Goal: Answer question/provide support: Share knowledge or assist other users

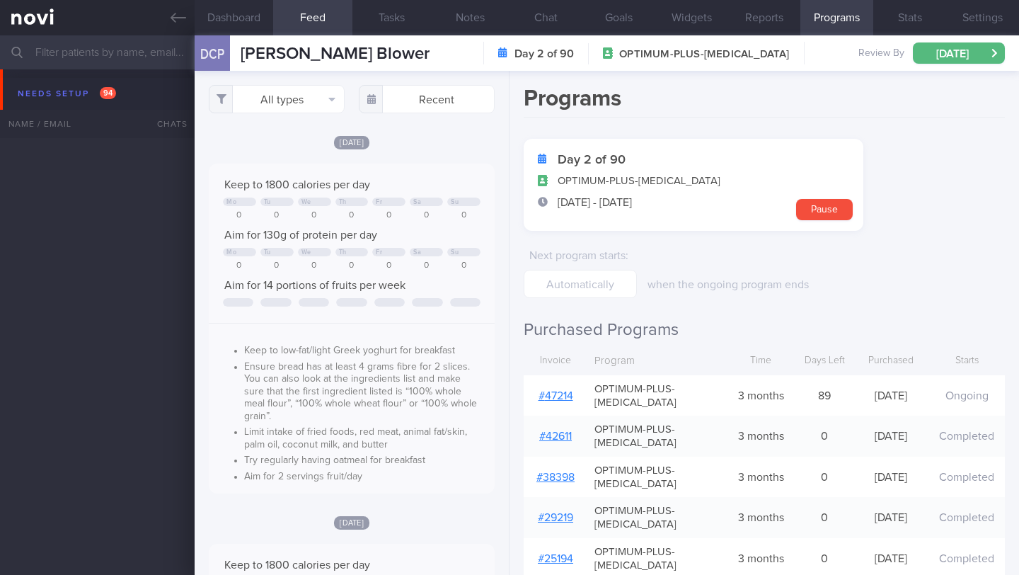
select select "9"
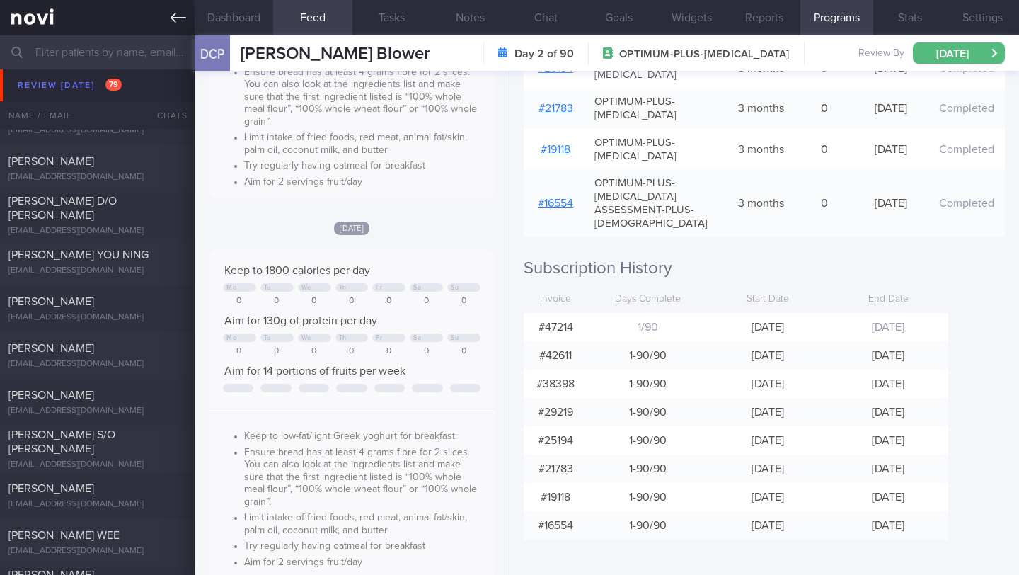
click at [169, 28] on link at bounding box center [97, 17] width 195 height 35
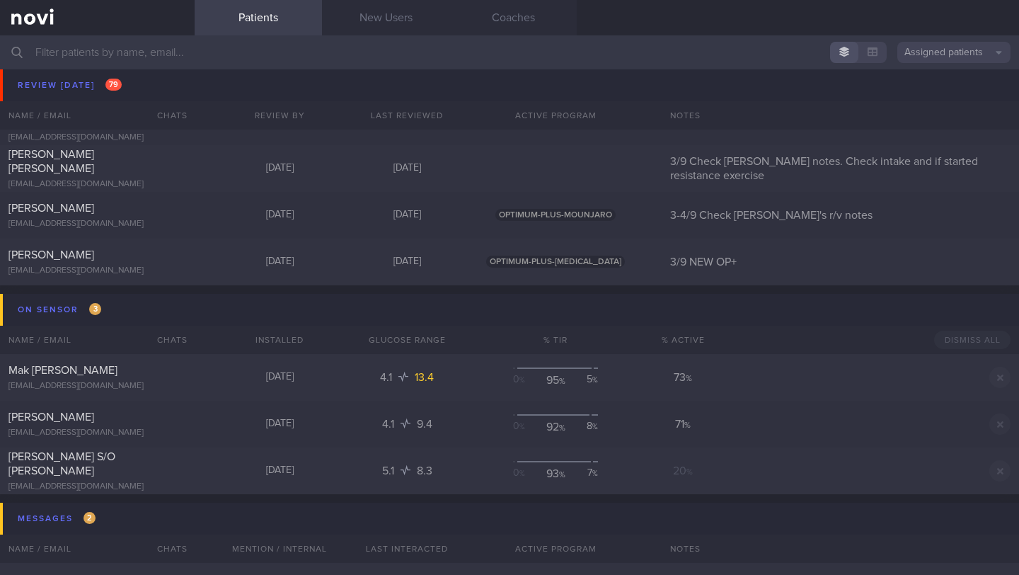
scroll to position [8297, 0]
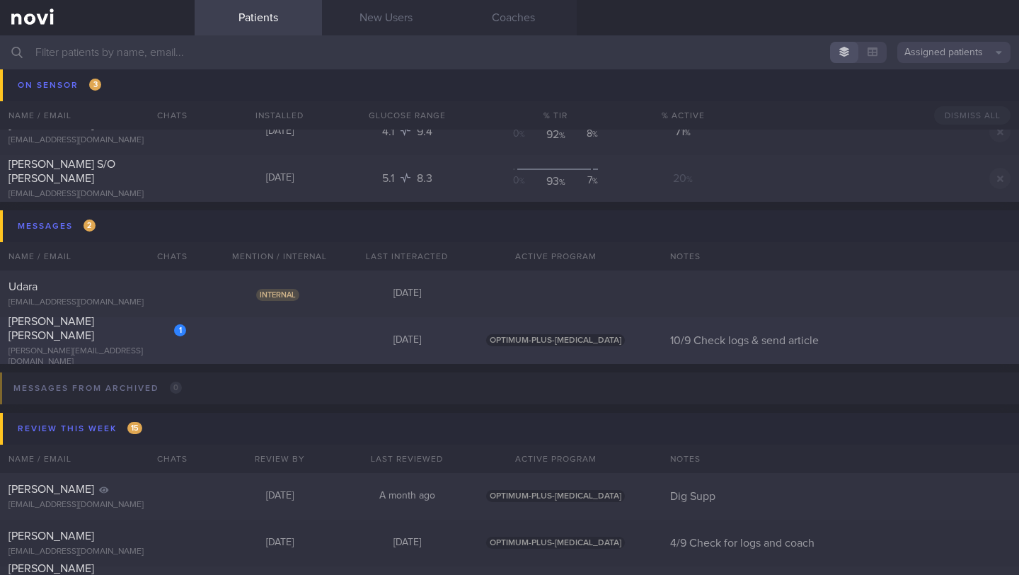
click at [86, 354] on div "1 MUK [PERSON_NAME] ASHLEY [EMAIL_ADDRESS][DOMAIN_NAME] [DATE] OPTIMUM-PLUS-[ME…" at bounding box center [509, 340] width 1019 height 47
select select "8"
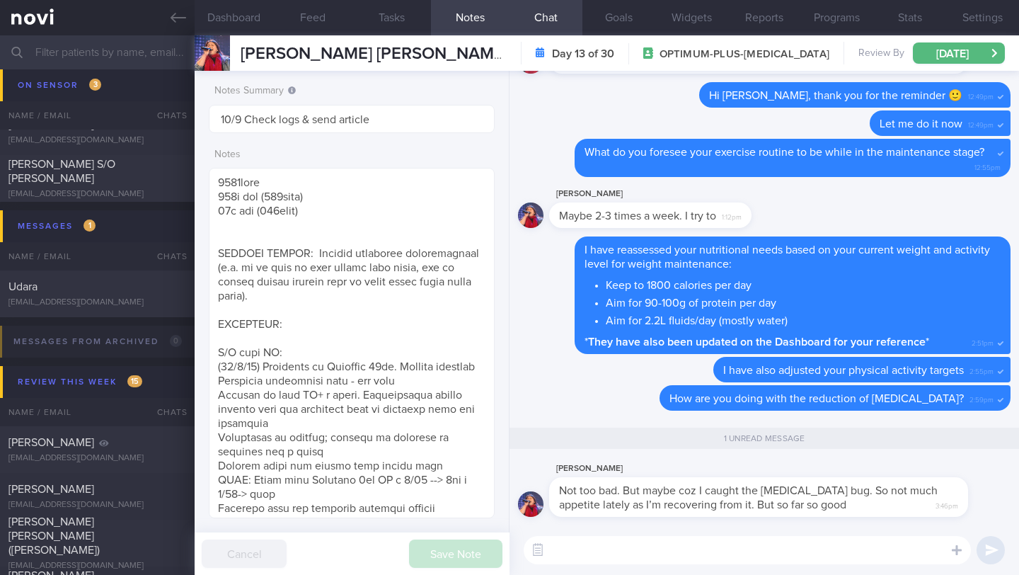
click at [581, 558] on textarea at bounding box center [747, 550] width 447 height 28
drag, startPoint x: 790, startPoint y: 553, endPoint x: 578, endPoint y: 542, distance: 212.6
click at [578, 542] on textarea "Yes, the [MEDICAL_DATA] can decrease your appetite as well." at bounding box center [747, 550] width 447 height 28
click at [656, 561] on textarea "Yes, the [MEDICAL_DATA] can decrease your appetite as well." at bounding box center [747, 550] width 447 height 28
drag, startPoint x: 673, startPoint y: 551, endPoint x: 614, endPoint y: 550, distance: 58.8
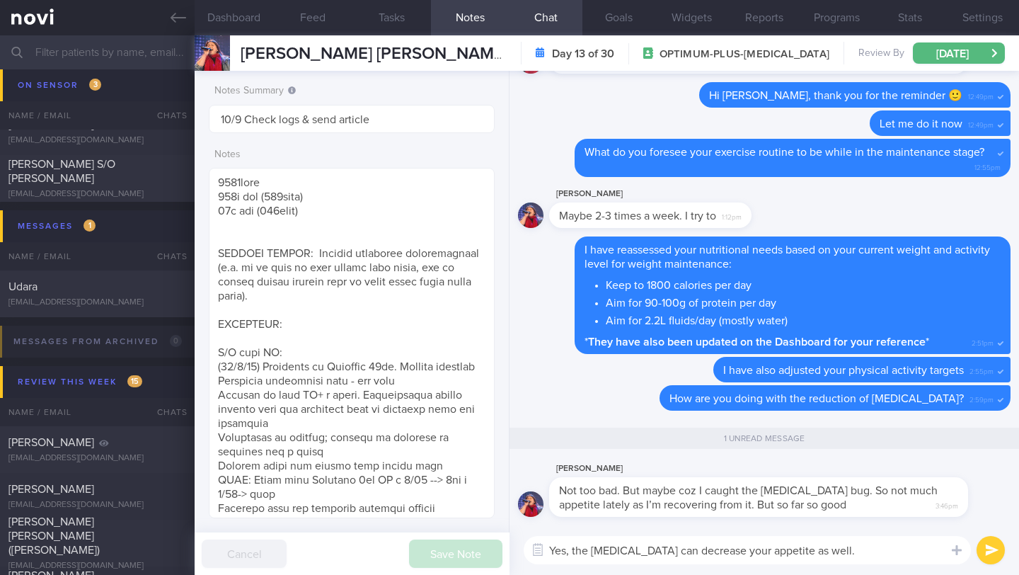
click at [614, 550] on textarea "Yes, the [MEDICAL_DATA] can decrease your appetite as well." at bounding box center [747, 550] width 447 height 28
click at [246, 15] on button "Dashboard" at bounding box center [234, 17] width 79 height 35
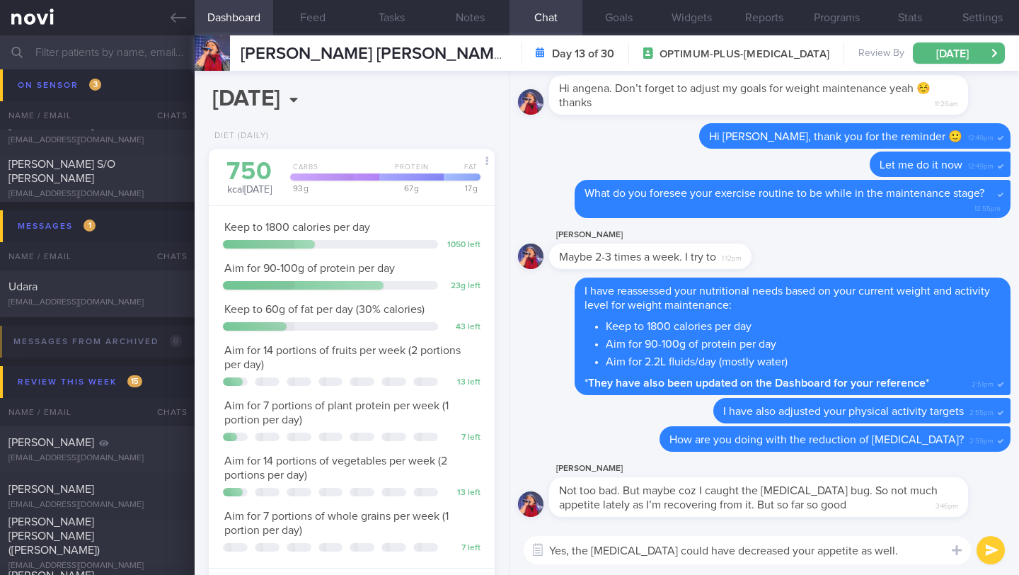
scroll to position [125, 250]
click at [844, 549] on textarea "Yes, the [MEDICAL_DATA] could have decreased your appetite as well." at bounding box center [747, 550] width 447 height 28
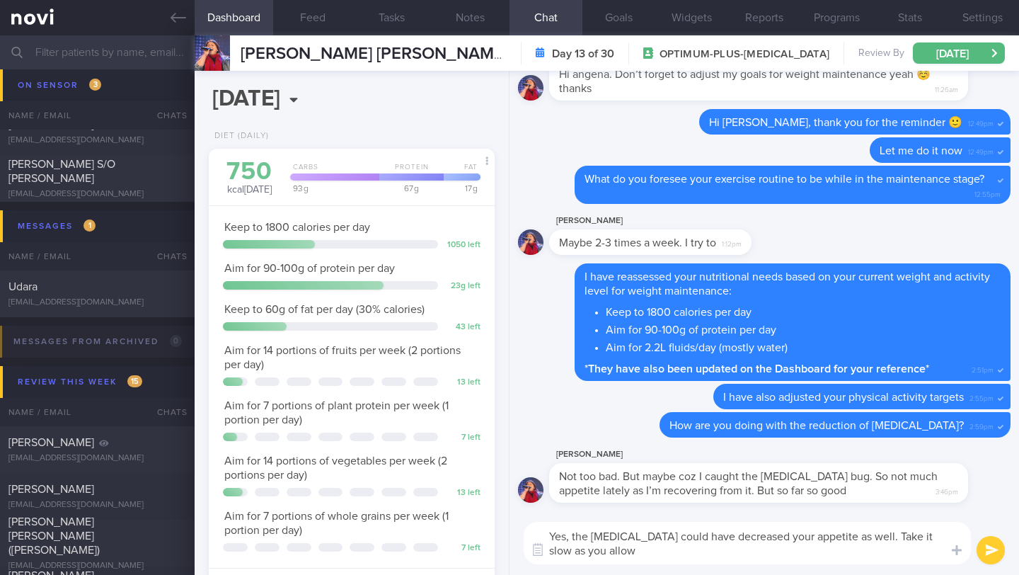
scroll to position [0, 0]
drag, startPoint x: 829, startPoint y: 538, endPoint x: 843, endPoint y: 557, distance: 23.8
click at [843, 557] on textarea "Yes, the [MEDICAL_DATA] could have decreased your appetite as well. Take it slo…" at bounding box center [747, 543] width 447 height 42
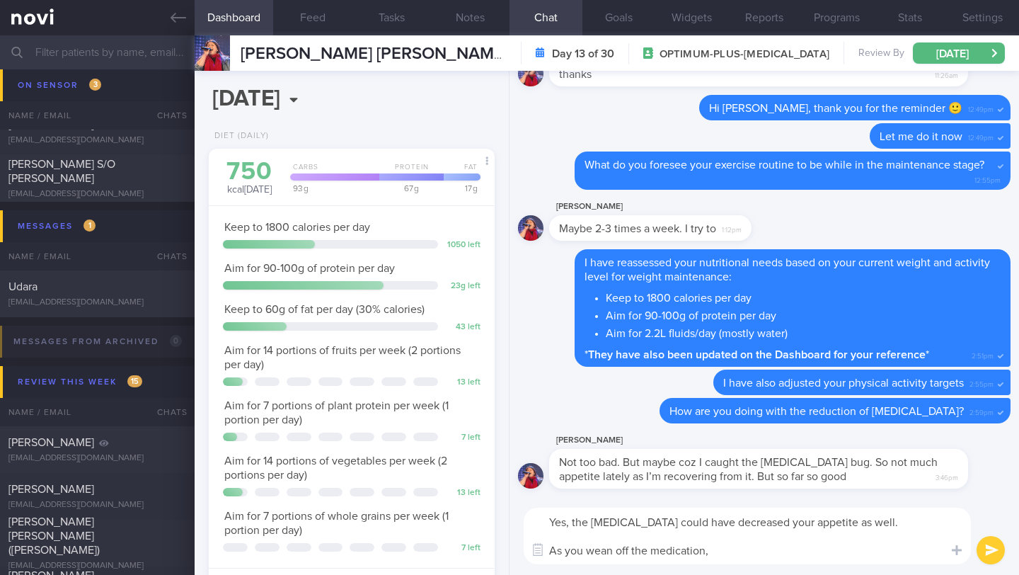
paste textarea "To help manage this, focus on meals that are high in protein and fibre, and low…"
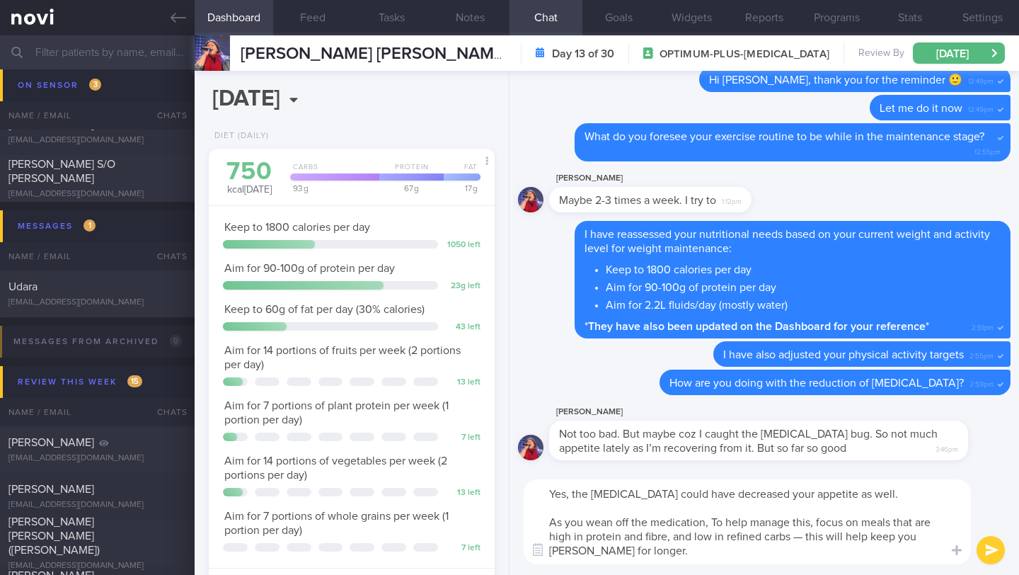
drag, startPoint x: 716, startPoint y: 524, endPoint x: 812, endPoint y: 524, distance: 96.3
click at [812, 524] on textarea "Yes, the [MEDICAL_DATA] could have decreased your appetite as well. As you wean…" at bounding box center [747, 521] width 447 height 85
click at [850, 517] on textarea "Yes, the [MEDICAL_DATA] could have decreased your appetite as well. As you wean…" at bounding box center [747, 521] width 447 height 85
click at [914, 525] on textarea "Yes, the [MEDICAL_DATA] could have decreased your appetite as well. As you wean…" at bounding box center [747, 521] width 447 height 85
click at [732, 547] on textarea "Yes, the [MEDICAL_DATA] could have decreased your appetite as well. As you wean…" at bounding box center [747, 521] width 447 height 85
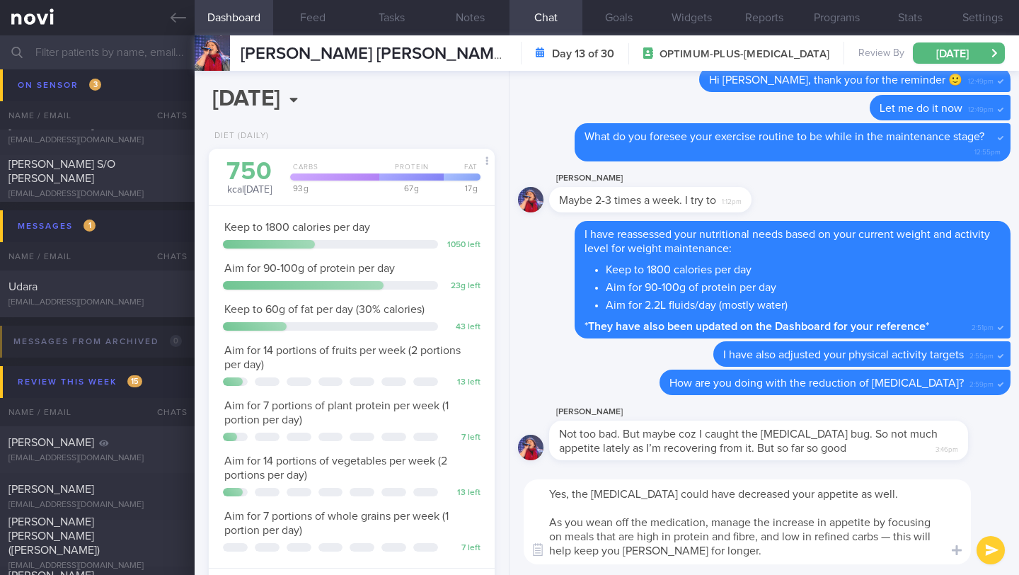
click at [733, 553] on textarea "Yes, the [MEDICAL_DATA] could have decreased your appetite as well. As you wean…" at bounding box center [747, 521] width 447 height 85
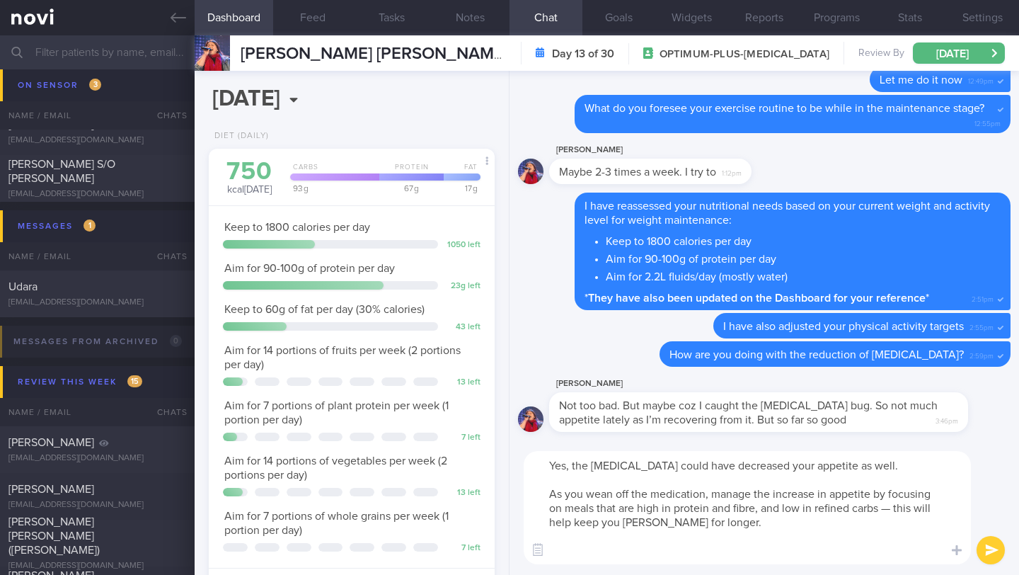
paste textarea "Please have a read of this NOVI article on [How to keep weight off after weanin…"
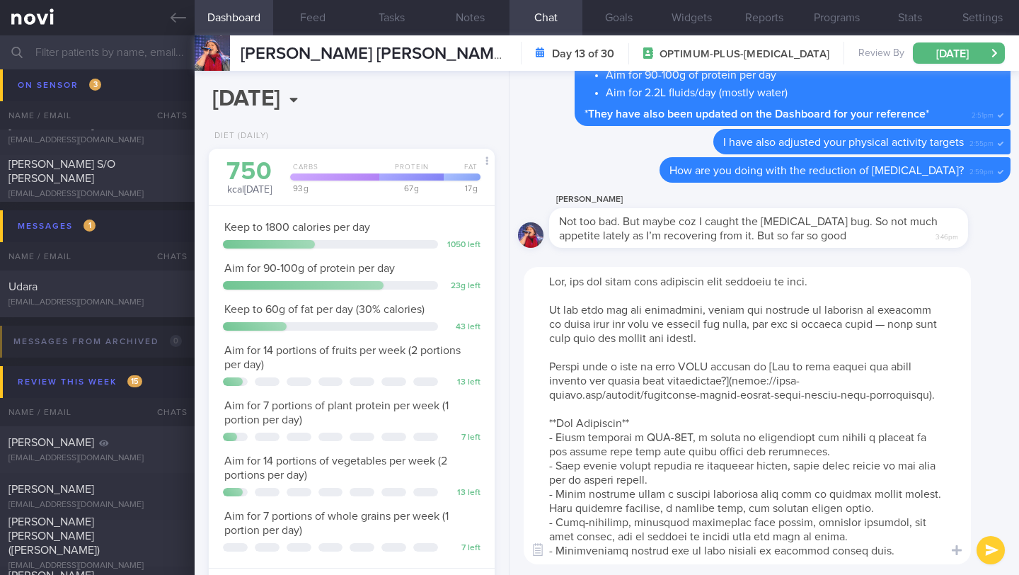
drag, startPoint x: 610, startPoint y: 365, endPoint x: 545, endPoint y: 365, distance: 64.4
click at [545, 365] on textarea at bounding box center [747, 415] width 447 height 297
drag, startPoint x: 689, startPoint y: 366, endPoint x: 748, endPoint y: 364, distance: 59.5
click at [748, 364] on textarea at bounding box center [747, 415] width 447 height 297
drag, startPoint x: 694, startPoint y: 479, endPoint x: 531, endPoint y: 419, distance: 174.0
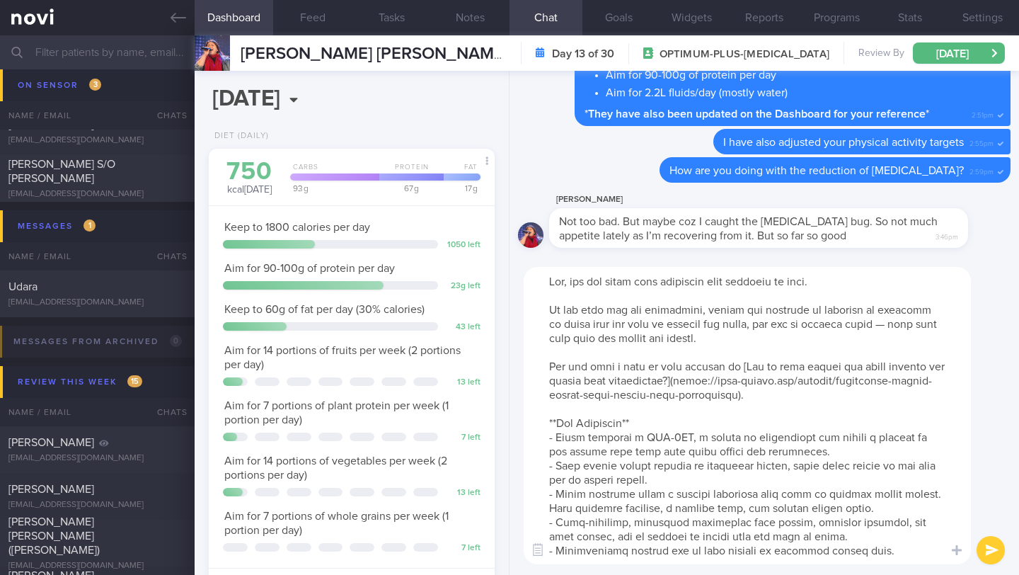
click at [531, 419] on textarea at bounding box center [747, 415] width 447 height 297
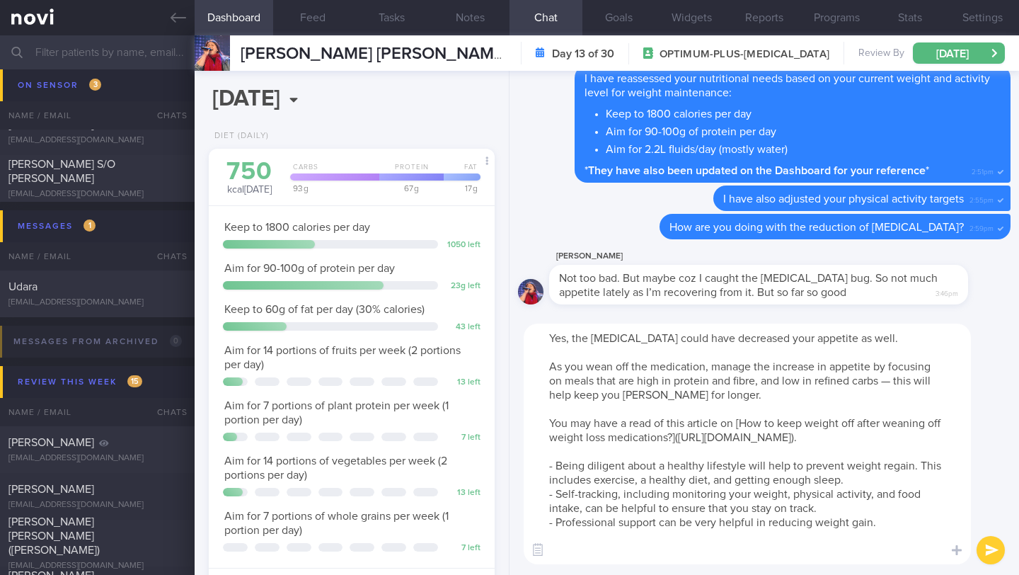
drag, startPoint x: 848, startPoint y: 539, endPoint x: 525, endPoint y: 537, distance: 323.5
click at [525, 537] on textarea "Yes, the [MEDICAL_DATA] could have decreased your appetite as well. As you wean…" at bounding box center [747, 444] width 447 height 241
drag, startPoint x: 544, startPoint y: 370, endPoint x: 725, endPoint y: 401, distance: 183.9
click at [725, 401] on textarea "Yes, the [MEDICAL_DATA] could have decreased your appetite as well. As you wean…" at bounding box center [747, 444] width 447 height 241
drag, startPoint x: 733, startPoint y: 423, endPoint x: 546, endPoint y: 370, distance: 194.3
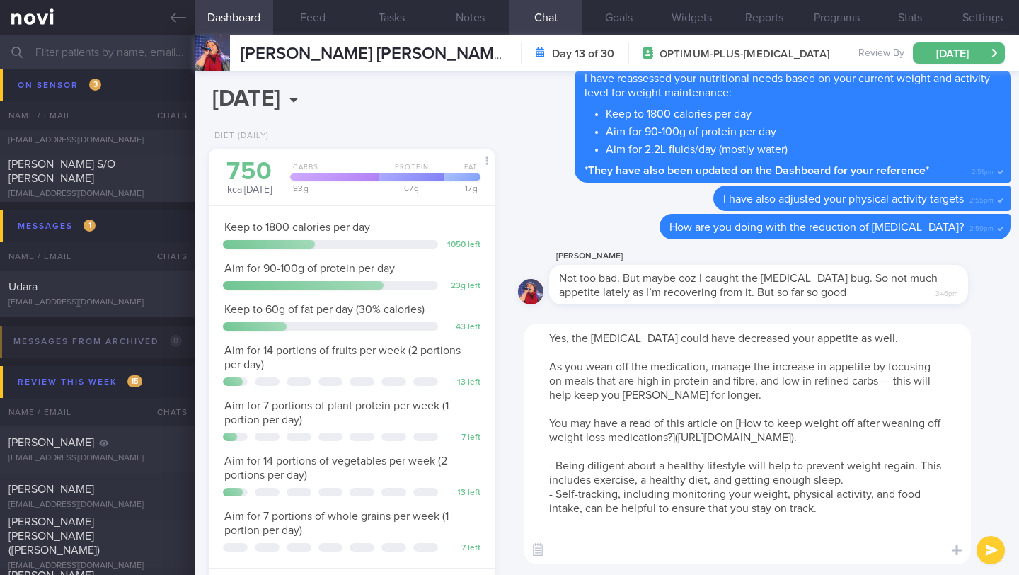
click at [546, 370] on textarea "Yes, the [MEDICAL_DATA] could have decreased your appetite as well. As you wean…" at bounding box center [747, 444] width 447 height 241
paste textarea "a great way to manage any increase in appetite is to focus on meals that are hi…"
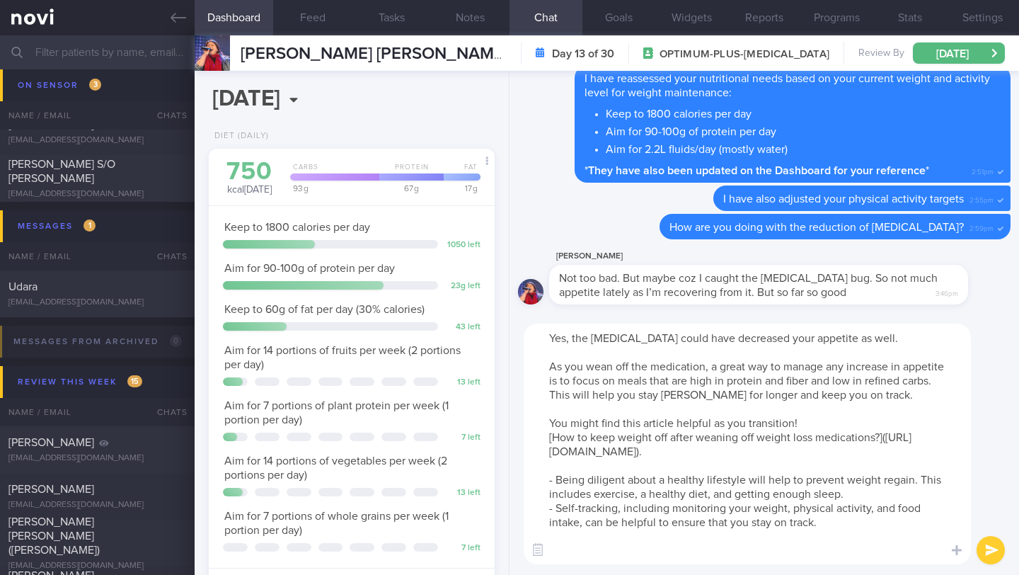
click at [551, 469] on textarea "Yes, the [MEDICAL_DATA] could have decreased your appetite as well. As you wean…" at bounding box center [747, 444] width 447 height 241
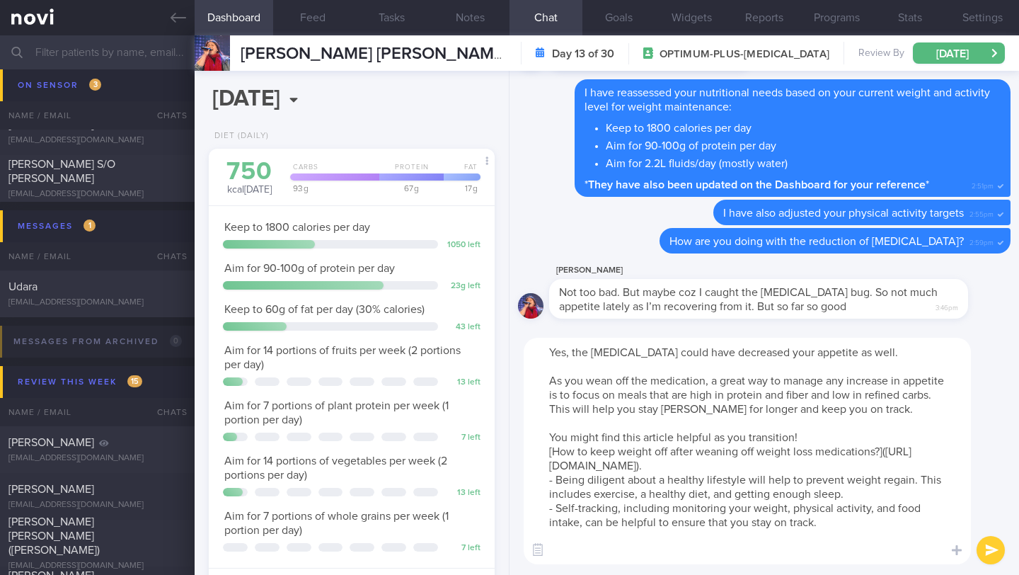
drag, startPoint x: 850, startPoint y: 534, endPoint x: 528, endPoint y: 377, distance: 358.1
click at [528, 377] on textarea "Yes, the [MEDICAL_DATA] could have decreased your appetite as well. As you wean…" at bounding box center [747, 451] width 447 height 227
click at [745, 424] on textarea "Yes, the [MEDICAL_DATA] could have decreased your appetite as well. As you wean…" at bounding box center [747, 451] width 447 height 227
click at [889, 479] on textarea "Yes, the [MEDICAL_DATA] could have decreased your appetite as well. As you wean…" at bounding box center [747, 451] width 447 height 227
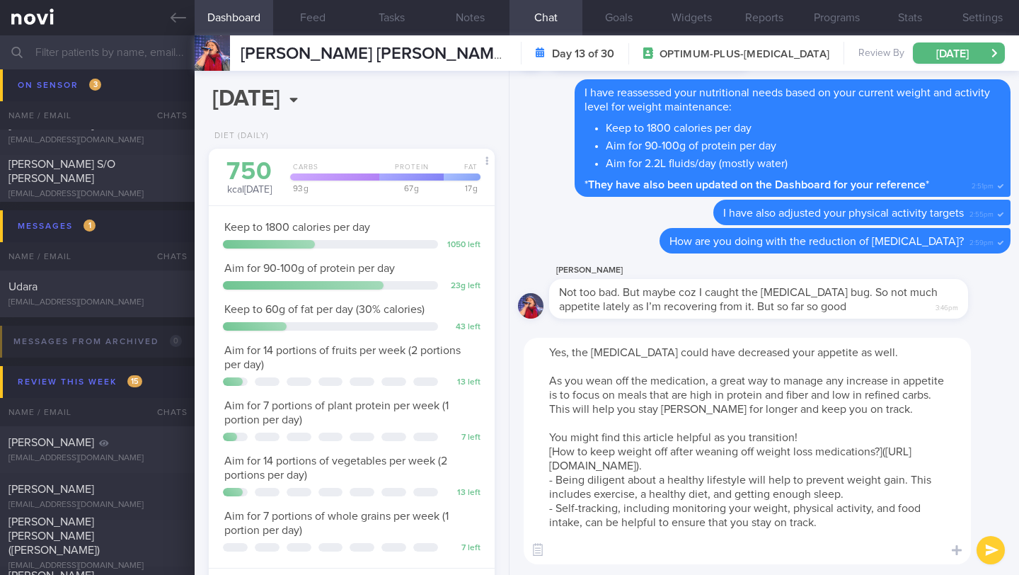
click at [836, 355] on textarea "Yes, the [MEDICAL_DATA] could have decreased your appetite as well. As you wean…" at bounding box center [747, 451] width 447 height 227
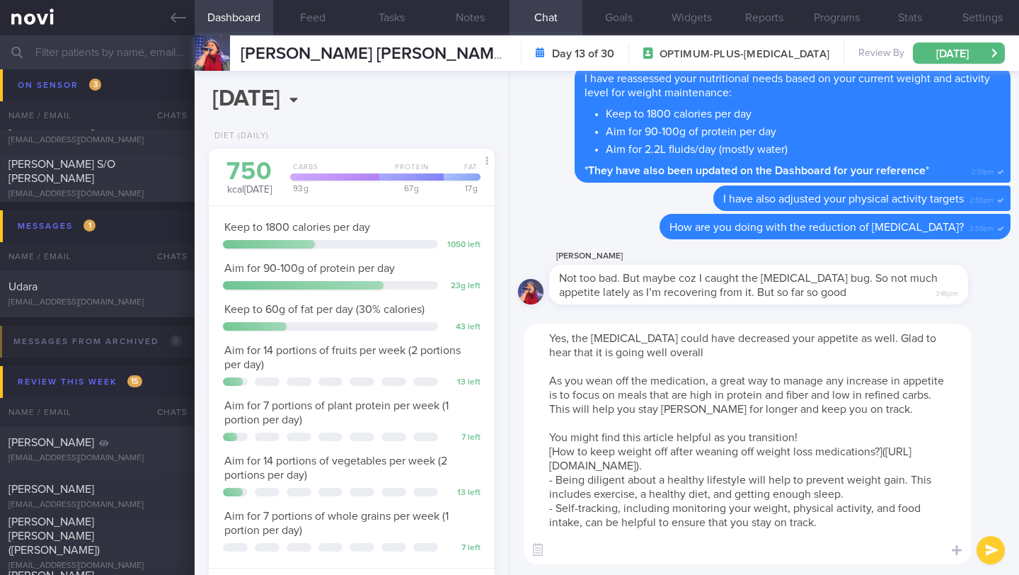
type textarea "Yes, the [MEDICAL_DATA] could have decreased your appetite as well. Glad to hea…"
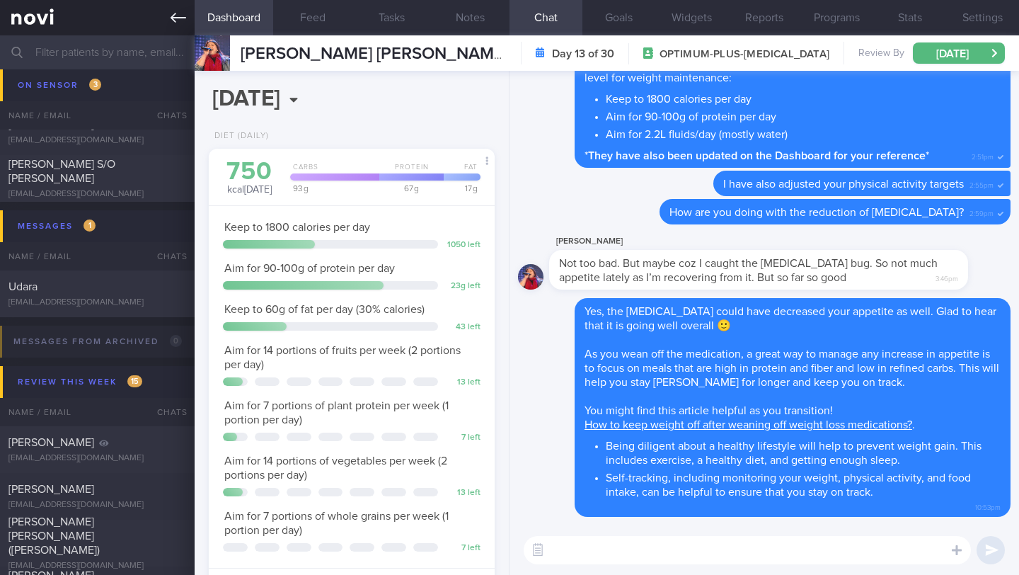
click at [175, 14] on icon at bounding box center [179, 18] width 16 height 10
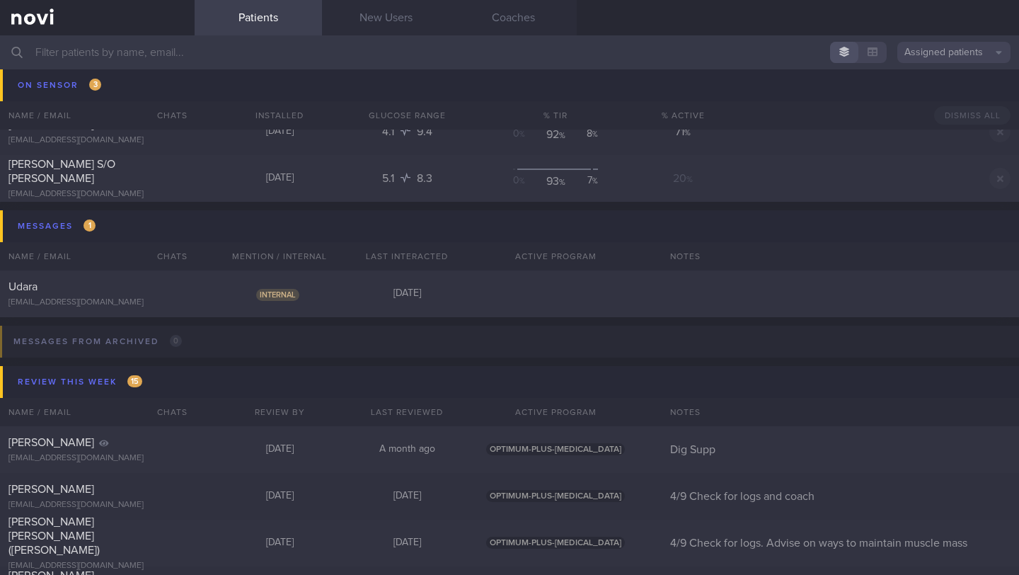
click at [193, 54] on input "text" at bounding box center [509, 52] width 1019 height 34
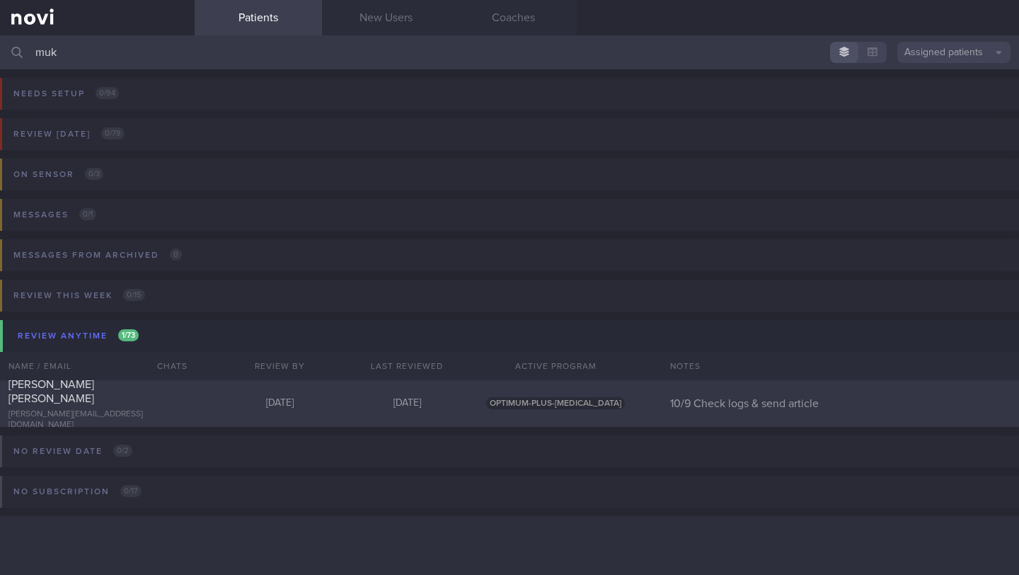
type input "muk"
click at [71, 403] on div "[PERSON_NAME] [PERSON_NAME]" at bounding box center [95, 391] width 174 height 28
select select "8"
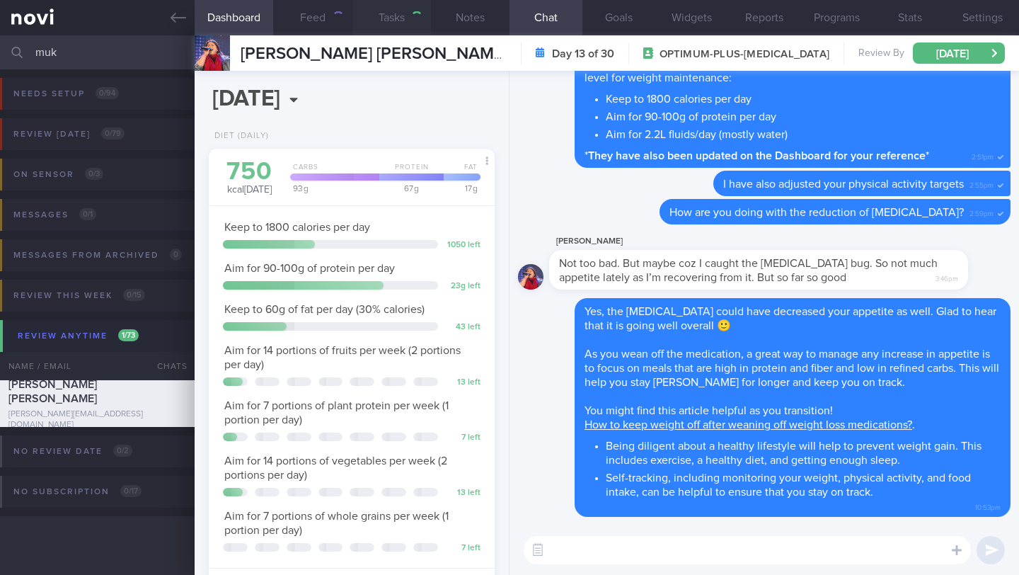
scroll to position [125, 250]
click at [460, 21] on button "Notes" at bounding box center [470, 17] width 79 height 35
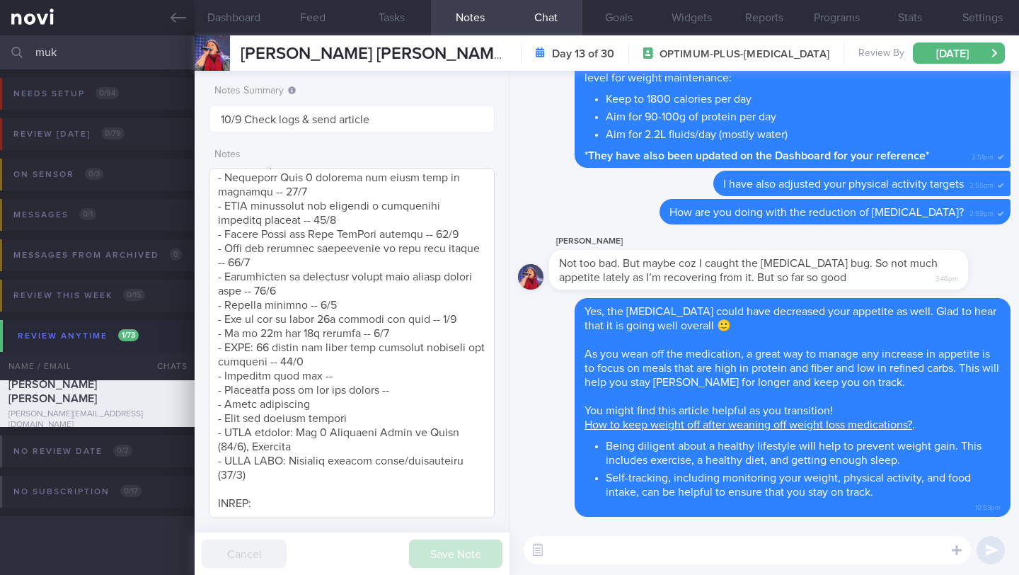
scroll to position [1591, 0]
click at [332, 337] on textarea at bounding box center [352, 343] width 286 height 350
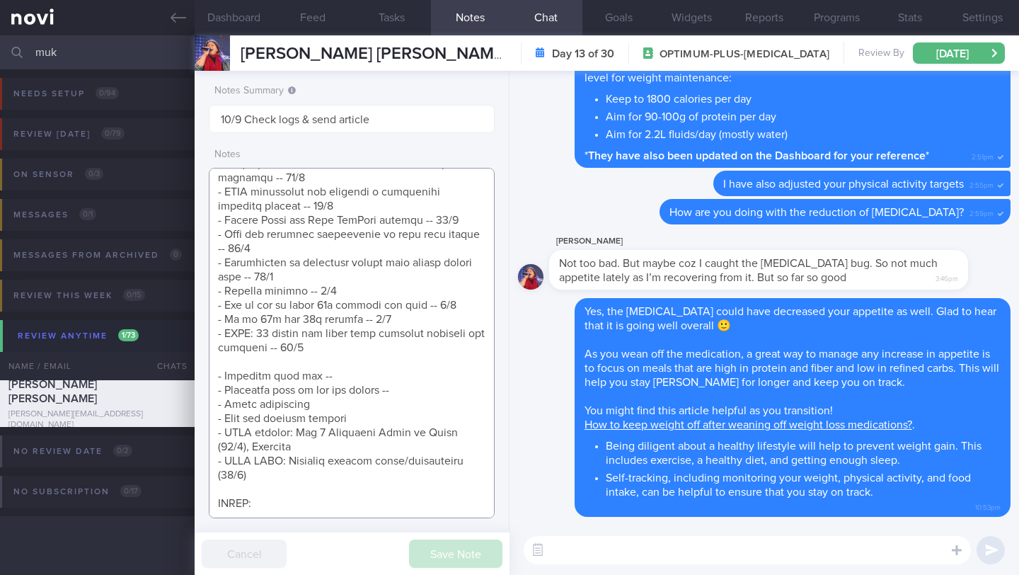
scroll to position [1605, 0]
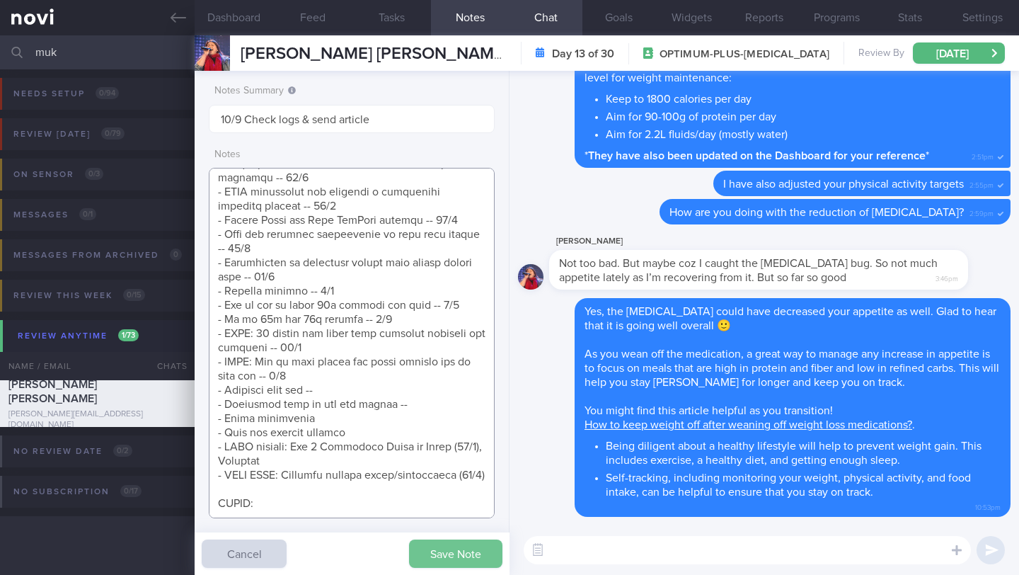
type textarea "1300kcal 100g pro (400kcal) 36g fat (325kcal) SUPPORT NEEDED: Clarify nutrition…"
click at [423, 561] on button "Save Note" at bounding box center [455, 553] width 93 height 28
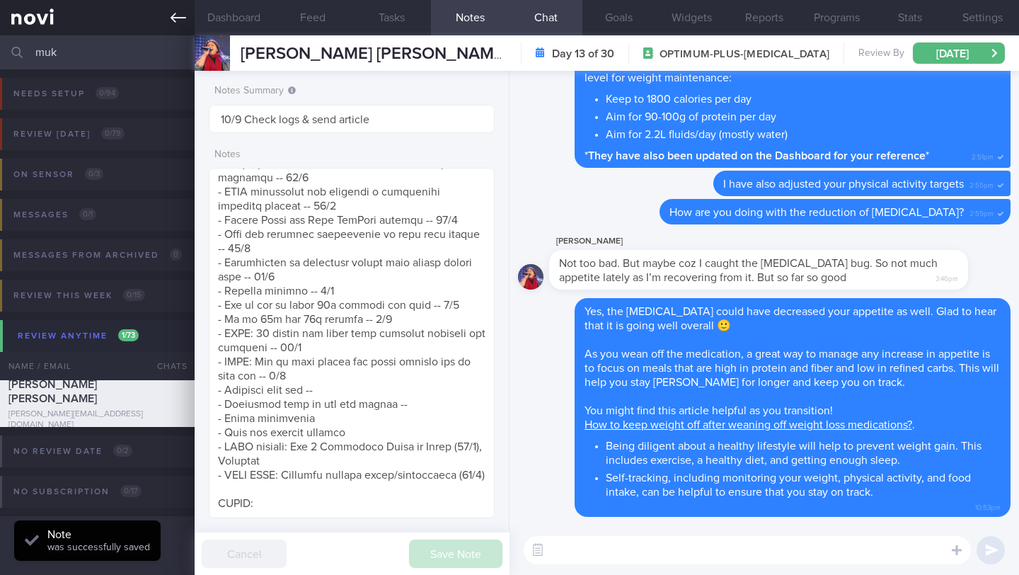
click at [172, 28] on link at bounding box center [97, 17] width 195 height 35
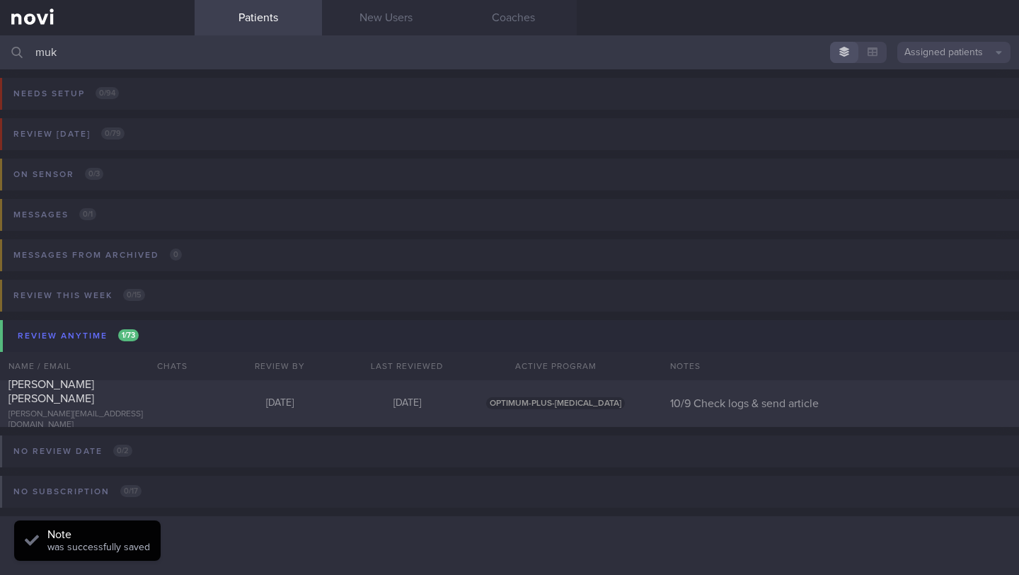
click at [127, 61] on input "muk" at bounding box center [509, 52] width 1019 height 34
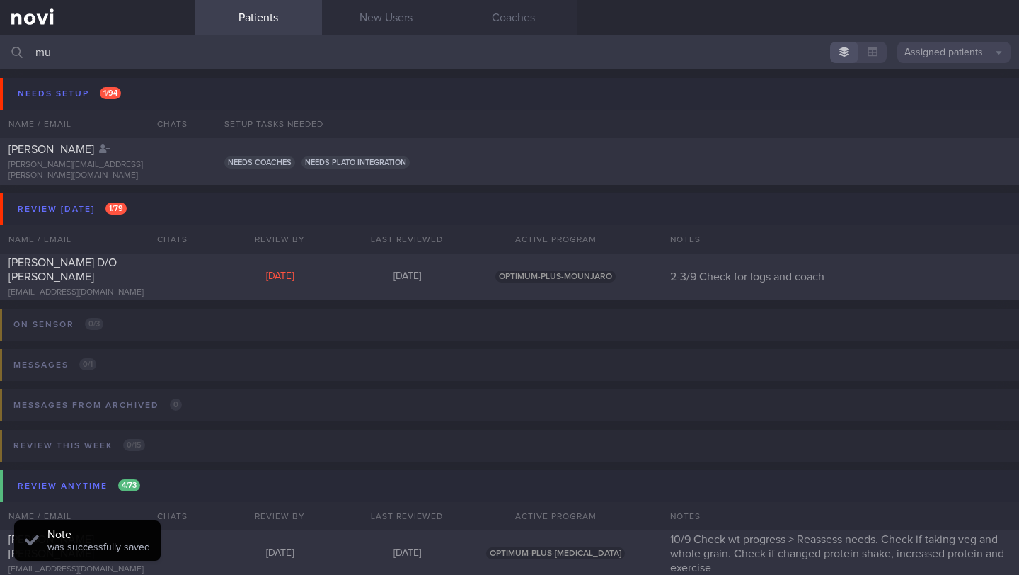
type input "m"
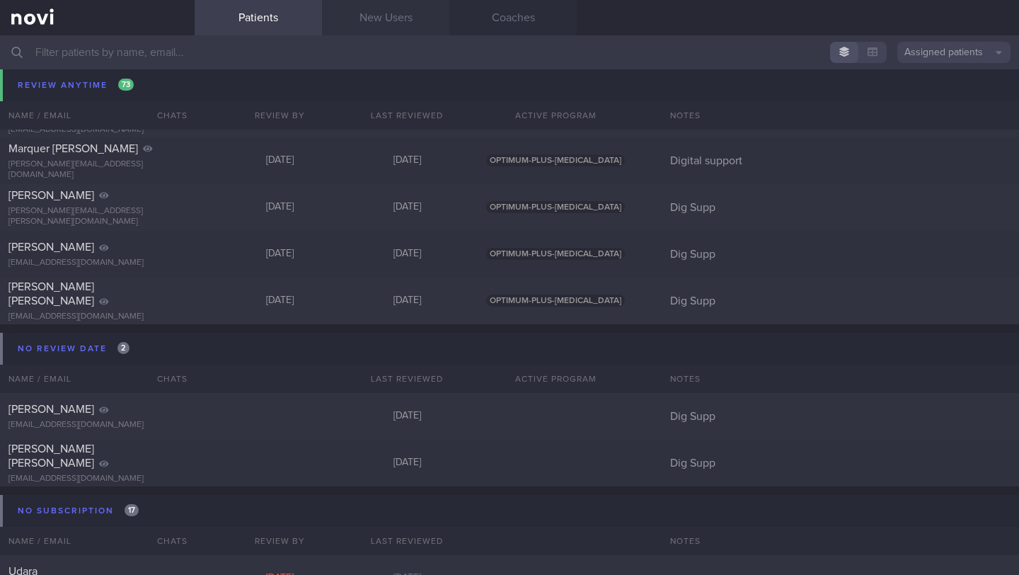
scroll to position [10421, 0]
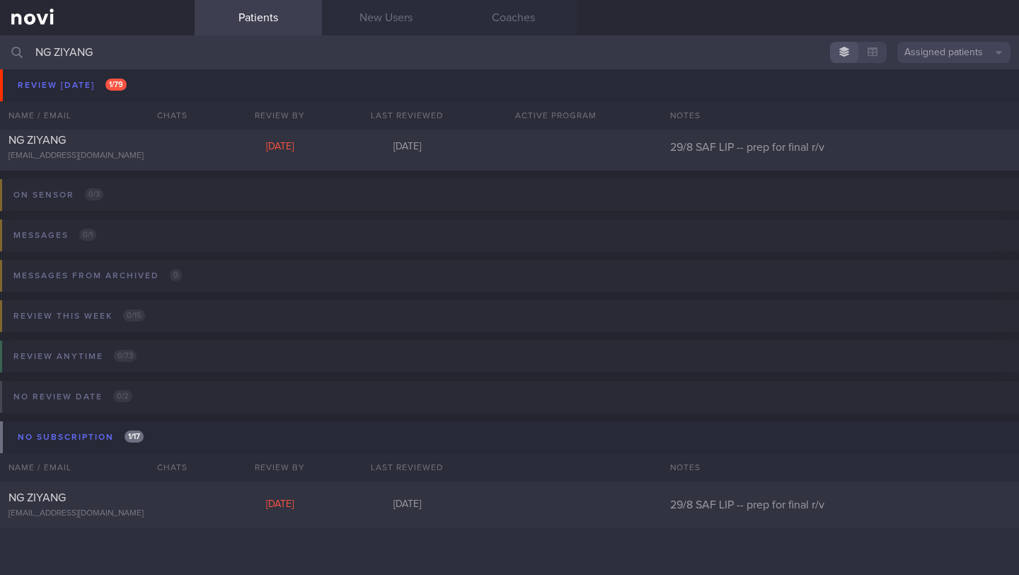
scroll to position [55, 0]
type input "NG ZIYANG"
click at [203, 498] on div "NG ZIYANG [EMAIL_ADDRESS][DOMAIN_NAME] [DATE] [DATE] 29/8 SAF LIP -- prep for f…" at bounding box center [509, 504] width 1019 height 47
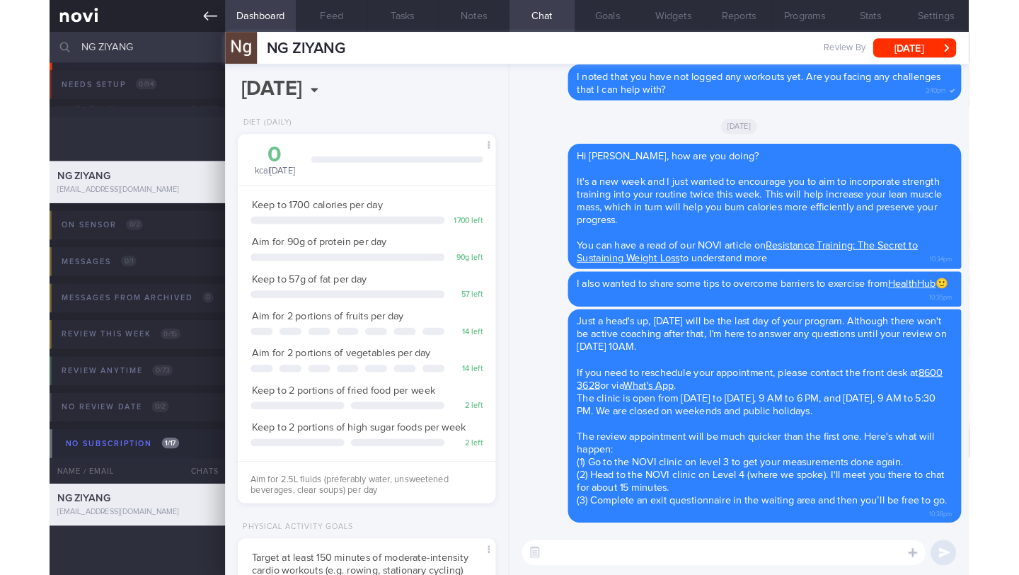
scroll to position [145, 250]
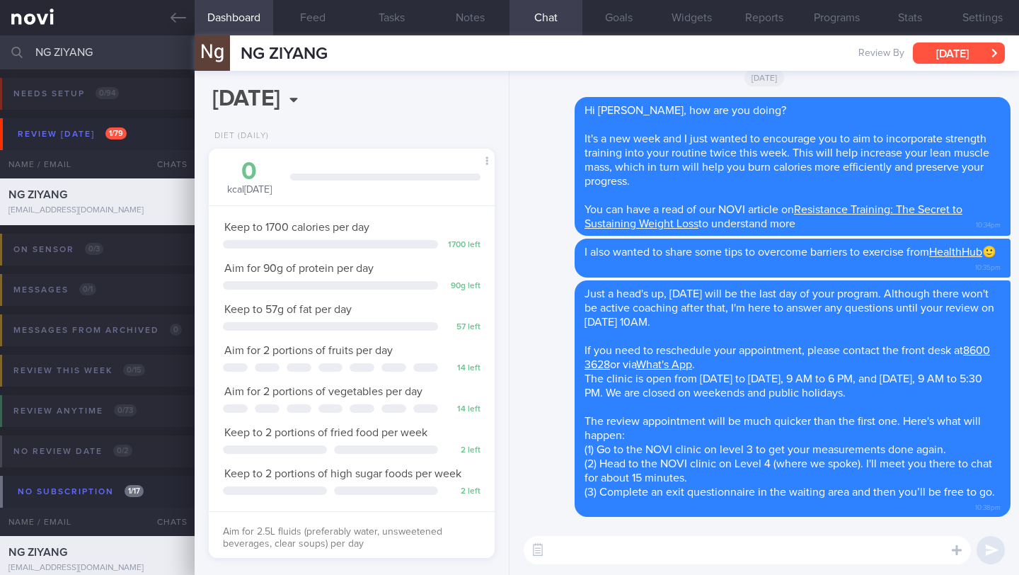
click at [928, 57] on button "[DATE]" at bounding box center [959, 52] width 92 height 21
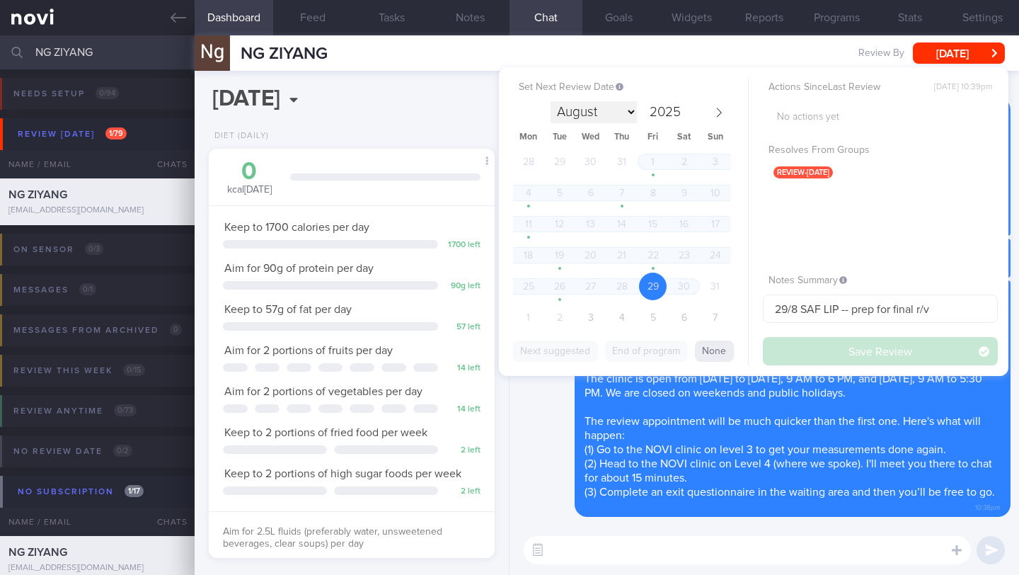
click at [634, 111] on select "August September October November December" at bounding box center [594, 112] width 86 height 22
select select "8"
click at [614, 198] on span "11" at bounding box center [622, 193] width 28 height 28
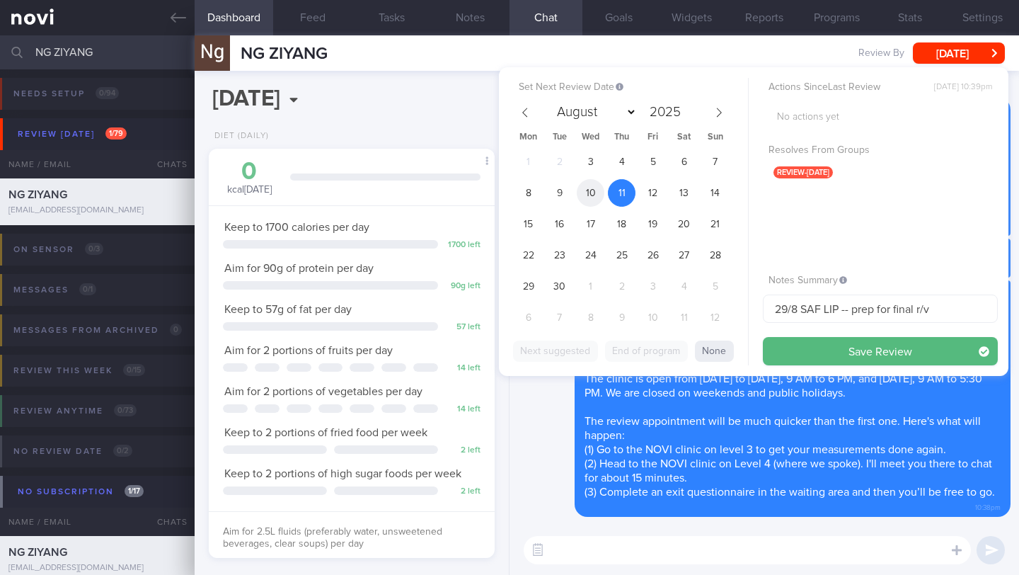
click at [596, 200] on span "10" at bounding box center [591, 193] width 28 height 28
drag, startPoint x: 799, startPoint y: 308, endPoint x: 741, endPoint y: 303, distance: 57.6
click at [741, 303] on div "Set Next Review Date [DATE] August September October November [DATE] Mon Tue We…" at bounding box center [754, 221] width 510 height 309
type input "10-11/9 SAF LIP -- prep for final r/v"
click at [815, 348] on button "Save Review" at bounding box center [880, 351] width 235 height 28
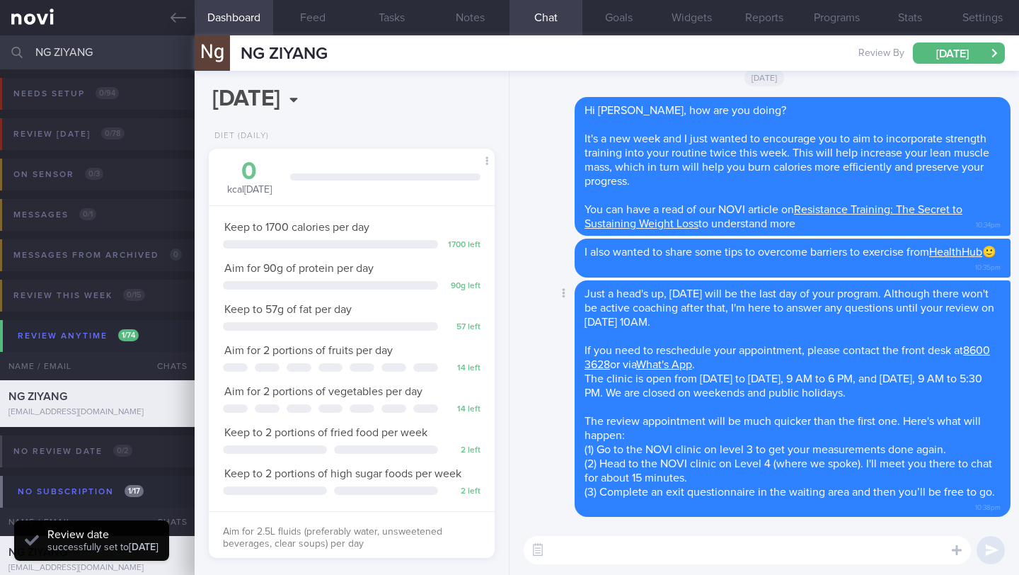
scroll to position [127, 256]
click at [67, 52] on input "NG ZIYANG" at bounding box center [509, 52] width 1019 height 34
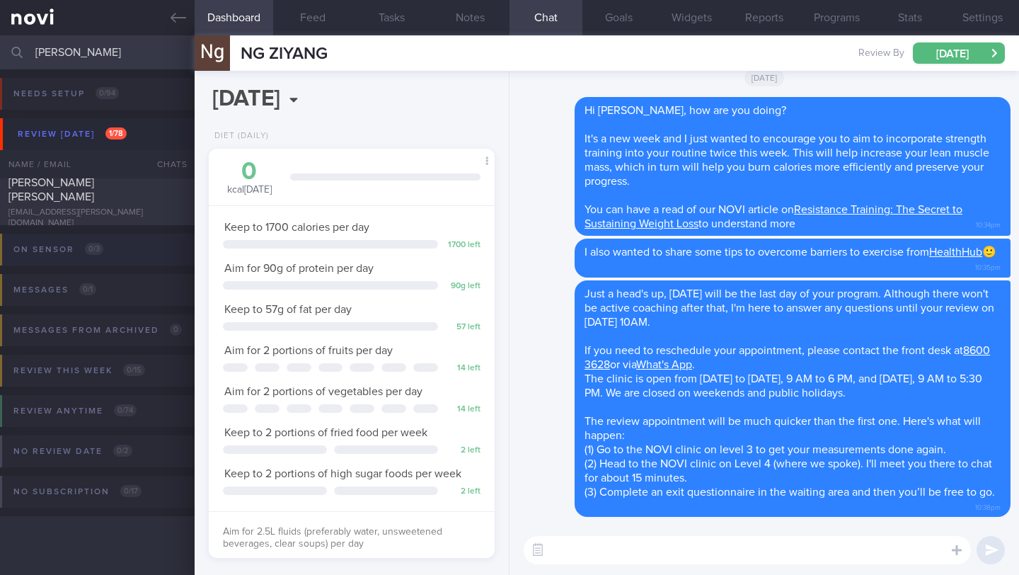
type input "[PERSON_NAME]"
click at [89, 203] on div "[PERSON_NAME] [PERSON_NAME] [EMAIL_ADDRESS][PERSON_NAME][DOMAIN_NAME]" at bounding box center [97, 202] width 195 height 53
type input "1/9 NEW OP+"
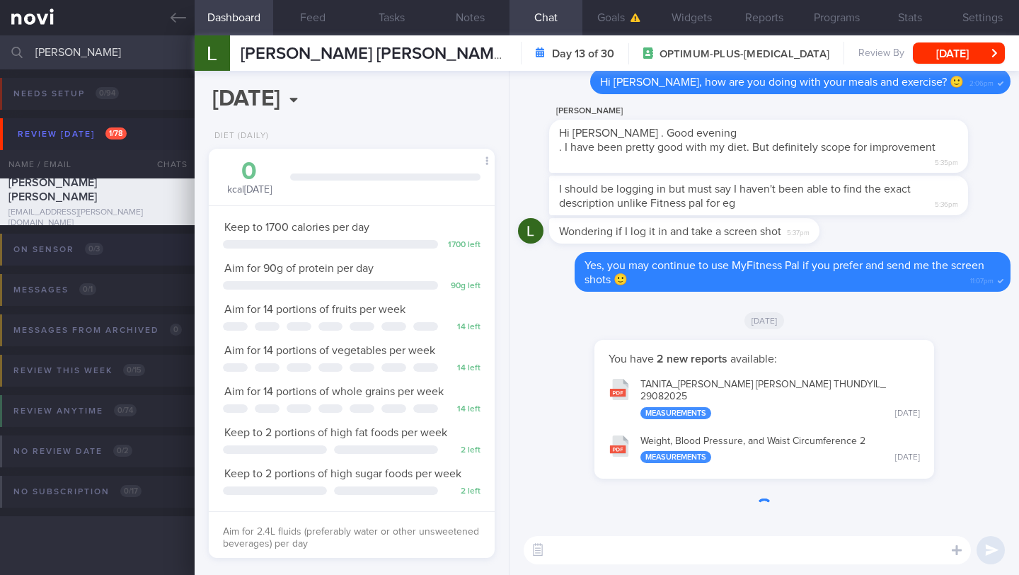
scroll to position [145, 250]
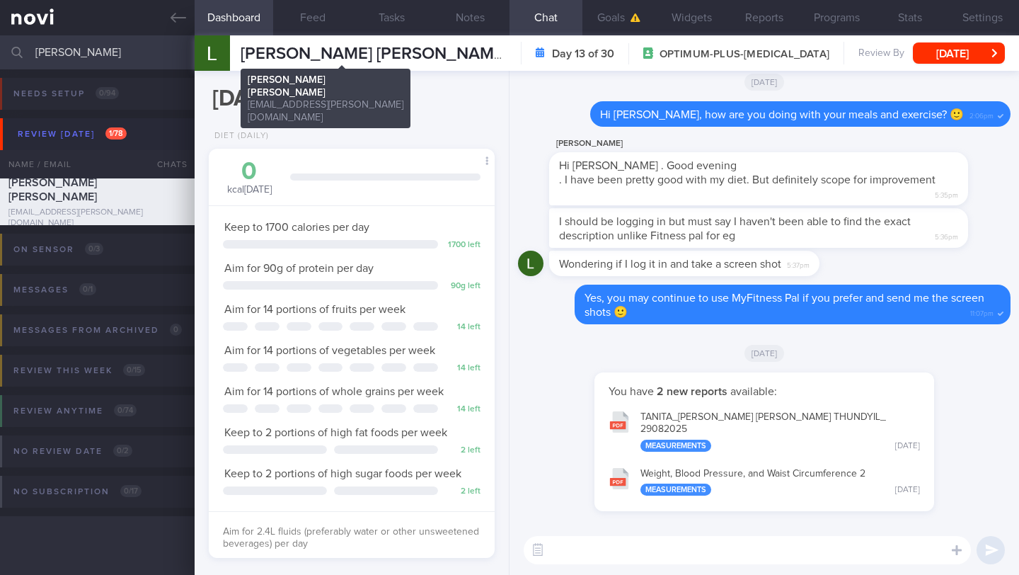
click at [280, 55] on span "[PERSON_NAME] [PERSON_NAME]" at bounding box center [375, 53] width 268 height 17
copy div "[PERSON_NAME] [PERSON_NAME] [PERSON_NAME] [PERSON_NAME] [PERSON_NAME][EMAIL_ADD…"
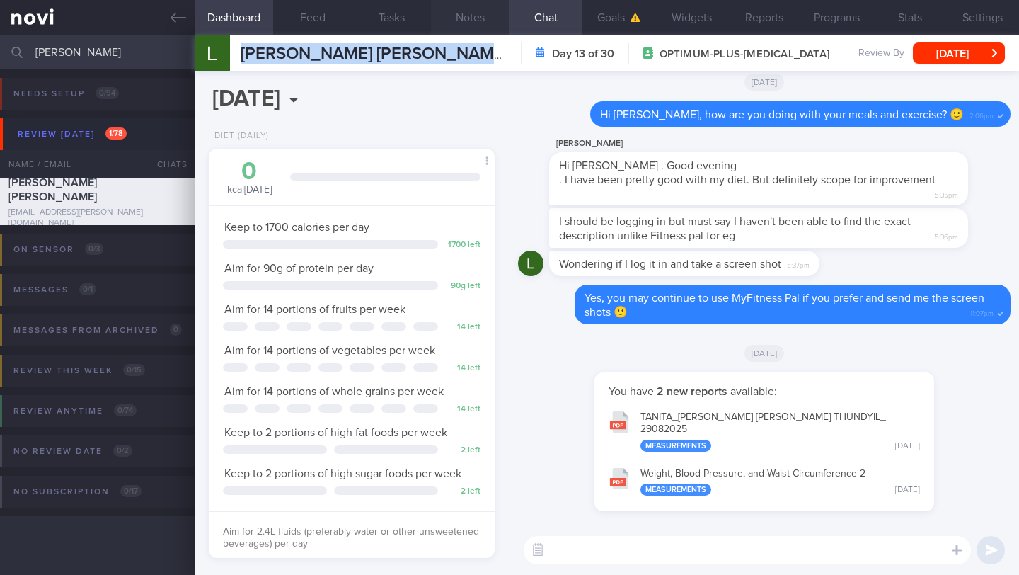
click at [486, 21] on button "Notes" at bounding box center [470, 17] width 79 height 35
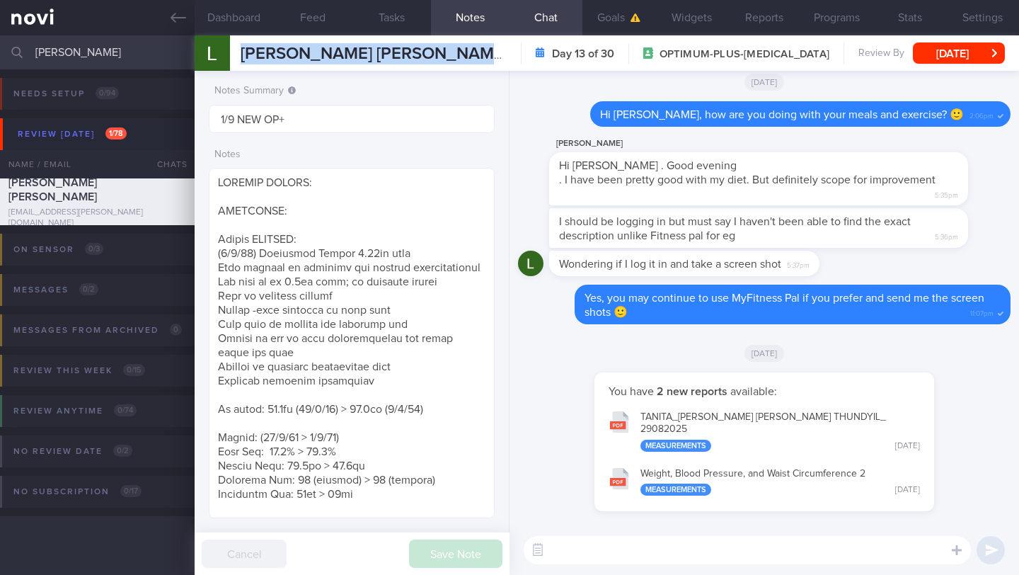
scroll to position [707776, 707672]
click at [345, 238] on textarea at bounding box center [352, 343] width 286 height 350
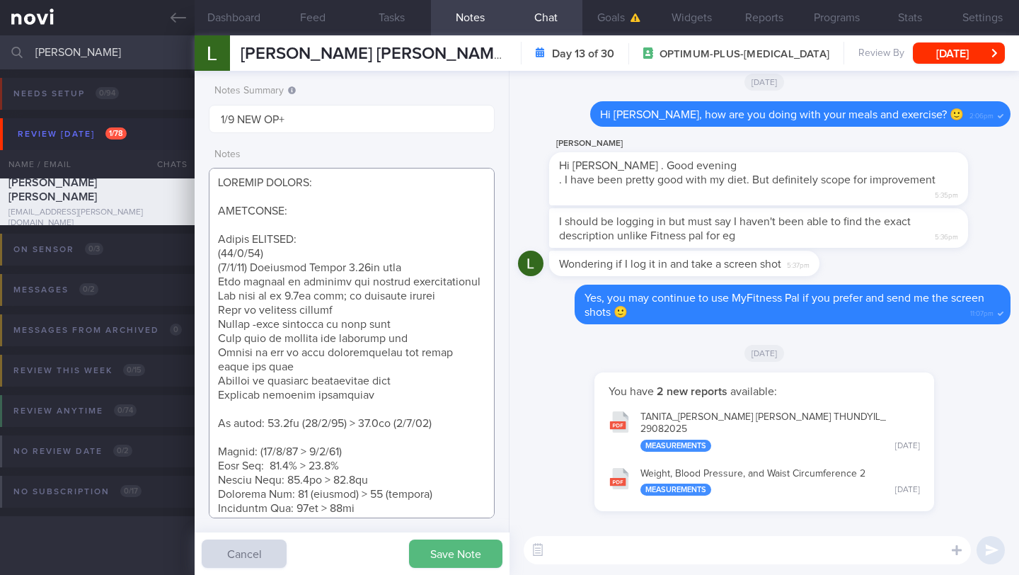
paste textarea "Tolerated [MEDICAL_DATA] 1mg wkly Nil s/e reported Effects on appetite and sati…"
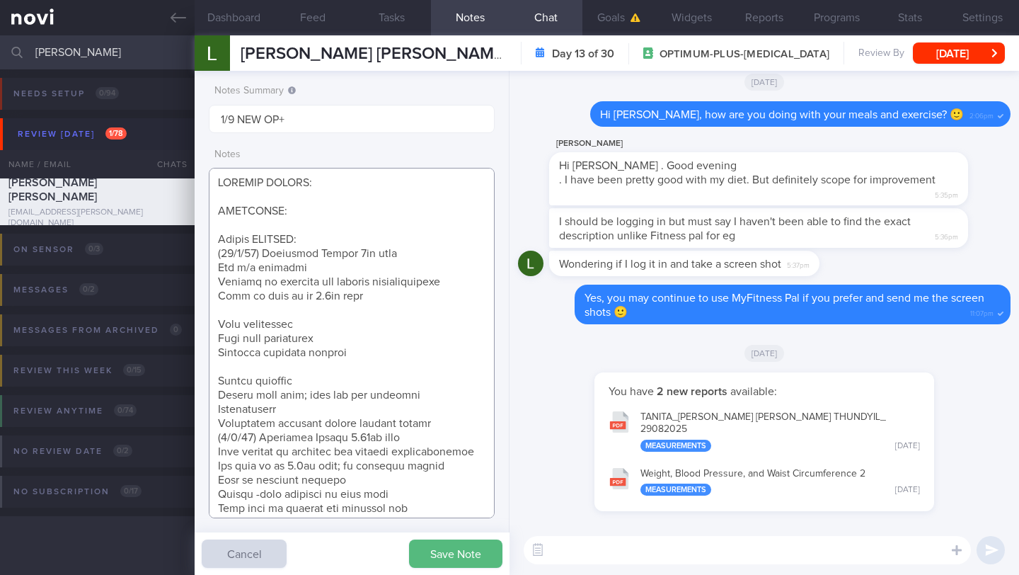
click at [272, 311] on textarea at bounding box center [352, 343] width 286 height 350
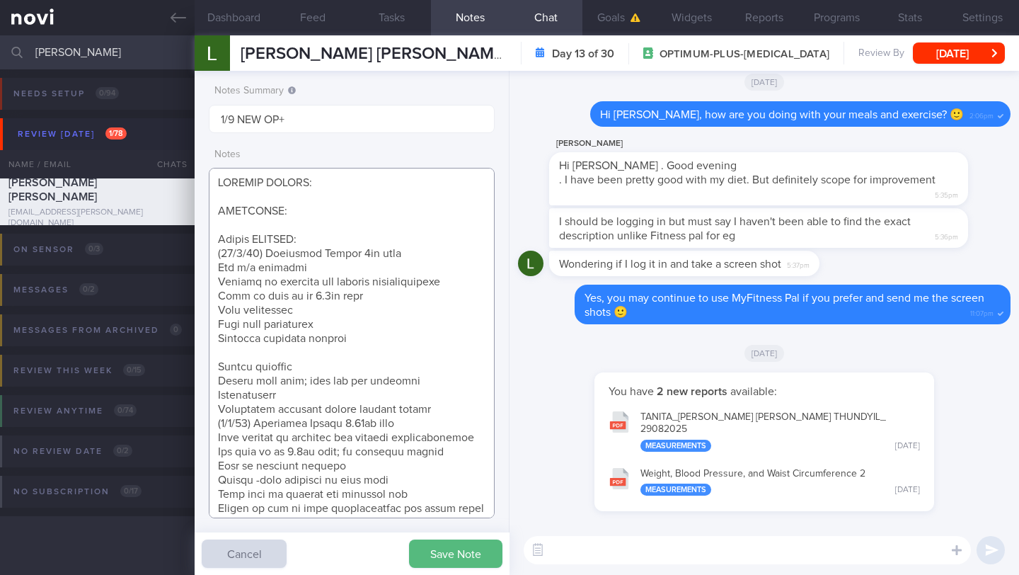
click at [245, 359] on textarea at bounding box center [352, 343] width 286 height 350
click at [302, 356] on textarea at bounding box center [352, 343] width 286 height 350
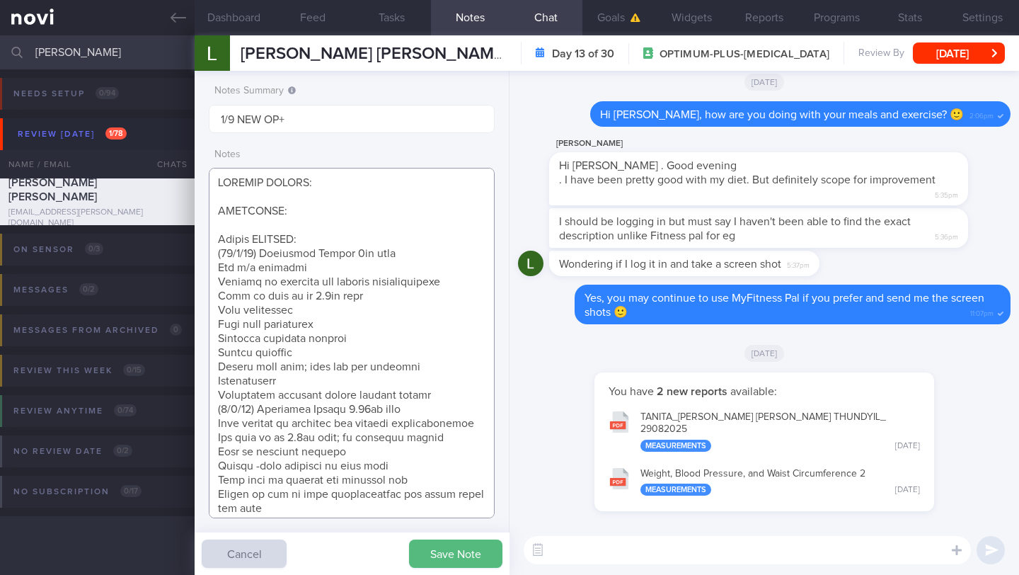
click at [464, 398] on textarea at bounding box center [352, 343] width 286 height 350
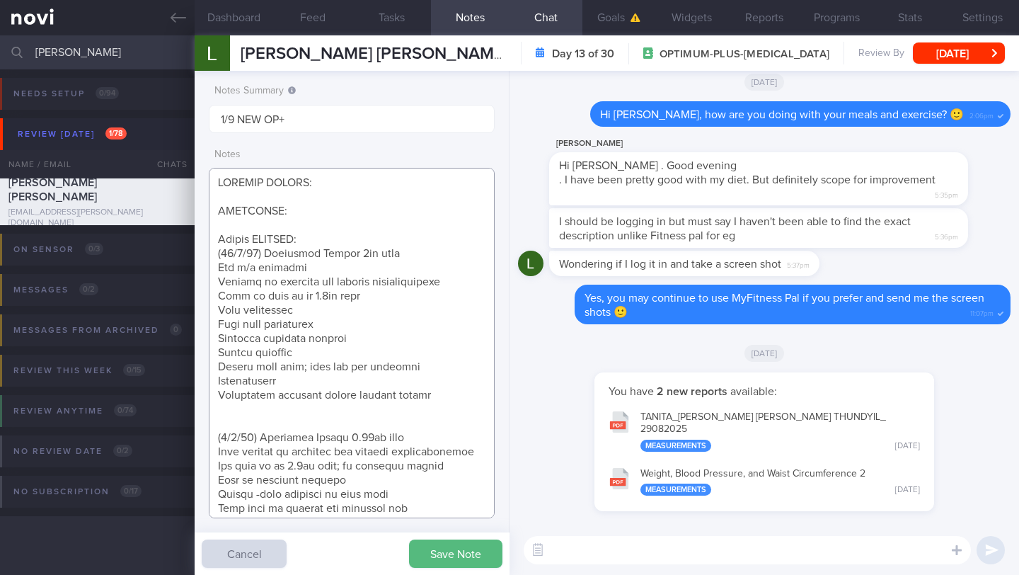
click at [260, 408] on textarea at bounding box center [352, 343] width 286 height 350
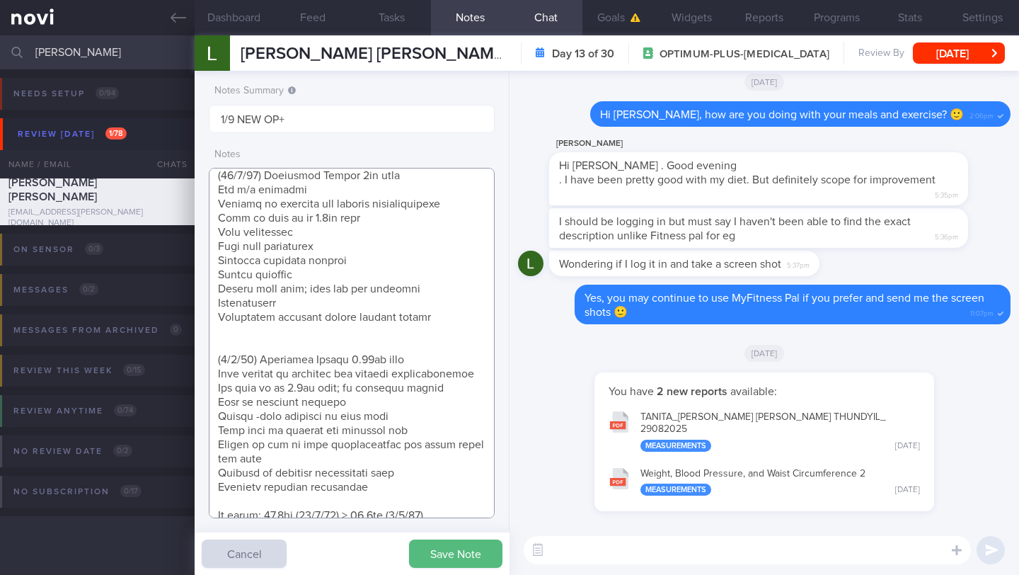
scroll to position [118, 0]
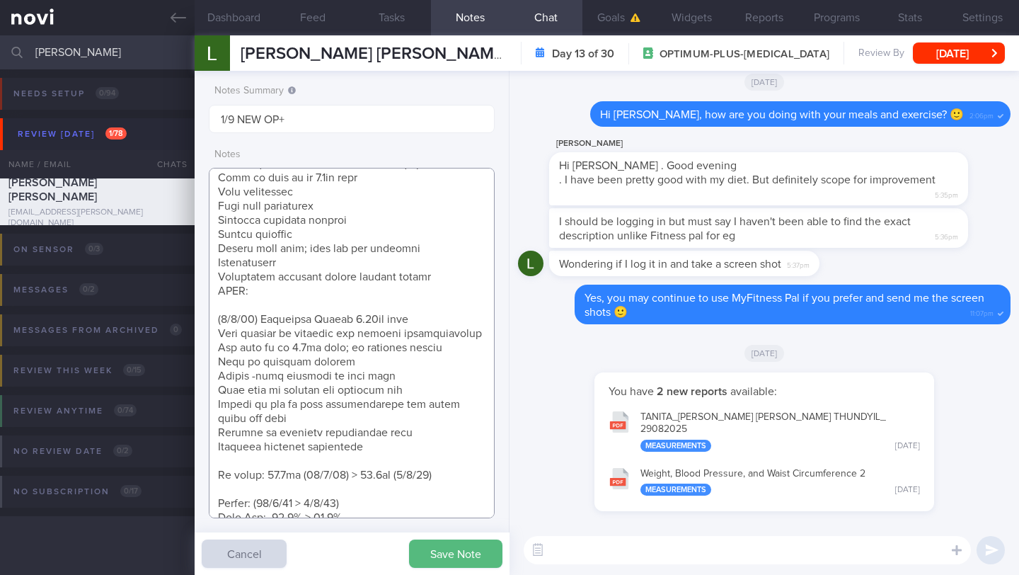
paste textarea "[MEDICAL_DATA] 1.7mg wkly"
click at [399, 452] on textarea at bounding box center [352, 343] width 286 height 350
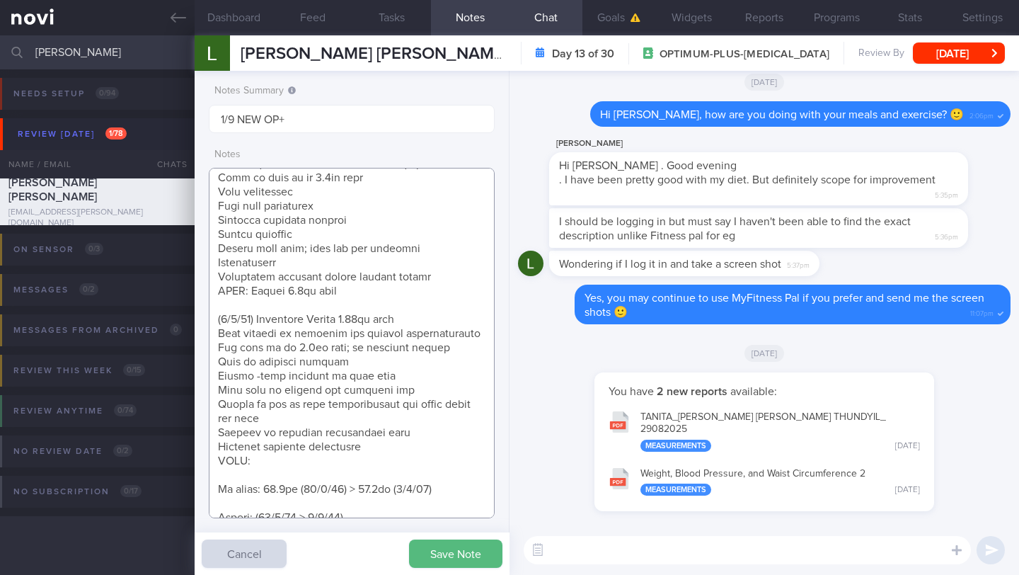
click at [435, 494] on textarea at bounding box center [352, 343] width 286 height 350
click at [433, 559] on button "Save Note" at bounding box center [455, 553] width 93 height 28
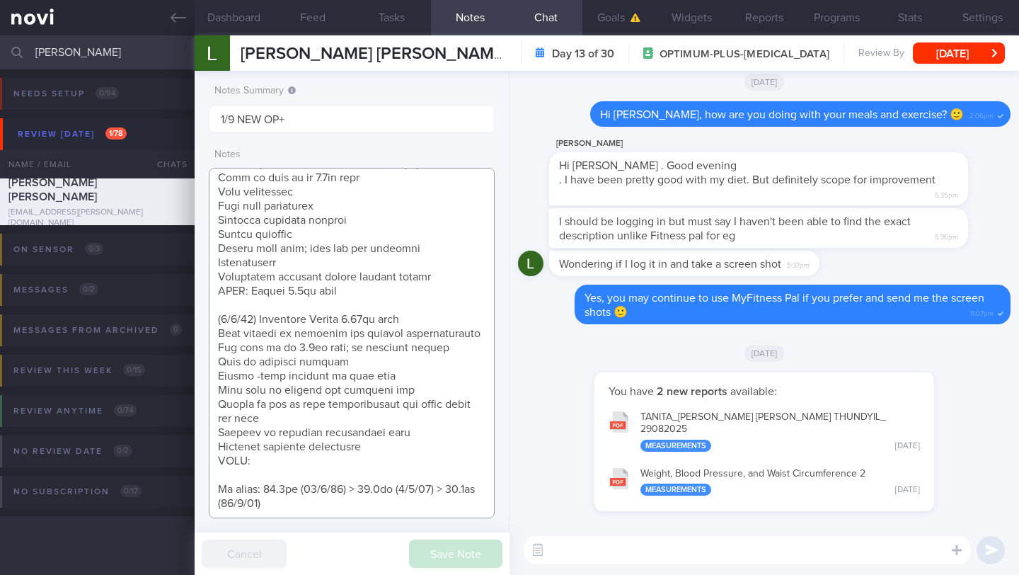
click at [270, 464] on textarea at bounding box center [352, 343] width 286 height 350
paste textarea "[MEDICAL_DATA] 1mg wkly"
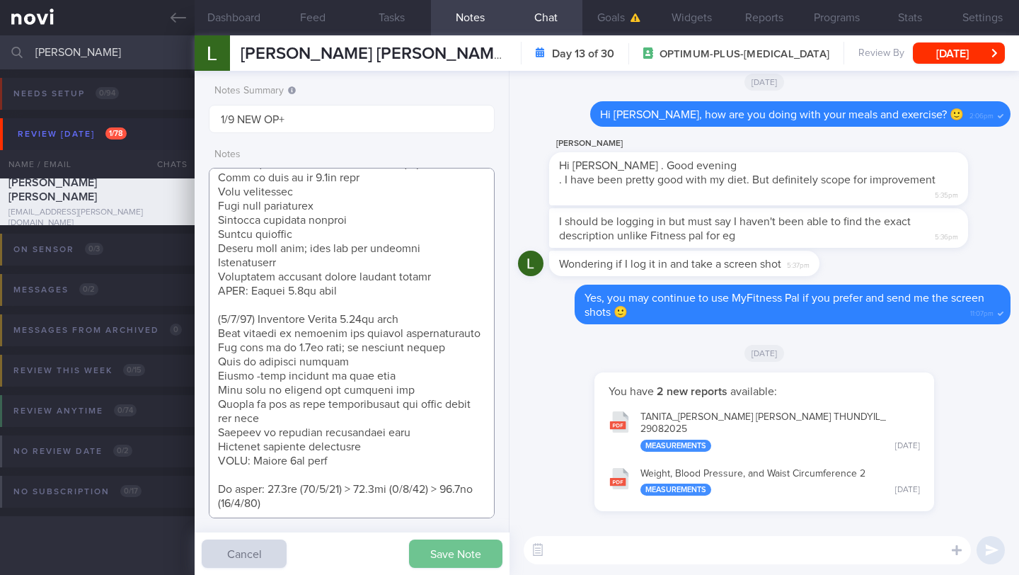
type textarea "SUPPORT NEEDED: CHALLENGE: Doctor REVIEWS: ([DATE]) Tolerated [MEDICAL_DATA] 1m…"
click at [438, 554] on button "Save Note" at bounding box center [455, 553] width 93 height 28
click at [239, 23] on button "Dashboard" at bounding box center [234, 17] width 79 height 35
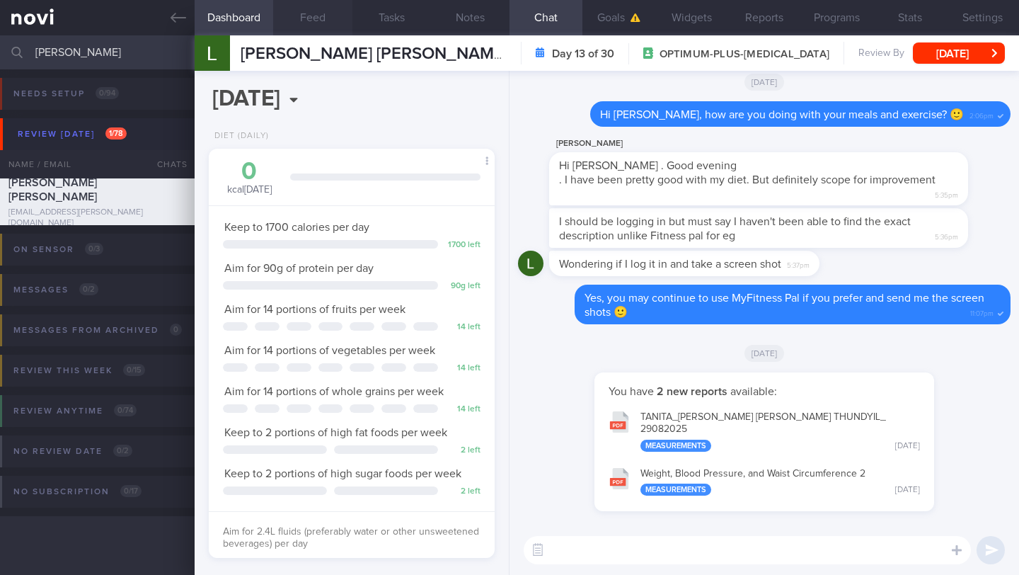
click at [335, 18] on button "Feed" at bounding box center [312, 17] width 79 height 35
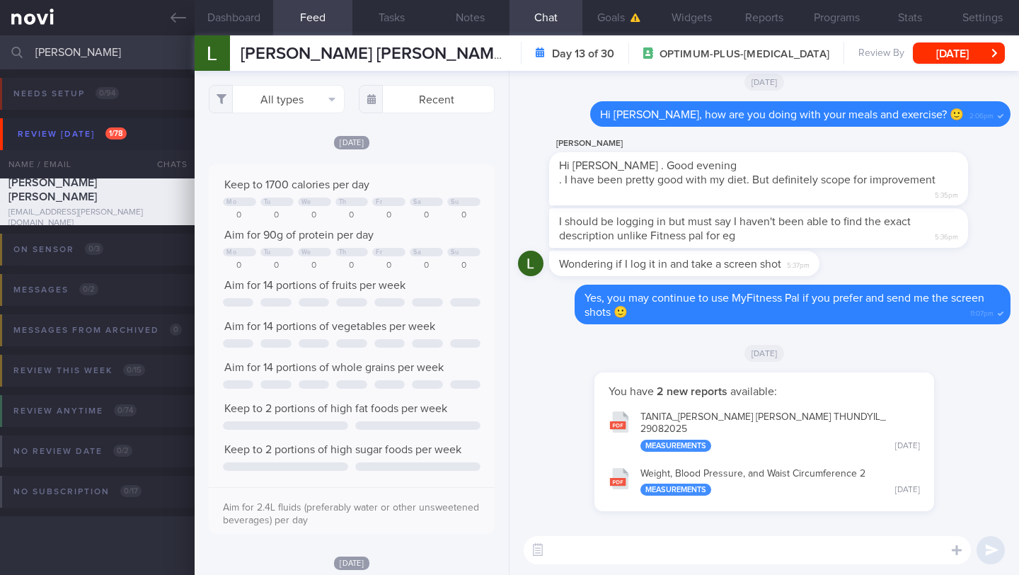
click at [613, 543] on textarea at bounding box center [747, 550] width 447 height 28
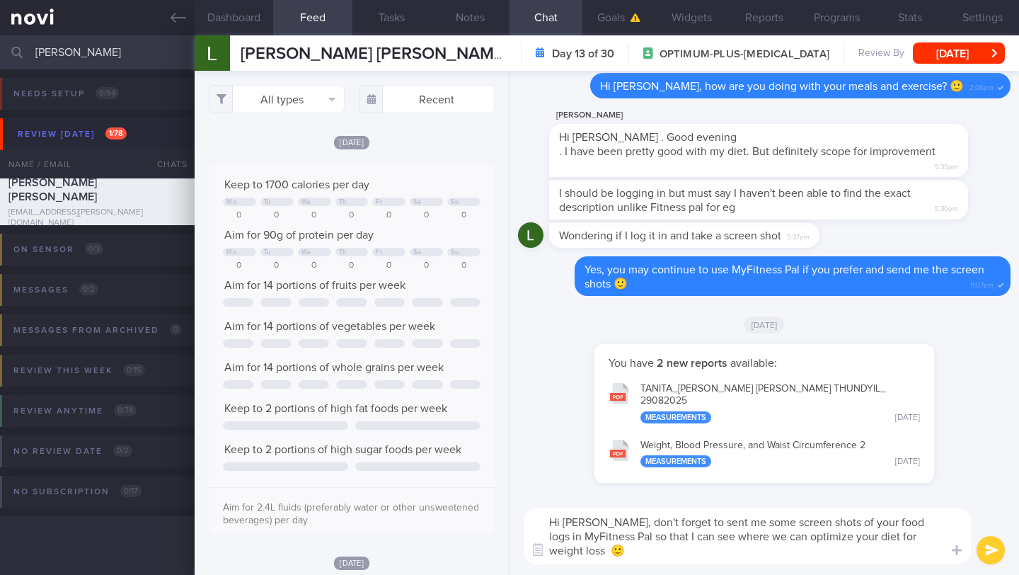
click at [597, 523] on textarea "Hi [PERSON_NAME], don't forget to sent me some screen shots of your food logs i…" at bounding box center [747, 536] width 447 height 57
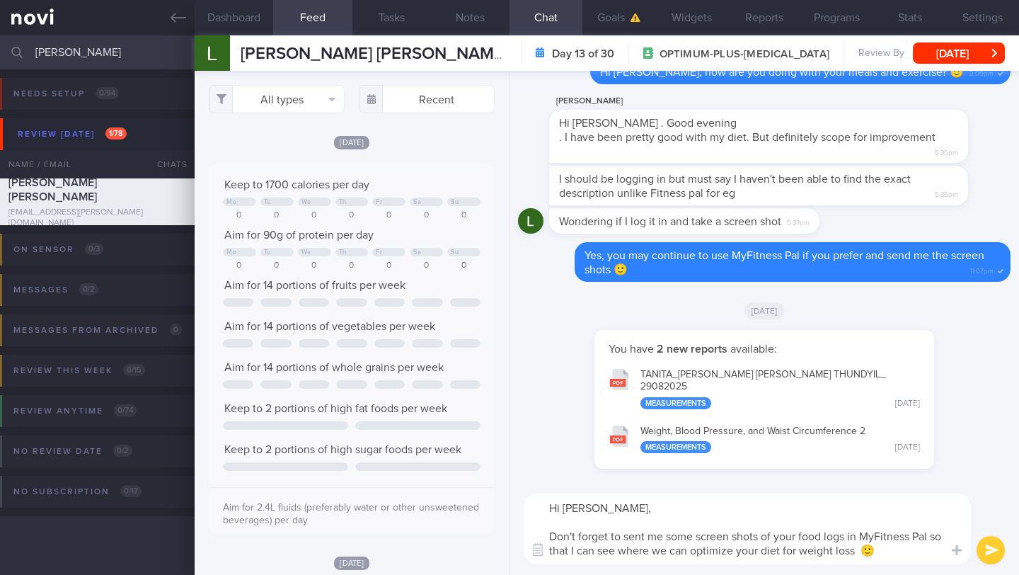
click at [605, 509] on textarea "Hi [PERSON_NAME], Don't forget to sent me some screen shots of your food logs i…" at bounding box center [747, 528] width 447 height 71
type textarea "Hi [PERSON_NAME], how are you doing with your workouts this week? Don't forget …"
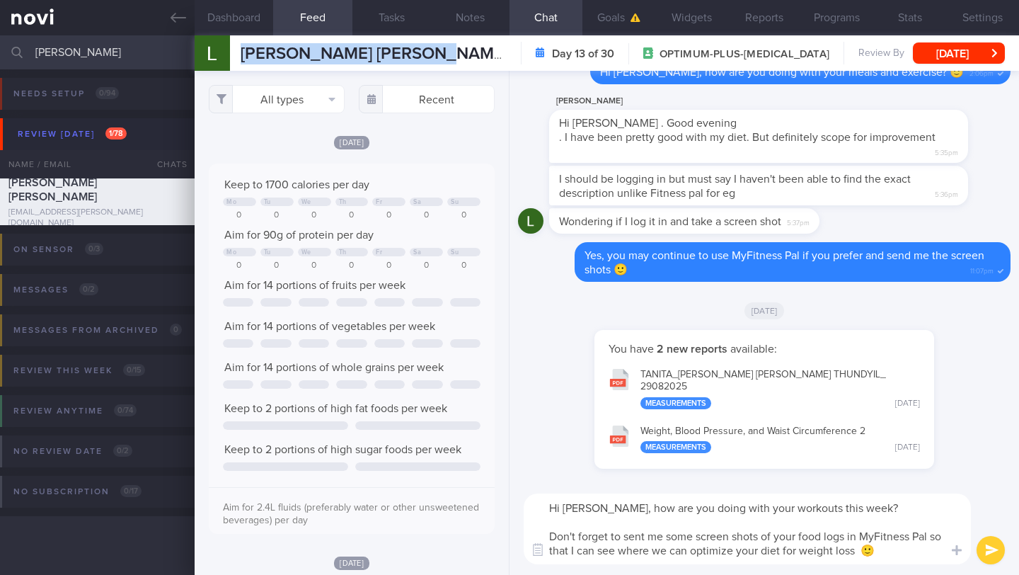
drag, startPoint x: 433, startPoint y: 57, endPoint x: 238, endPoint y: 61, distance: 195.4
click at [238, 61] on div "[PERSON_NAME] [PERSON_NAME] [PERSON_NAME] [PERSON_NAME] [PERSON_NAME][EMAIL_ADD…" at bounding box center [607, 52] width 825 height 35
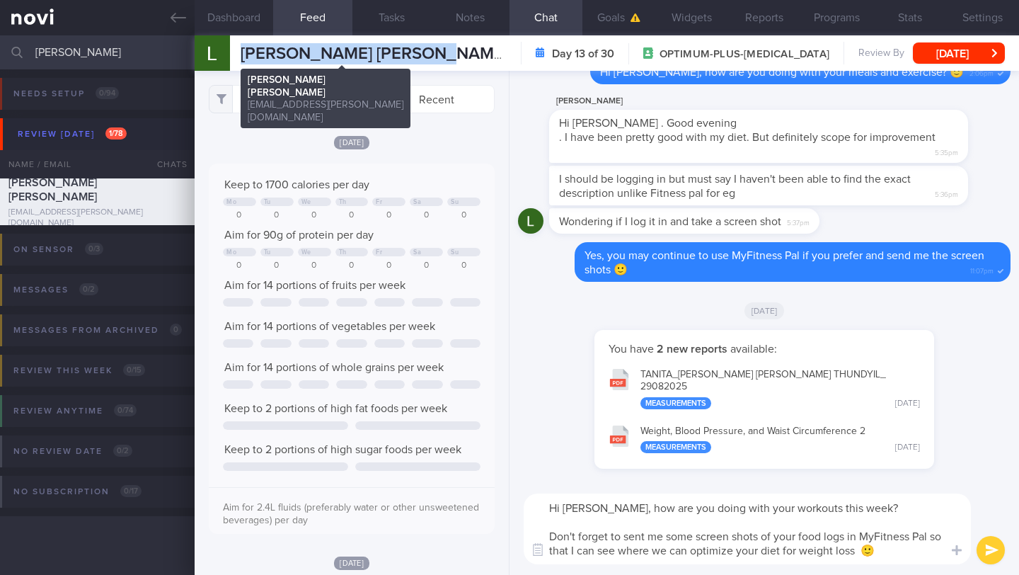
copy span "[PERSON_NAME] [PERSON_NAME]"
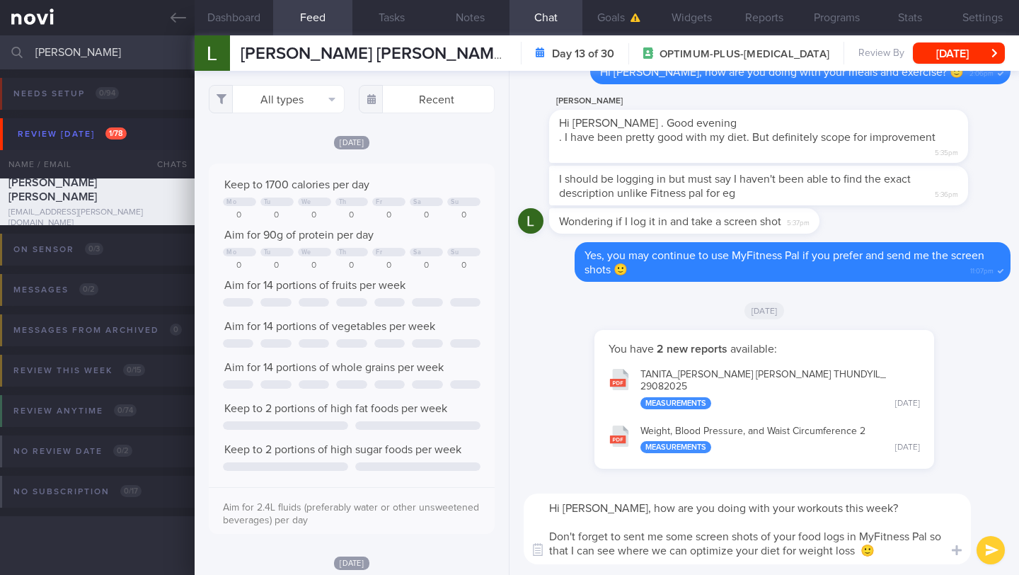
click at [849, 513] on textarea "Hi [PERSON_NAME], how are you doing with your workouts this week? Don't forget …" at bounding box center [747, 528] width 447 height 71
click at [998, 554] on button "submit" at bounding box center [991, 550] width 28 height 28
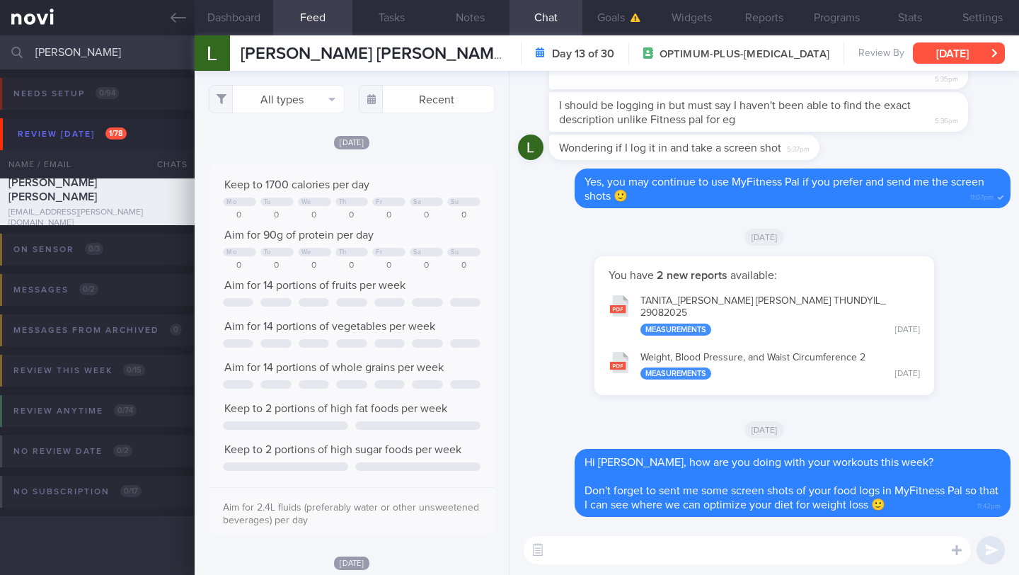
click at [970, 54] on button "[DATE]" at bounding box center [959, 52] width 92 height 21
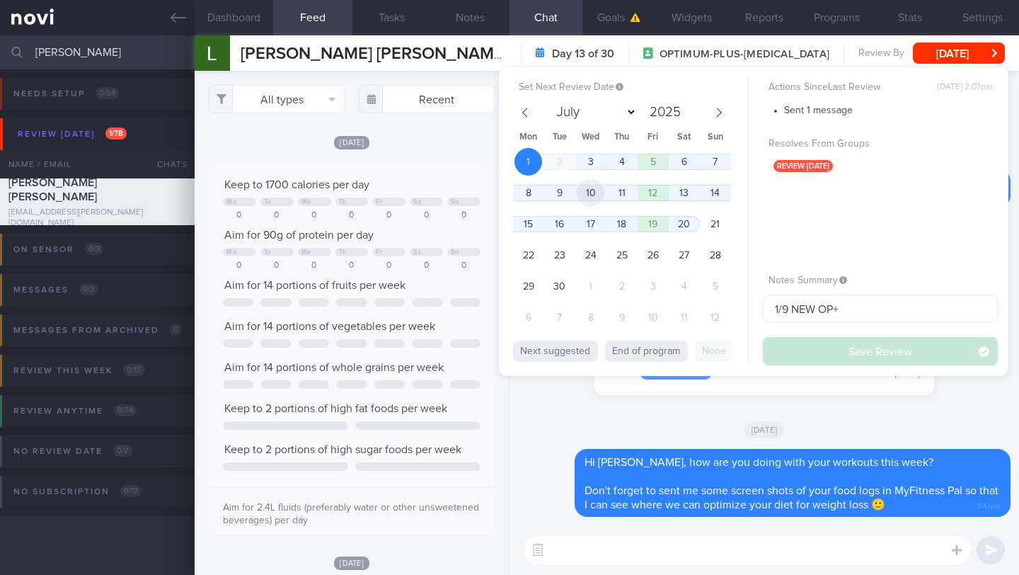
click at [600, 195] on span "10" at bounding box center [591, 193] width 28 height 28
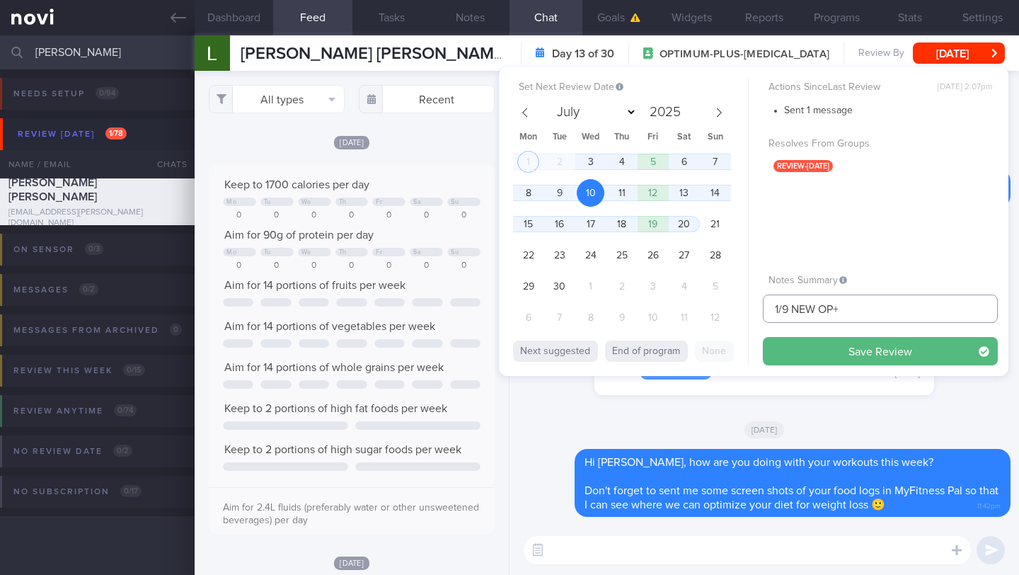
drag, startPoint x: 780, startPoint y: 308, endPoint x: 752, endPoint y: 306, distance: 28.4
click at [752, 306] on div "Set Next Review Date [DATE] July August September October November [DATE] Mon T…" at bounding box center [754, 221] width 510 height 309
drag, startPoint x: 858, startPoint y: 309, endPoint x: 801, endPoint y: 309, distance: 56.6
click at [801, 309] on input "10/9 NEW OP+" at bounding box center [880, 308] width 235 height 28
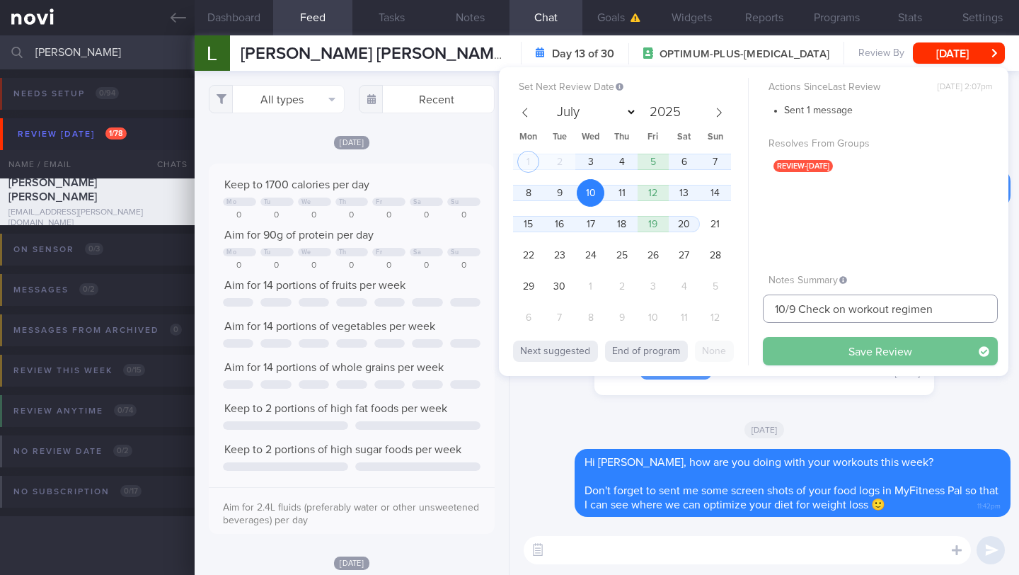
type input "10/9 Check on workout regimen"
click at [810, 354] on button "Save Review" at bounding box center [880, 351] width 235 height 28
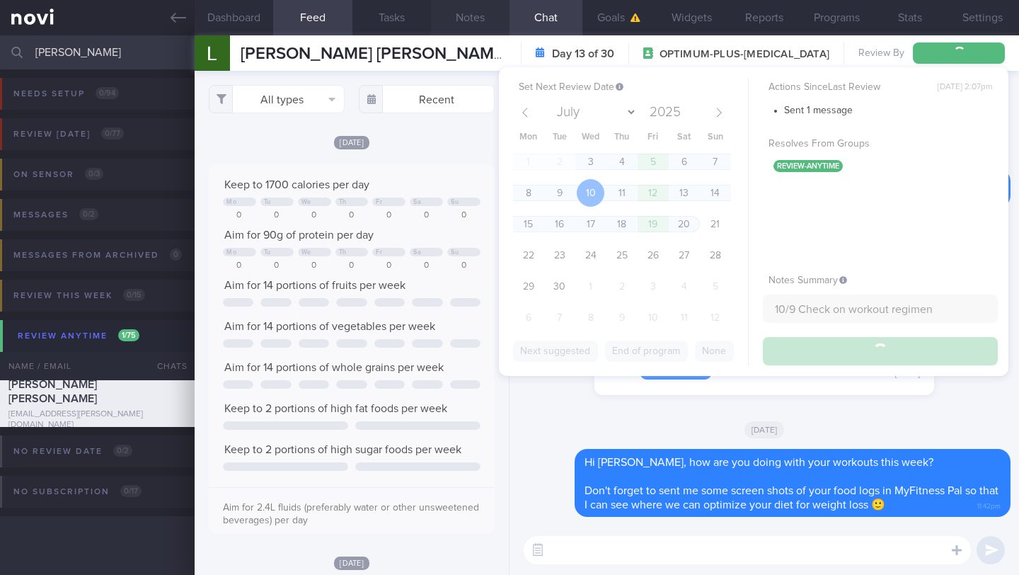
type input "10/9 Check on workout regimen"
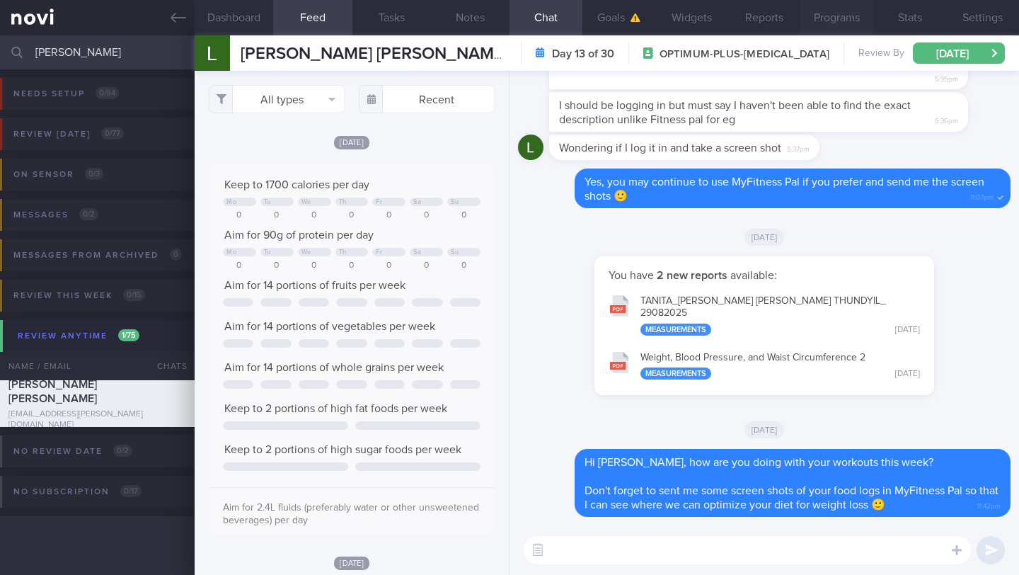
click at [813, 25] on button "Programs" at bounding box center [837, 17] width 73 height 35
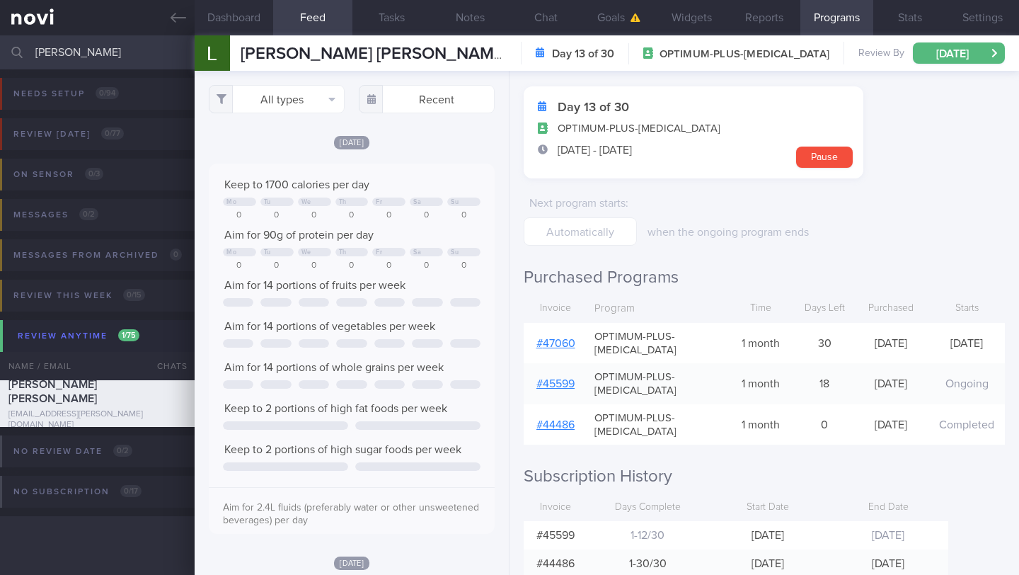
scroll to position [91, 0]
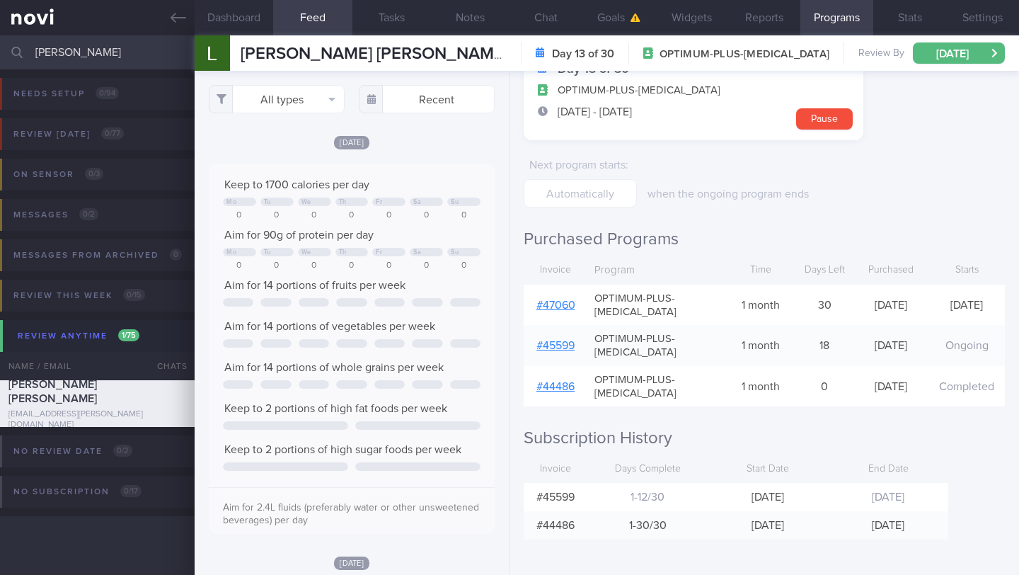
click at [96, 47] on input "[PERSON_NAME]" at bounding box center [509, 52] width 1019 height 34
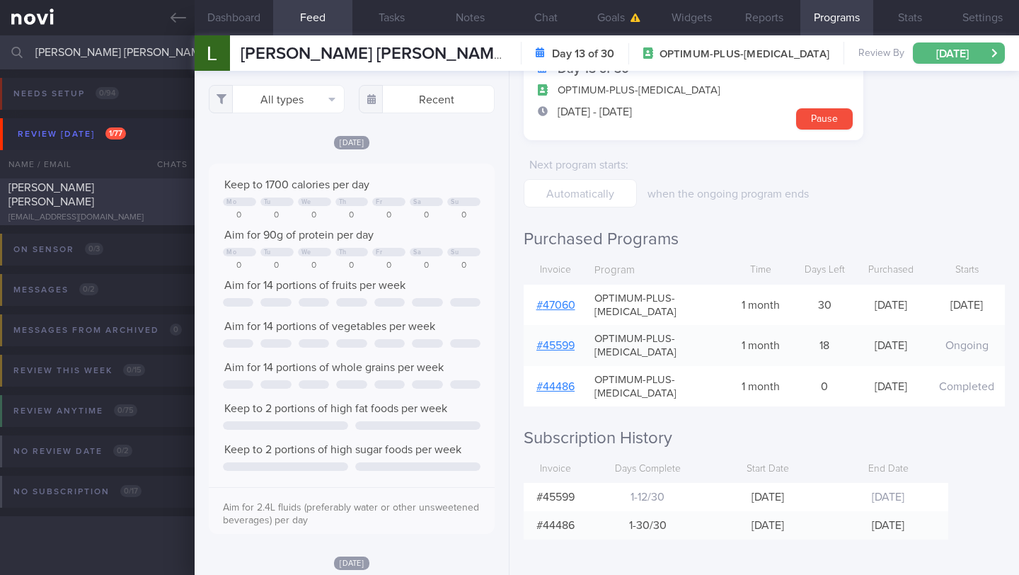
type input "[PERSON_NAME] [PERSON_NAME]"
click at [121, 200] on div "[PERSON_NAME] [PERSON_NAME]" at bounding box center [95, 195] width 174 height 28
type input "1/9 Check if kept pro up and increased exercise"
type textarea "([DATE]) Takes LAC brand PEA PROTEIN x2 scoops if he feels he needs to top up h…"
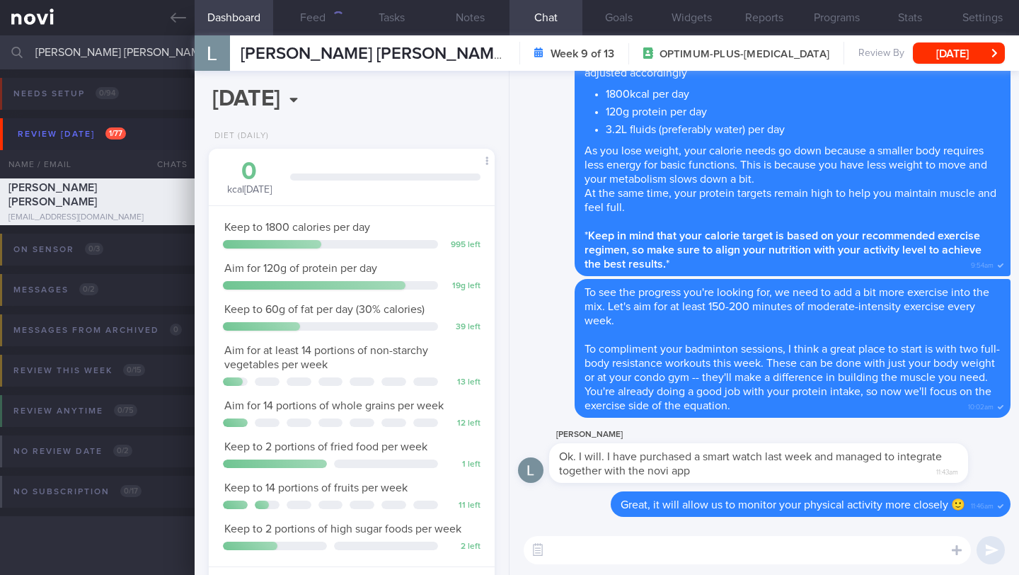
scroll to position [145, 250]
click at [605, 558] on textarea at bounding box center [747, 550] width 447 height 28
click at [617, 550] on textarea "Hi" at bounding box center [747, 550] width 447 height 28
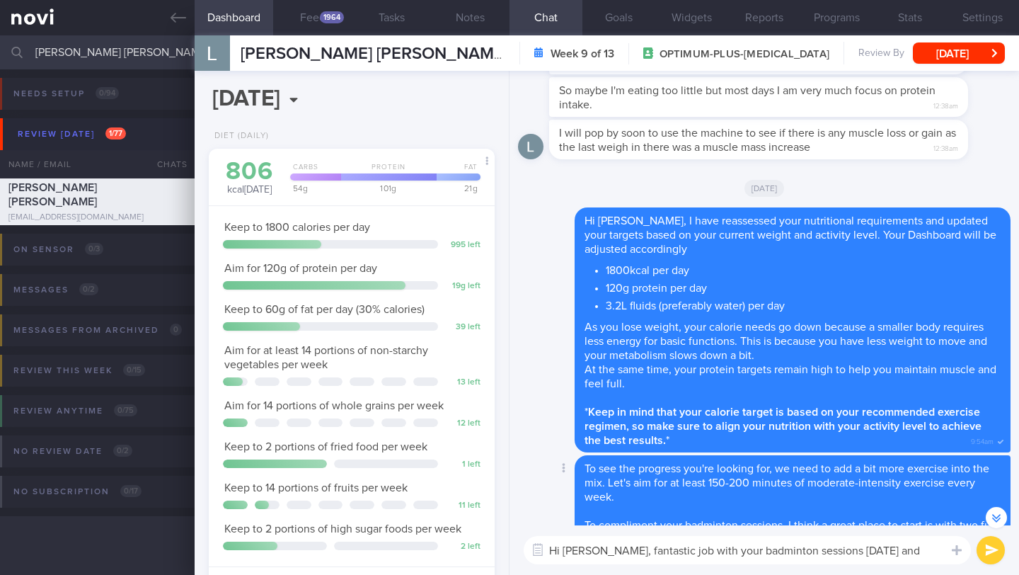
scroll to position [0, 0]
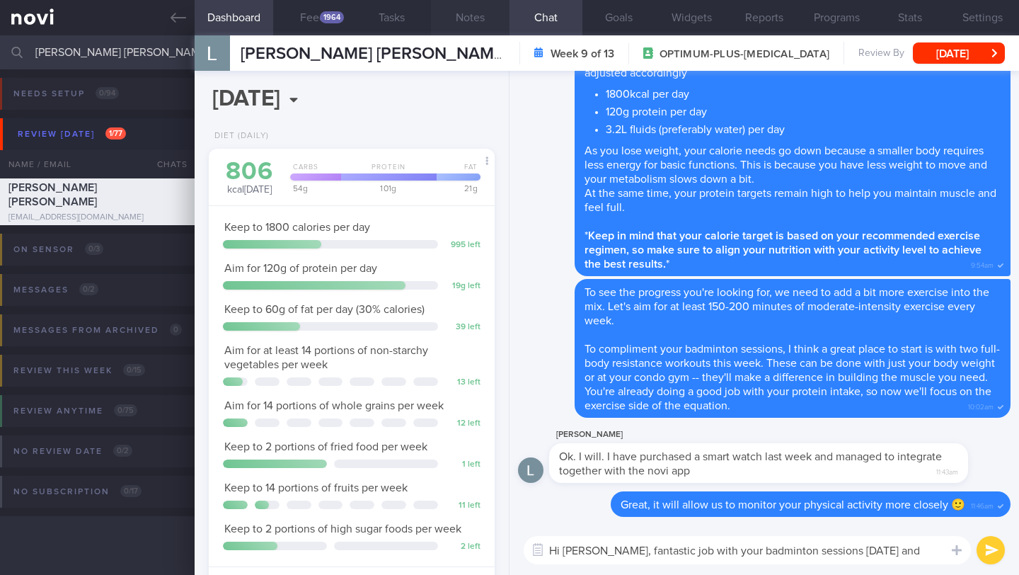
type textarea "Hi [PERSON_NAME], fantastic job with your badminton sessions [DATE] and [DATE] …"
click at [474, 24] on button "Notes" at bounding box center [470, 17] width 79 height 35
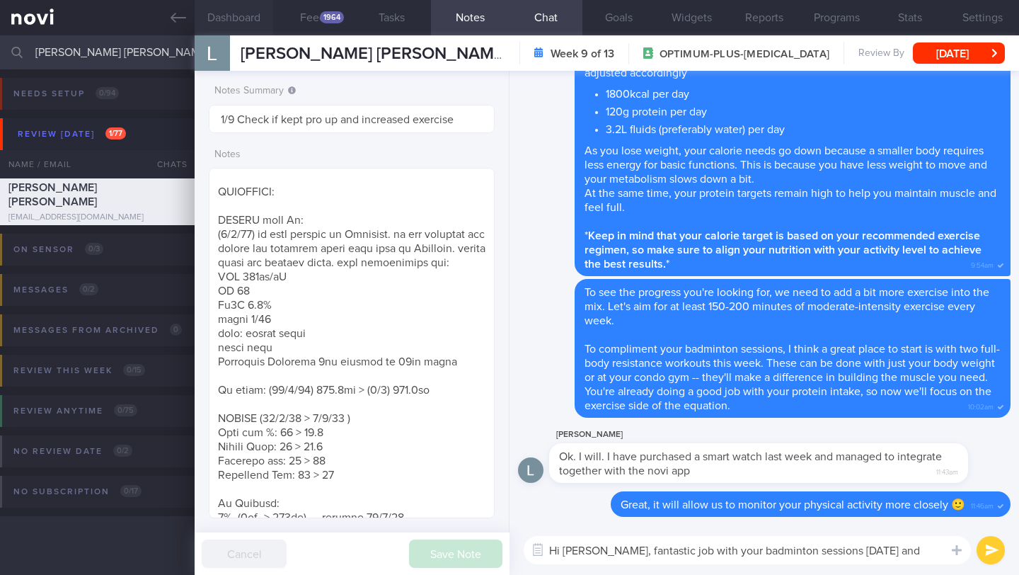
click at [246, 16] on button "Dashboard" at bounding box center [234, 17] width 79 height 35
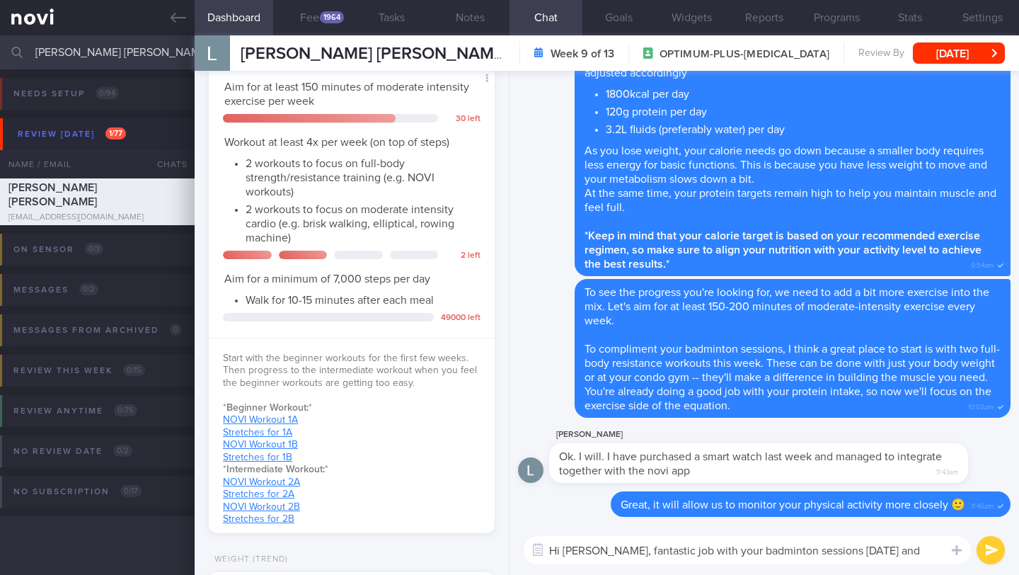
scroll to position [787, 0]
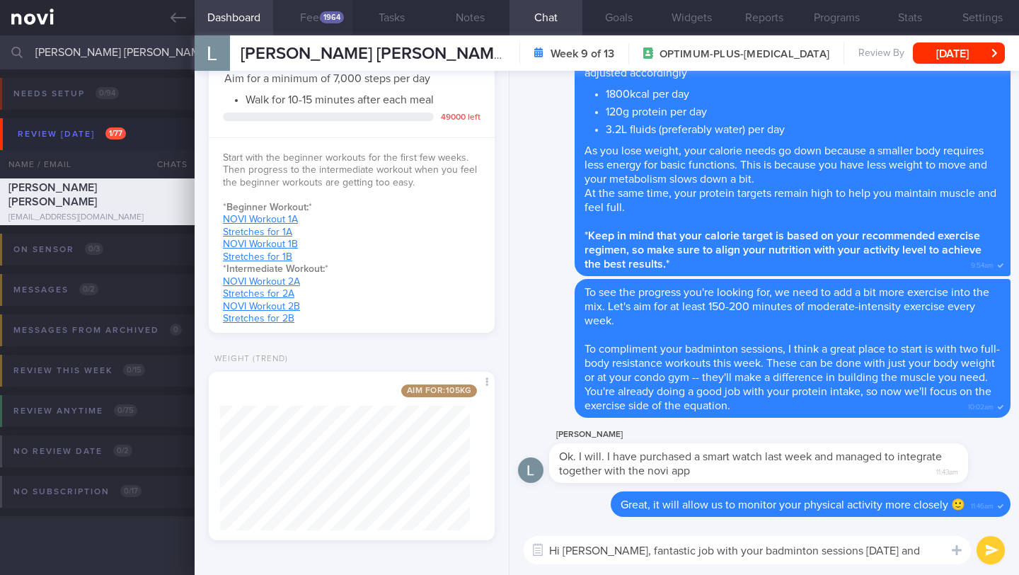
click at [317, 25] on button "Feed 1964" at bounding box center [312, 17] width 79 height 35
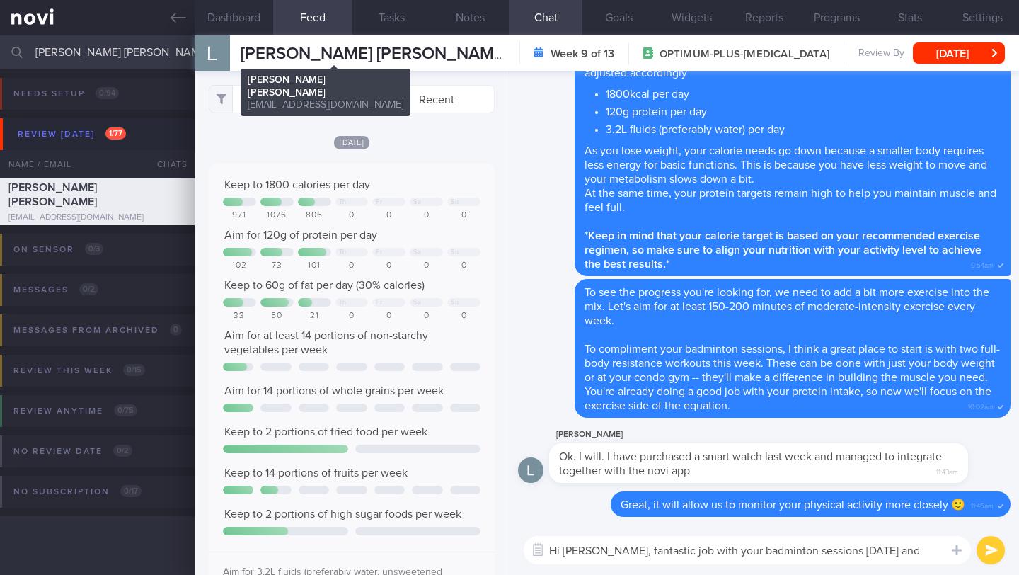
click at [326, 50] on span "[PERSON_NAME] [PERSON_NAME]" at bounding box center [375, 53] width 268 height 17
copy div "[PERSON_NAME] [PERSON_NAME] [PERSON_NAME] [PERSON_NAME] [EMAIL_ADDRESS][DOMAIN_…"
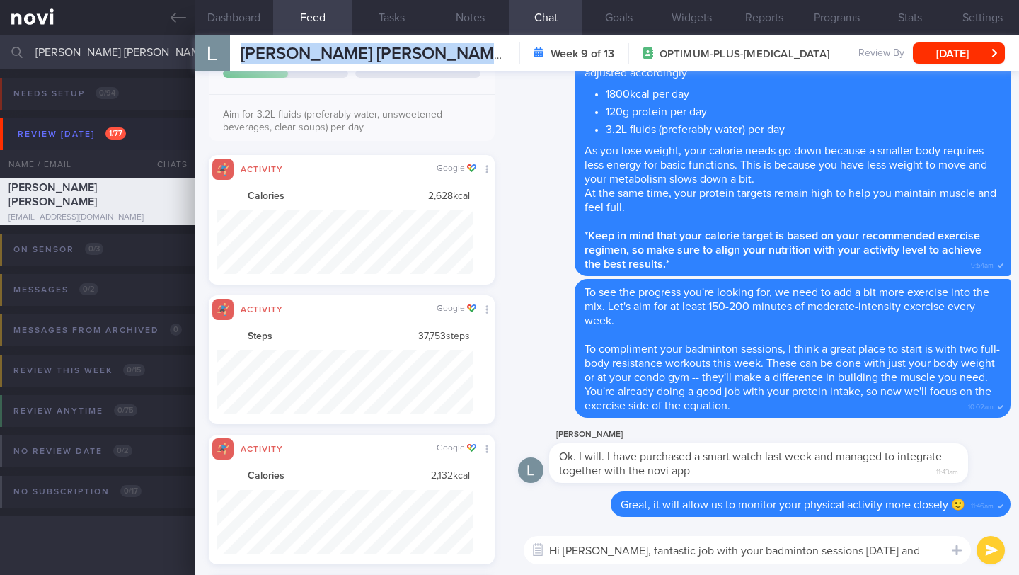
scroll to position [707858, 707664]
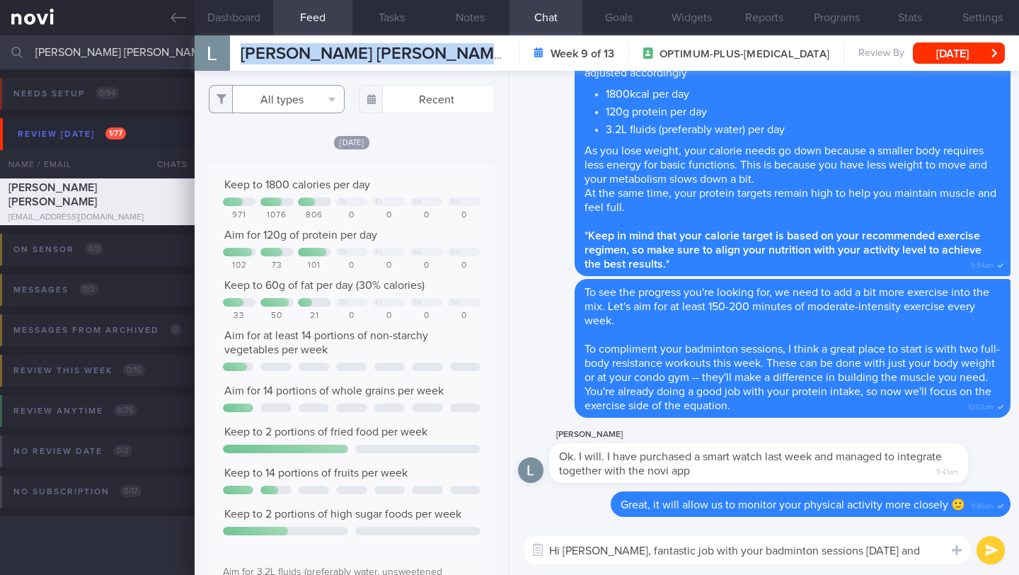
click at [261, 103] on button "All types" at bounding box center [277, 99] width 136 height 28
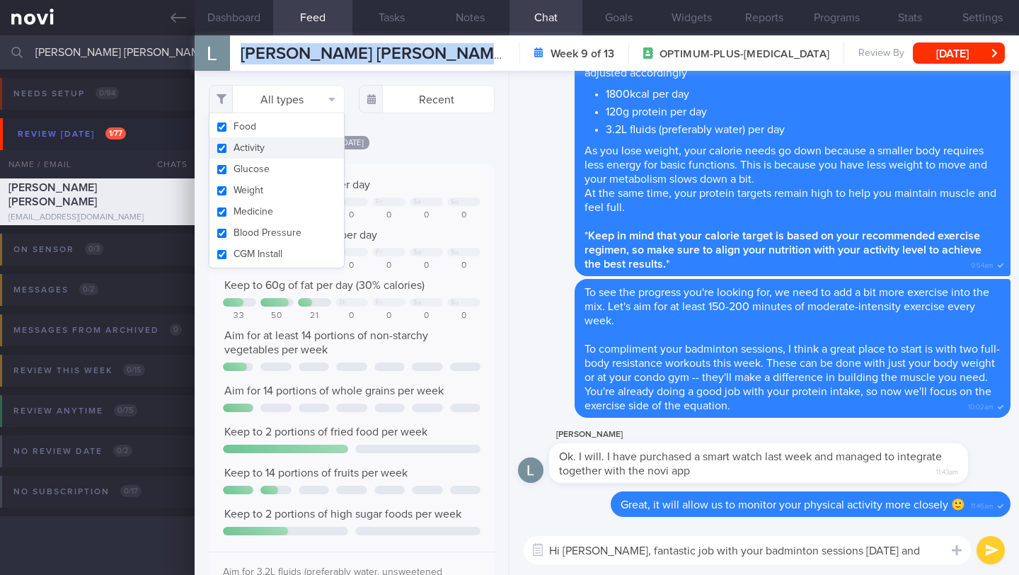
click at [261, 150] on button "Activity" at bounding box center [277, 147] width 135 height 21
checkbox input "false"
click at [445, 181] on div "Keep to 1800 calories per day Th Fr Sa Su 971 1076 806 0 0 0 0 Aim for 120g of …" at bounding box center [352, 381] width 286 height 435
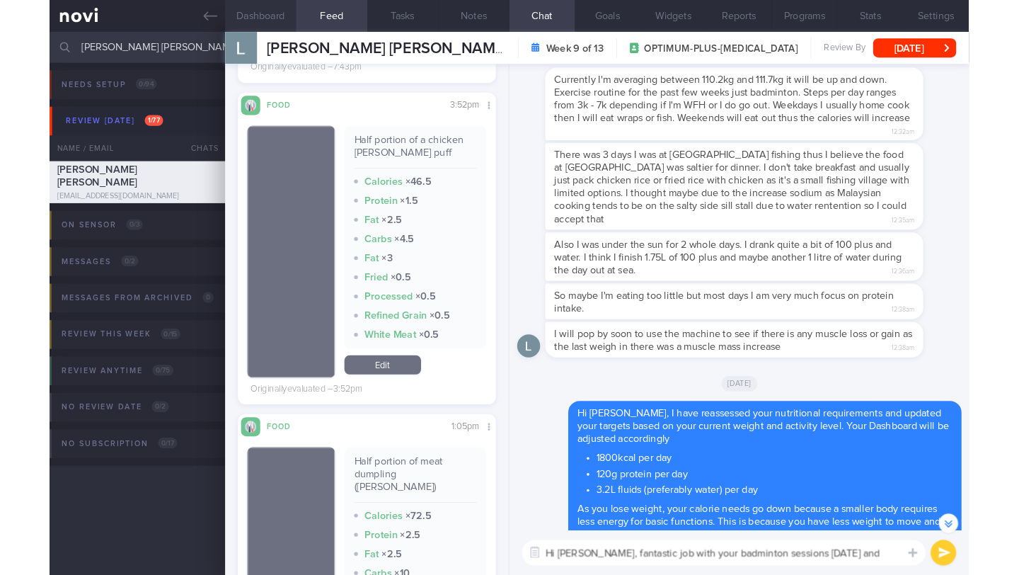
scroll to position [-413, 0]
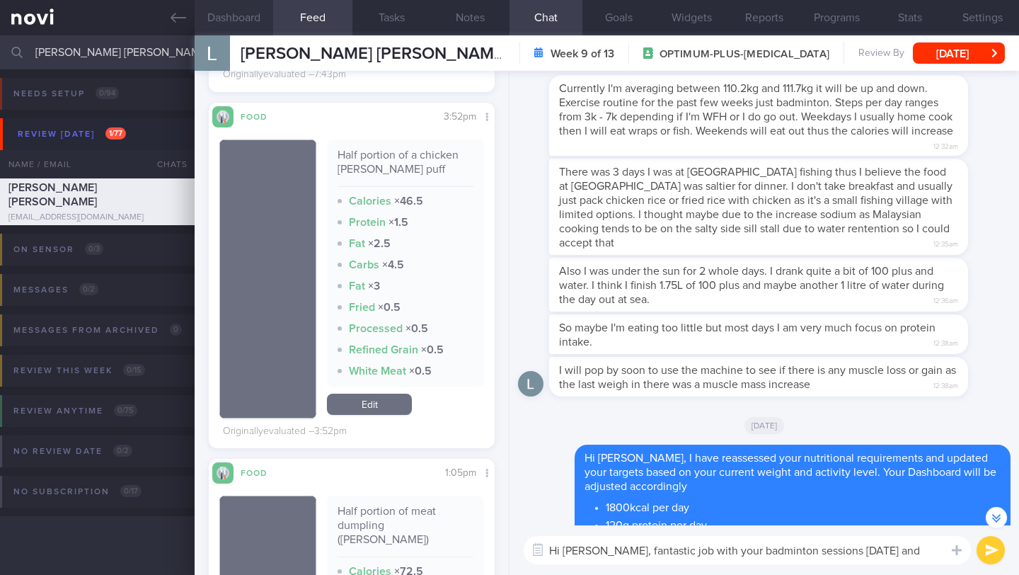
click at [235, 16] on button "Dashboard" at bounding box center [234, 17] width 79 height 35
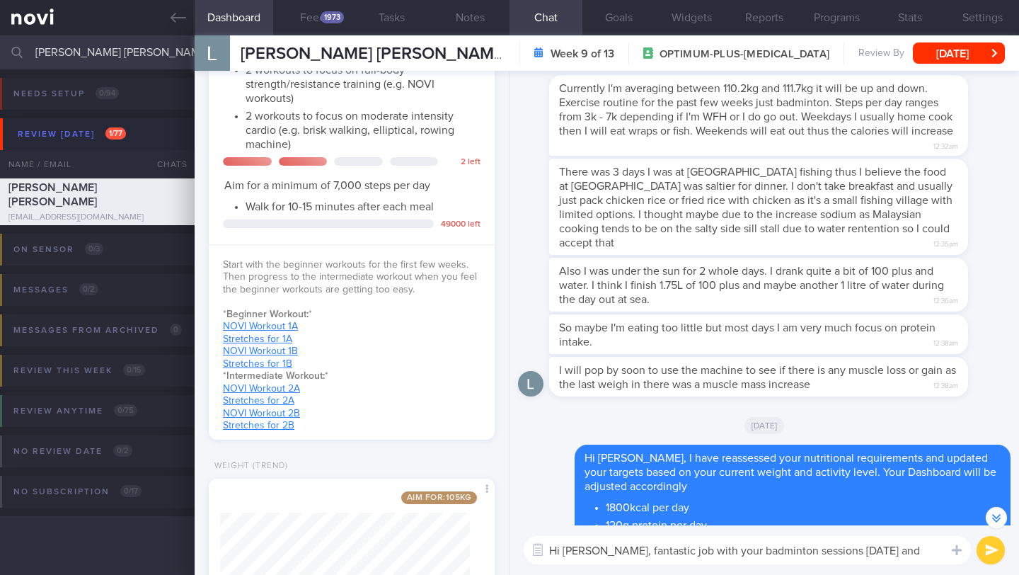
click at [940, 545] on textarea "Hi [PERSON_NAME], fantastic job with your badminton sessions [DATE] and [DATE] …" at bounding box center [747, 550] width 447 height 28
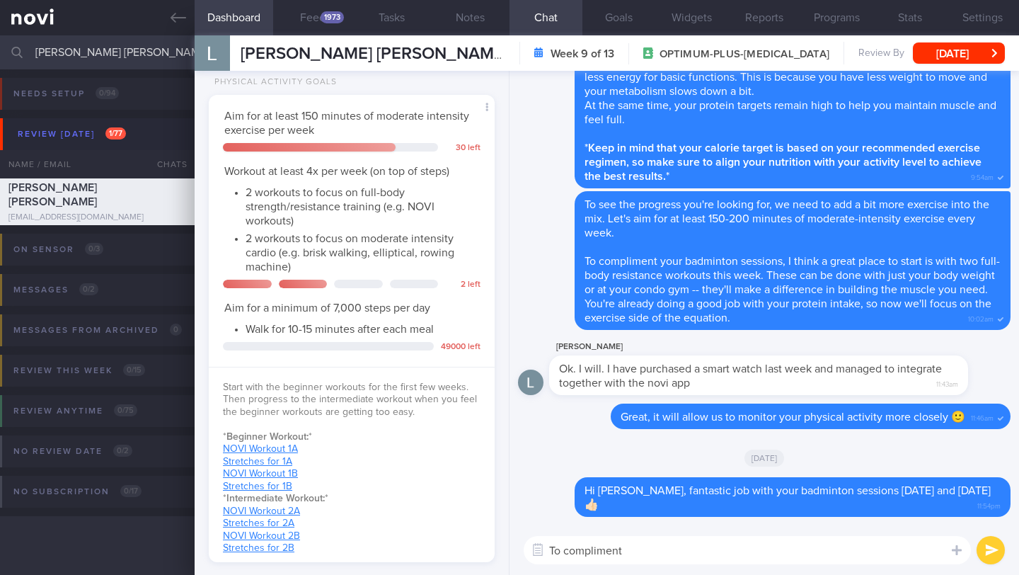
scroll to position [556, 0]
click at [573, 550] on textarea "To compliment your effort, do include 2 resistance workouts this week as well" at bounding box center [747, 550] width 447 height 28
click at [660, 554] on textarea "To compliment your effort, do include 2 resistance workouts this week as well" at bounding box center [747, 550] width 447 height 28
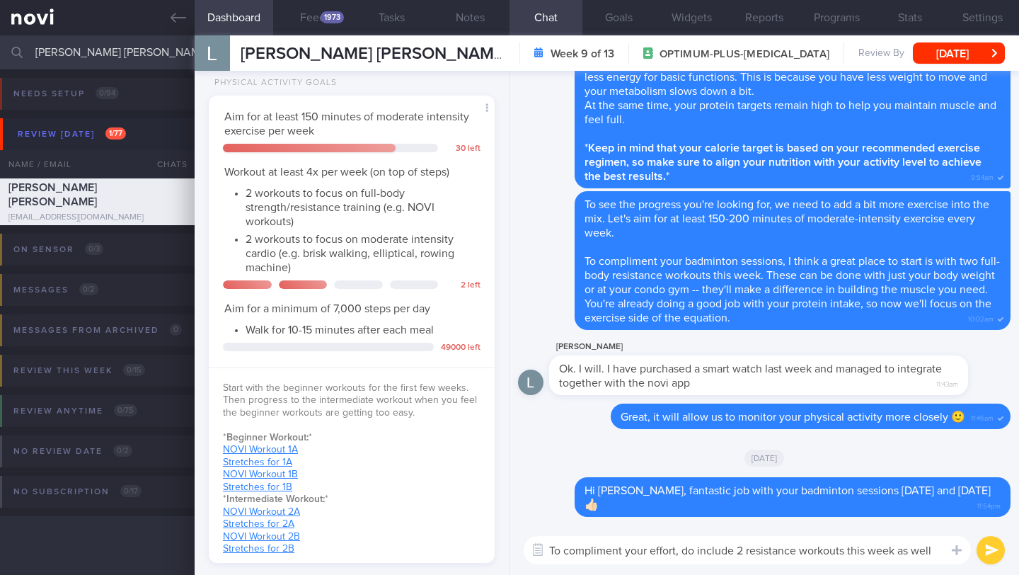
click at [936, 552] on textarea "To compliment your effort, do include 2 resistance workouts this week as well" at bounding box center [747, 550] width 447 height 28
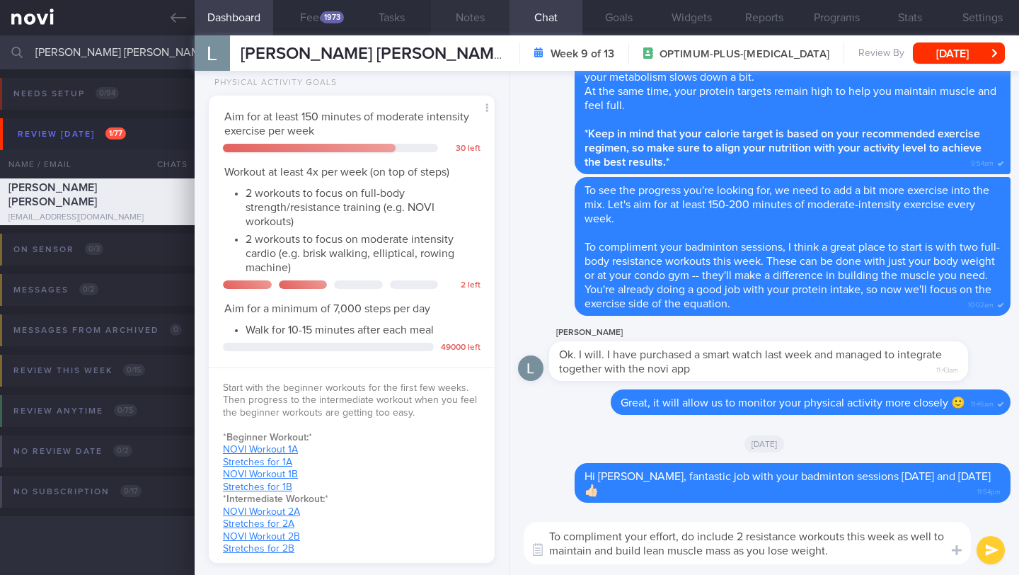
click at [467, 21] on button "Notes" at bounding box center [470, 17] width 79 height 35
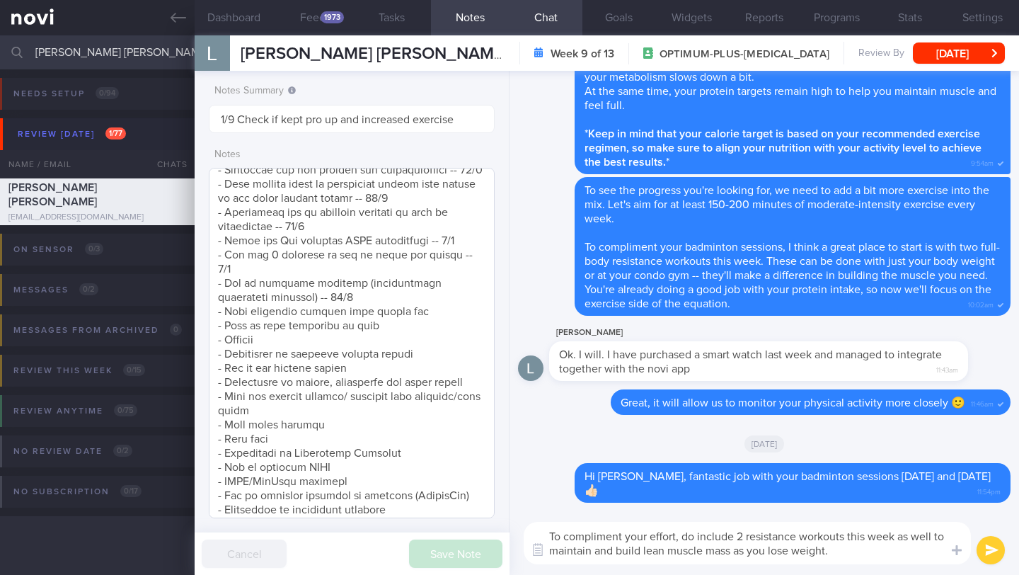
scroll to position [1173, 0]
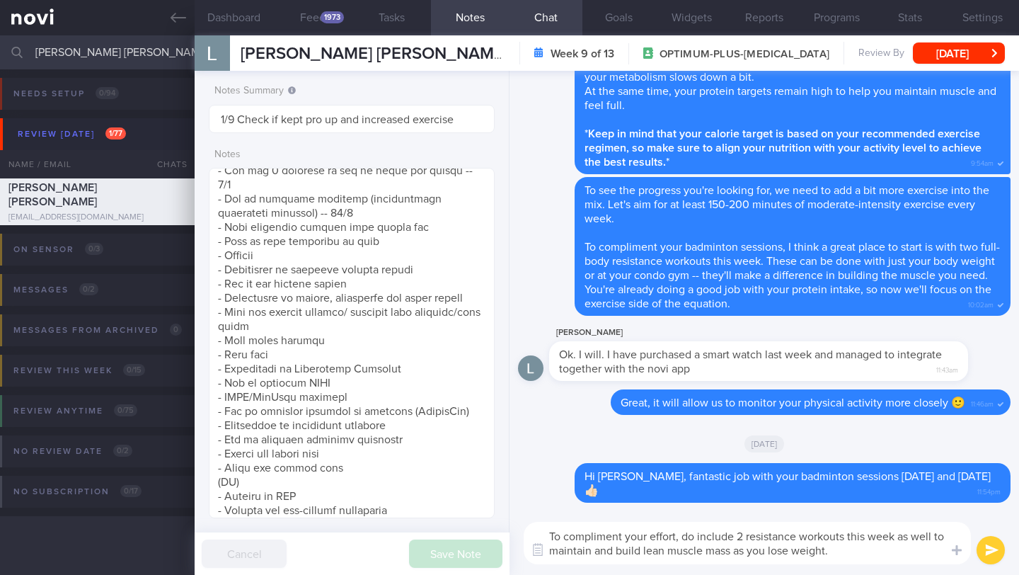
click at [840, 559] on textarea "To compliment your effort, do include 2 resistance workouts this week as well t…" at bounding box center [747, 543] width 447 height 42
type textarea "To compliment your effort, do include 2 resistance workouts this week as well t…"
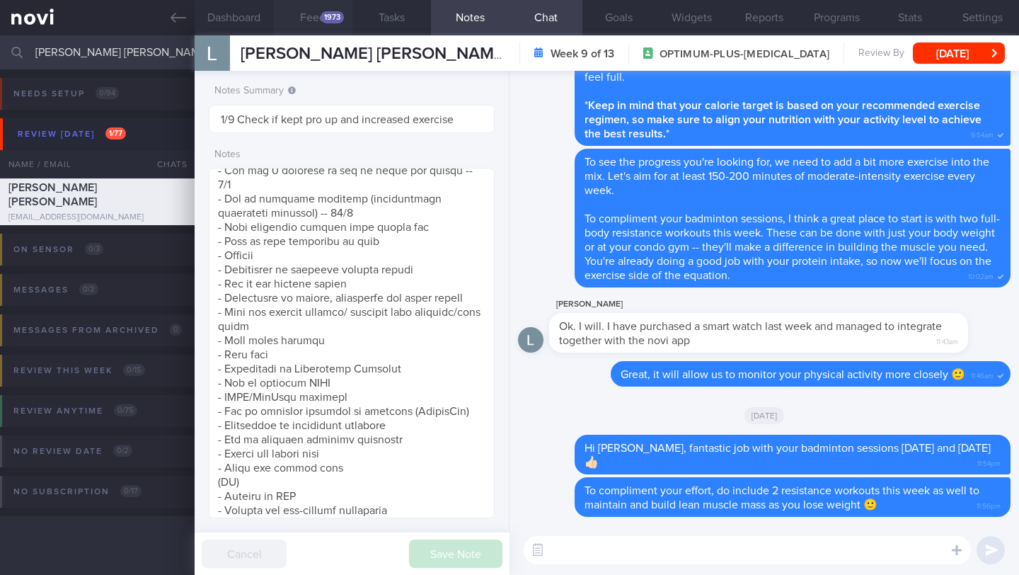
click at [321, 19] on div "1973" at bounding box center [332, 17] width 23 height 12
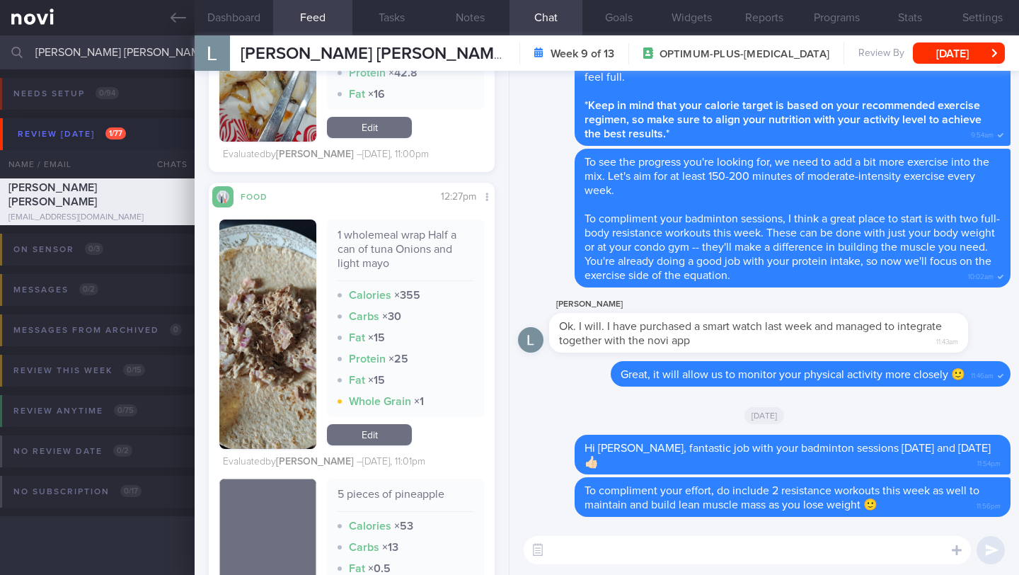
scroll to position [5681, 0]
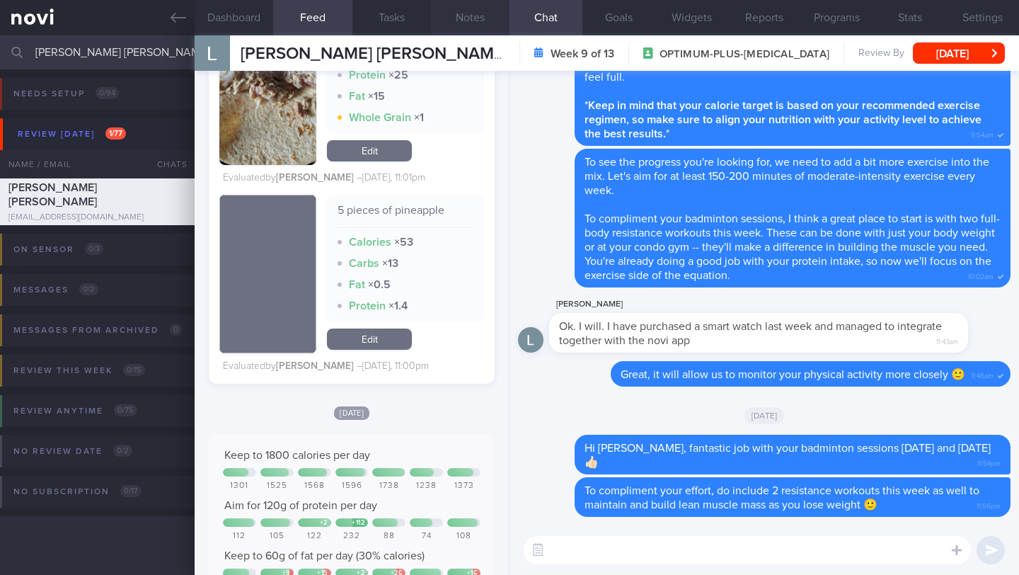
click at [455, 21] on button "Notes" at bounding box center [470, 17] width 79 height 35
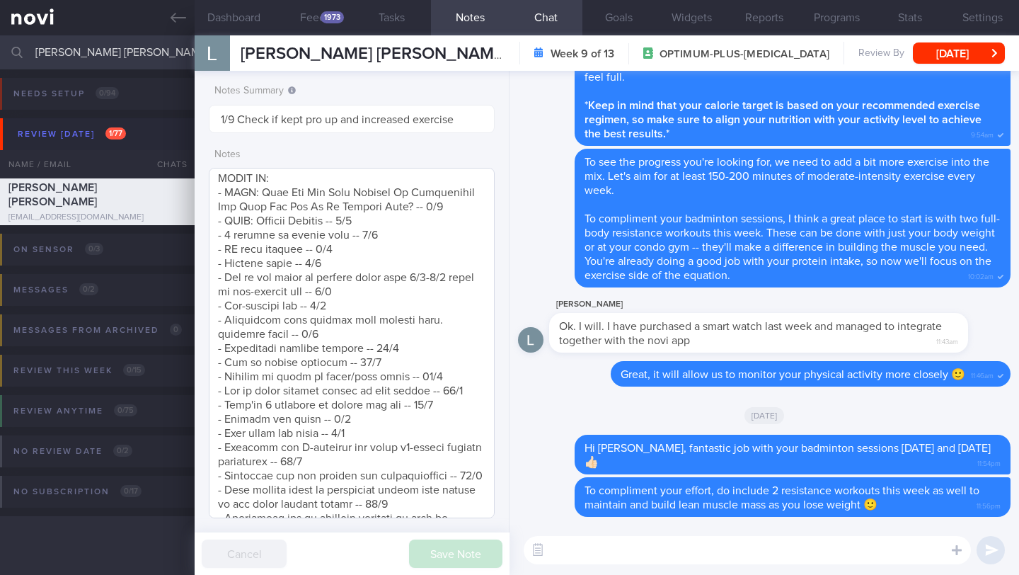
scroll to position [910, 0]
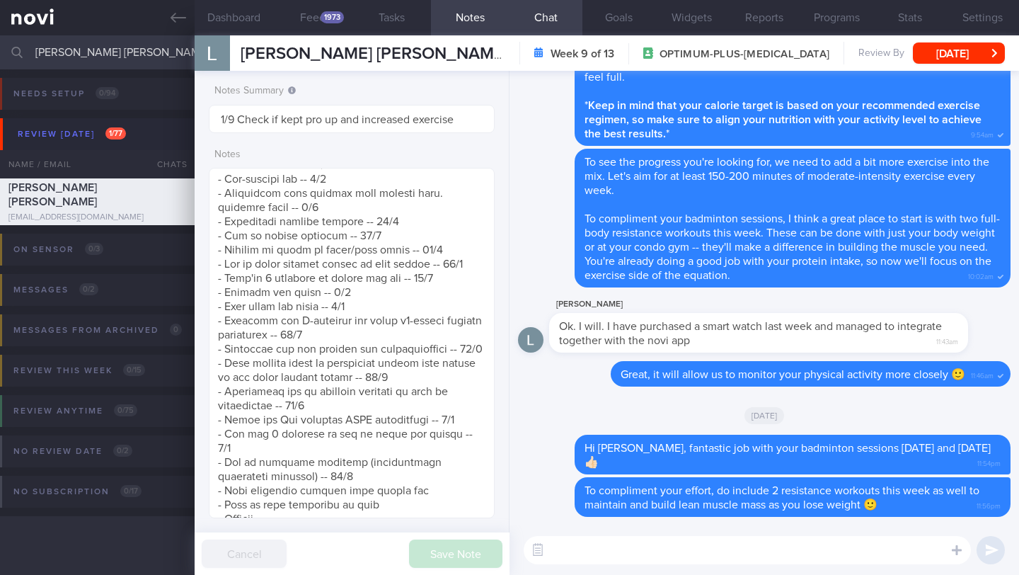
click at [621, 549] on textarea at bounding box center [747, 550] width 447 height 28
paste textarea "To help you make better choices when eating out, I want to share with you ways …"
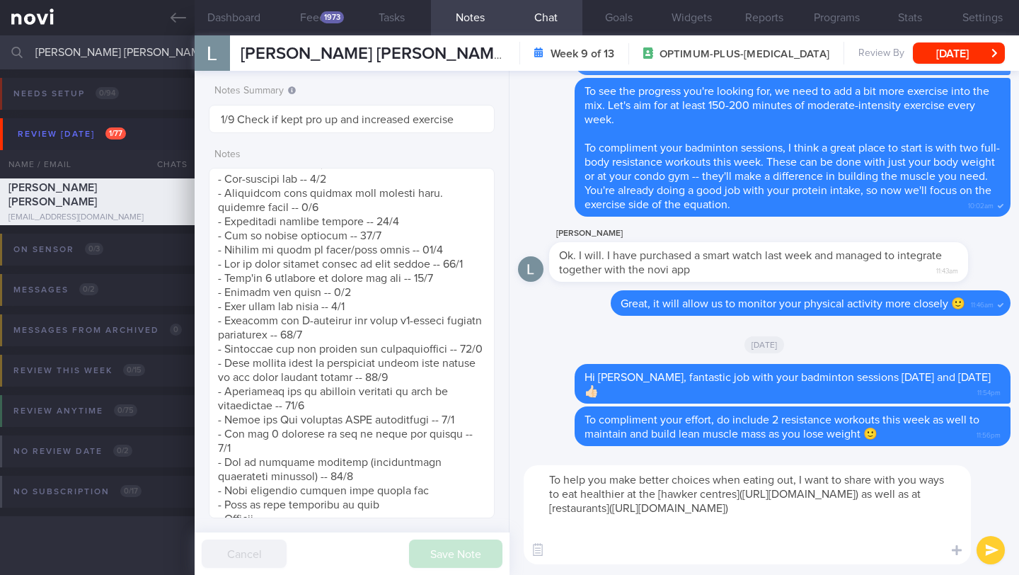
type textarea "To help you make better choices when eating out, I want to share with you ways …"
drag, startPoint x: 998, startPoint y: 549, endPoint x: 982, endPoint y: 548, distance: 16.3
click at [998, 549] on button "submit" at bounding box center [991, 550] width 28 height 28
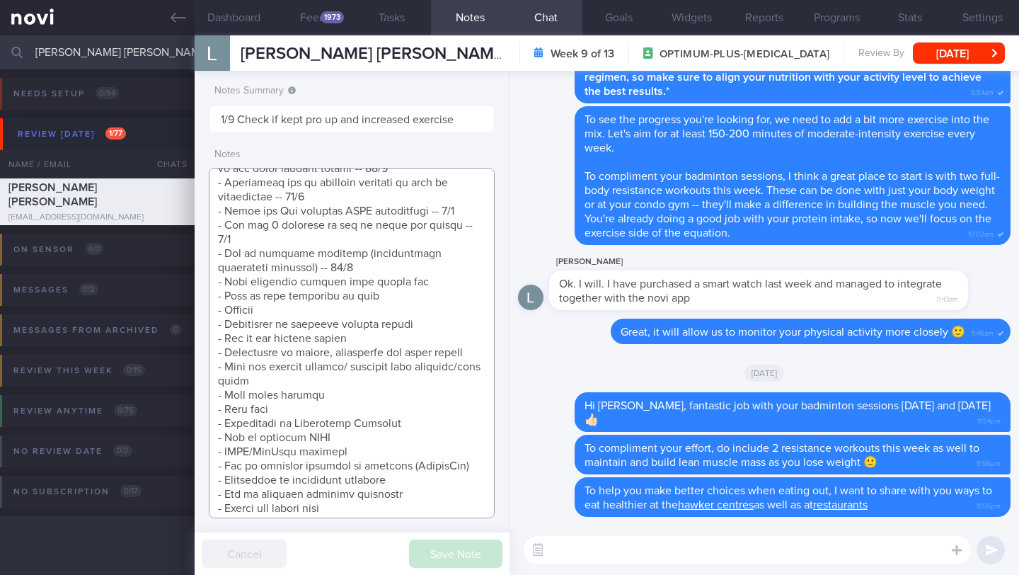
scroll to position [1142, 0]
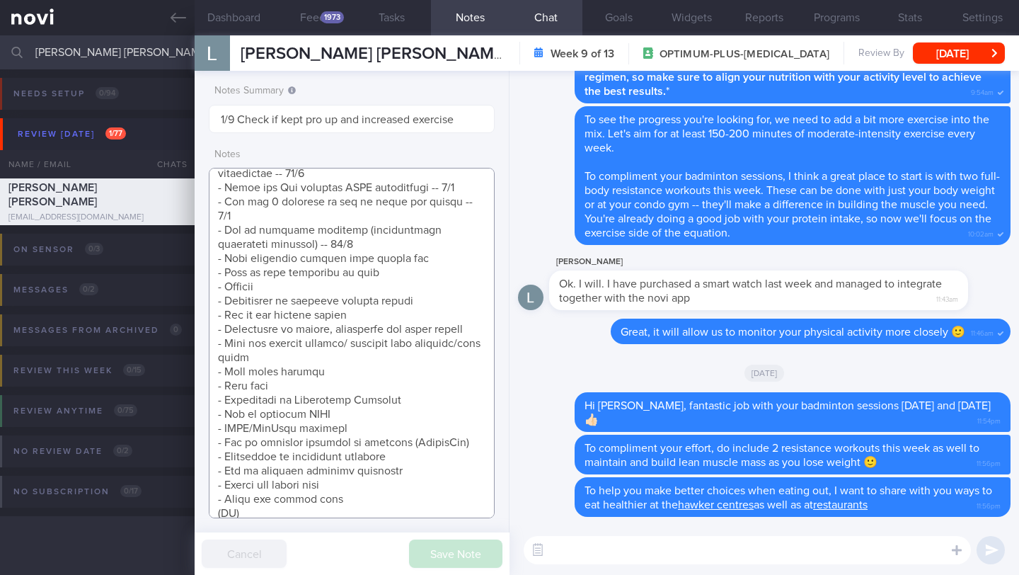
click at [433, 280] on textarea at bounding box center [352, 343] width 286 height 350
click at [434, 272] on textarea at bounding box center [352, 343] width 286 height 350
type textarea "([DATE]) Takes LAC brand PEA PROTEIN x2 scoops if he feels he needs to top up h…"
click at [450, 561] on button "Save Note" at bounding box center [455, 553] width 93 height 28
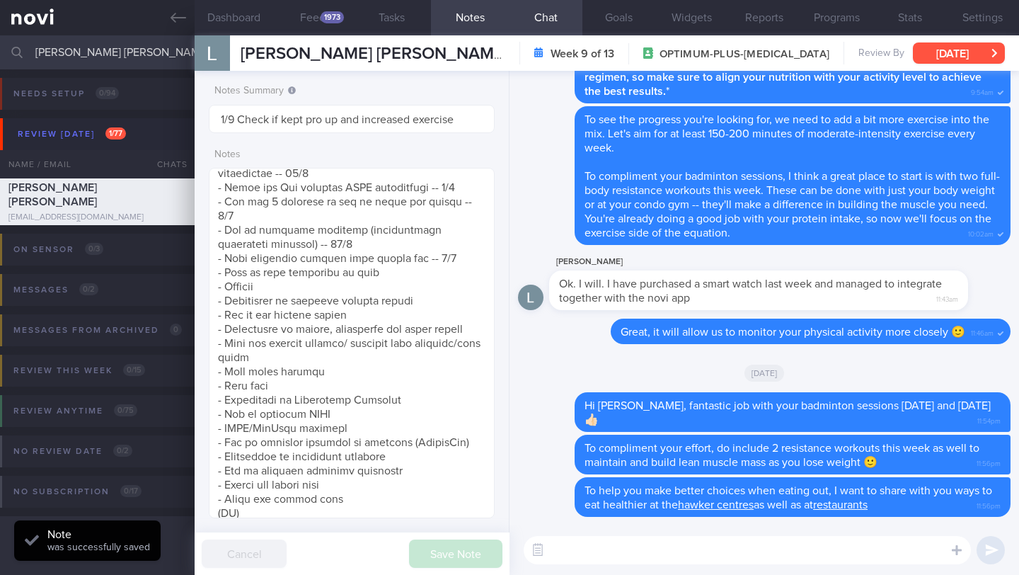
click at [962, 53] on button "[DATE]" at bounding box center [959, 52] width 92 height 21
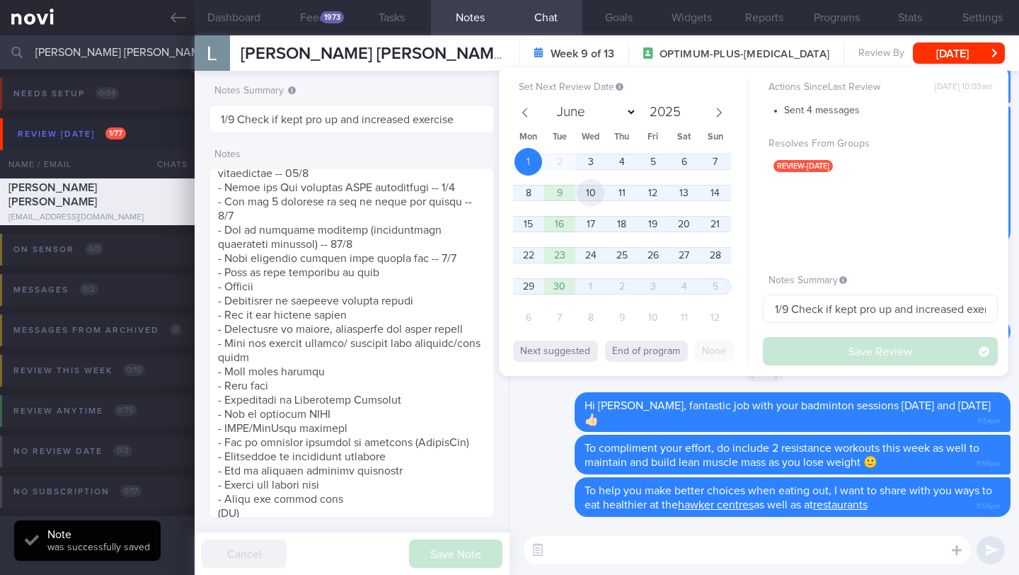
click at [596, 200] on span "10" at bounding box center [591, 193] width 28 height 28
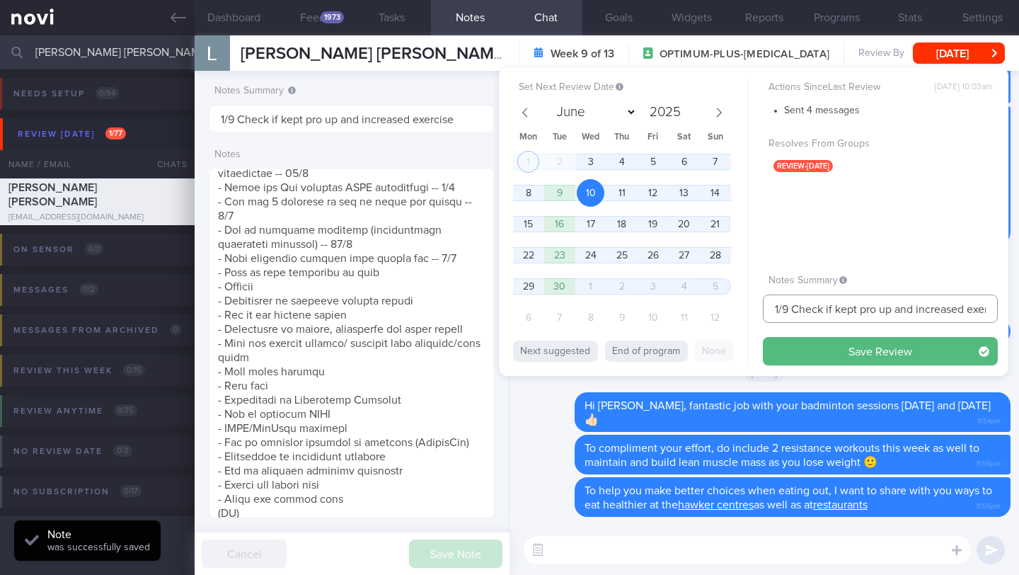
drag, startPoint x: 780, startPoint y: 311, endPoint x: 752, endPoint y: 309, distance: 28.4
click at [752, 309] on div "Set Next Review Date [DATE] June July August September October November [DATE] …" at bounding box center [754, 221] width 510 height 309
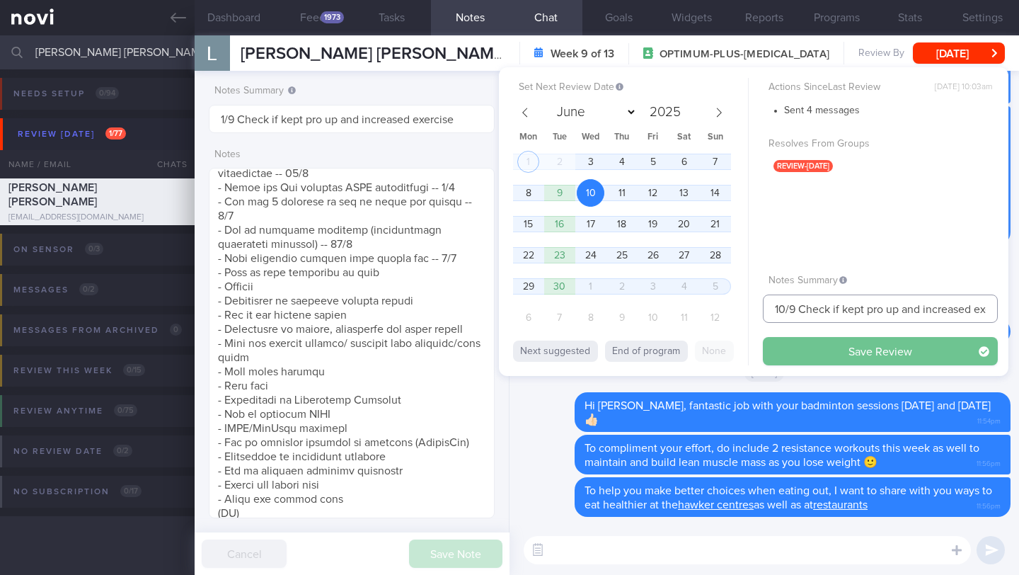
type input "10/9 Check if kept pro up and increased exercise"
click at [820, 355] on button "Save Review" at bounding box center [880, 351] width 235 height 28
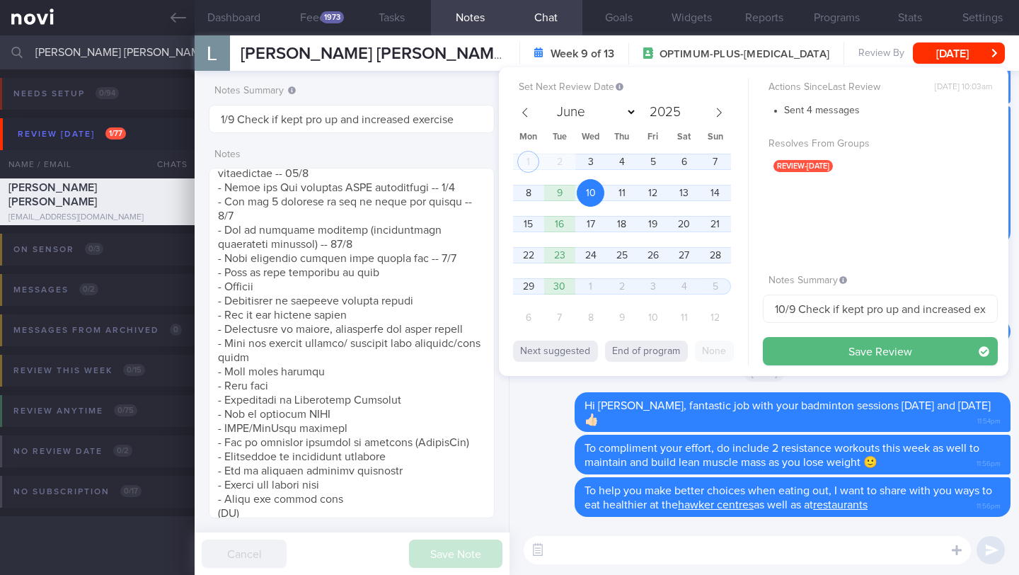
type input "10/9 Check if kept pro up and increased exercise"
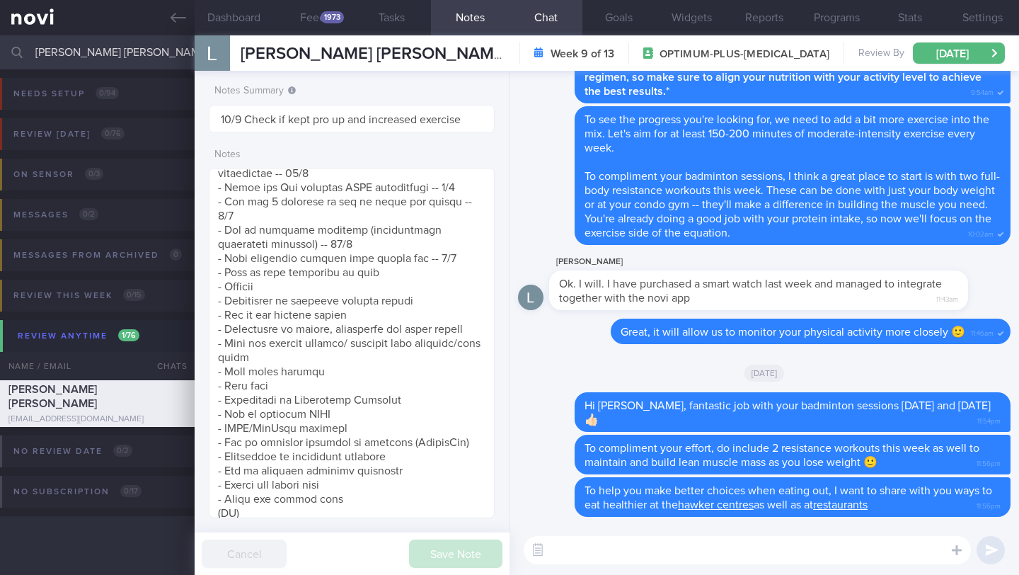
click at [121, 50] on input "[PERSON_NAME] [PERSON_NAME]" at bounding box center [509, 52] width 1019 height 34
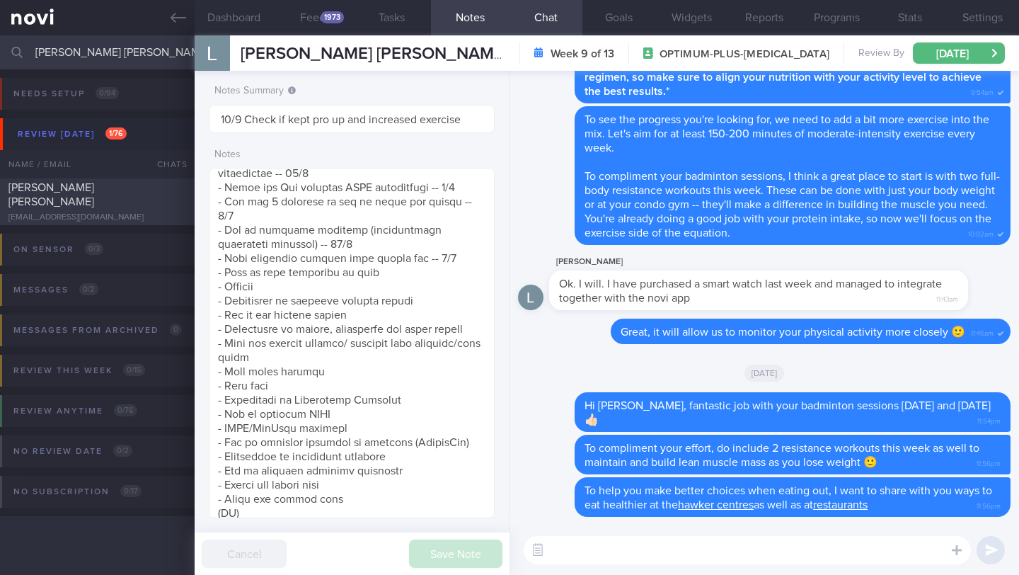
type input "[PERSON_NAME] [PERSON_NAME]"
click at [115, 216] on div "[EMAIL_ADDRESS][DOMAIN_NAME]" at bounding box center [97, 217] width 178 height 11
type input "21/9 Check for logs and coach"
type textarea "**Pt is PESCATARIAN - Finds it hard to find food options in [GEOGRAPHIC_DATA] S…"
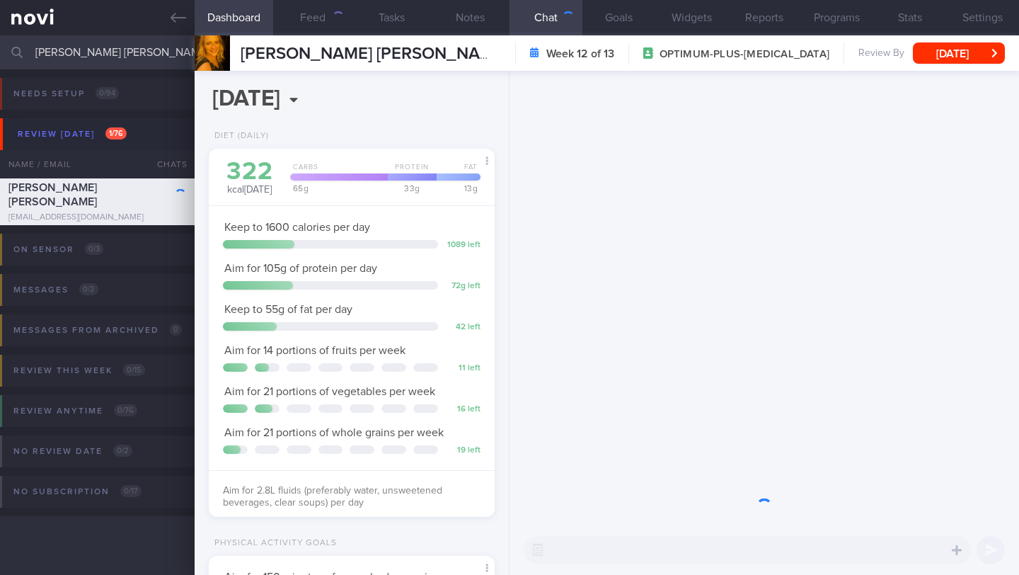
scroll to position [145, 250]
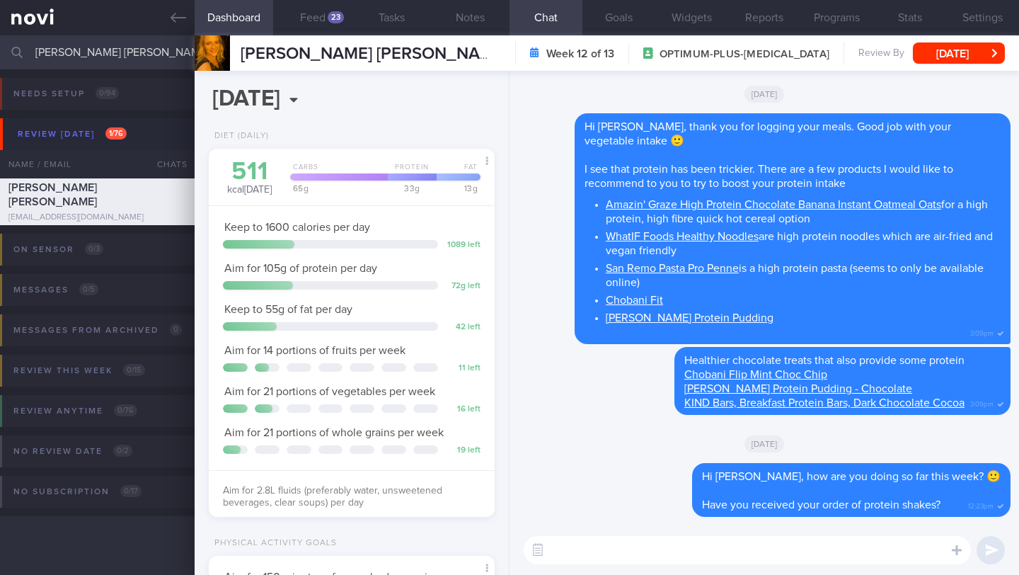
select select "8"
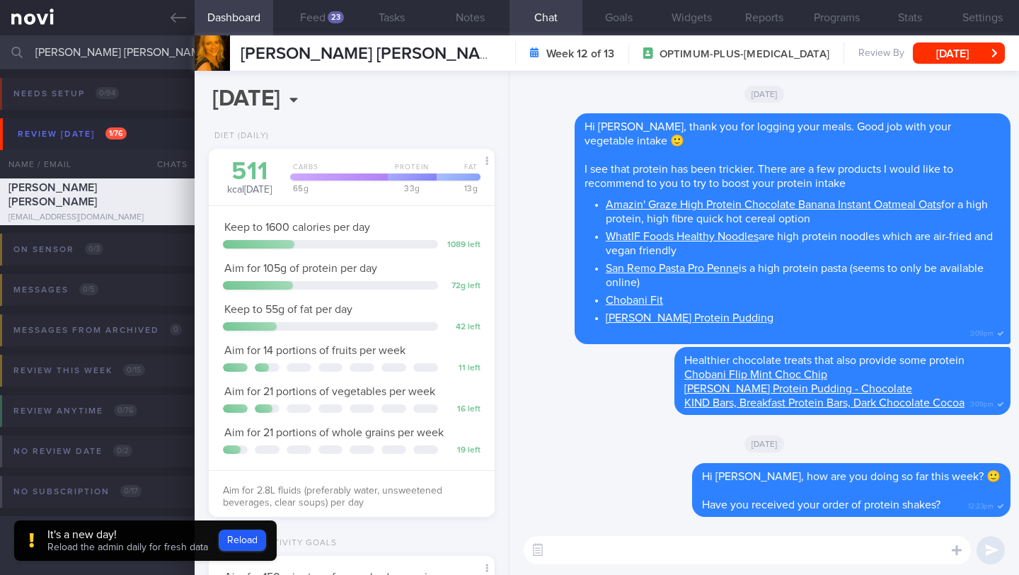
scroll to position [707776, 707672]
click at [113, 54] on input "[PERSON_NAME] [PERSON_NAME]" at bounding box center [509, 52] width 1019 height 34
click at [244, 532] on button "Reload" at bounding box center [242, 540] width 47 height 21
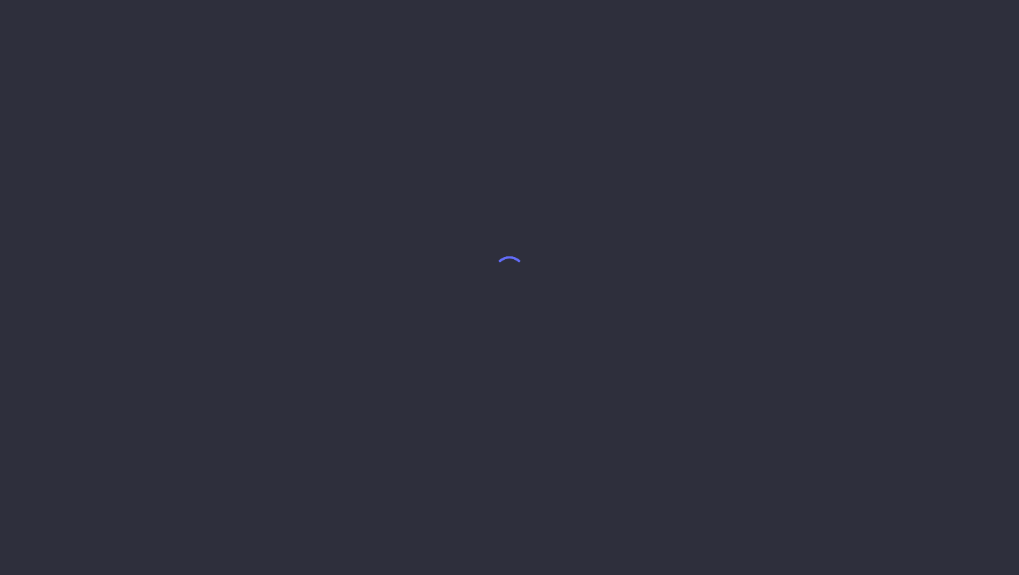
select select "8"
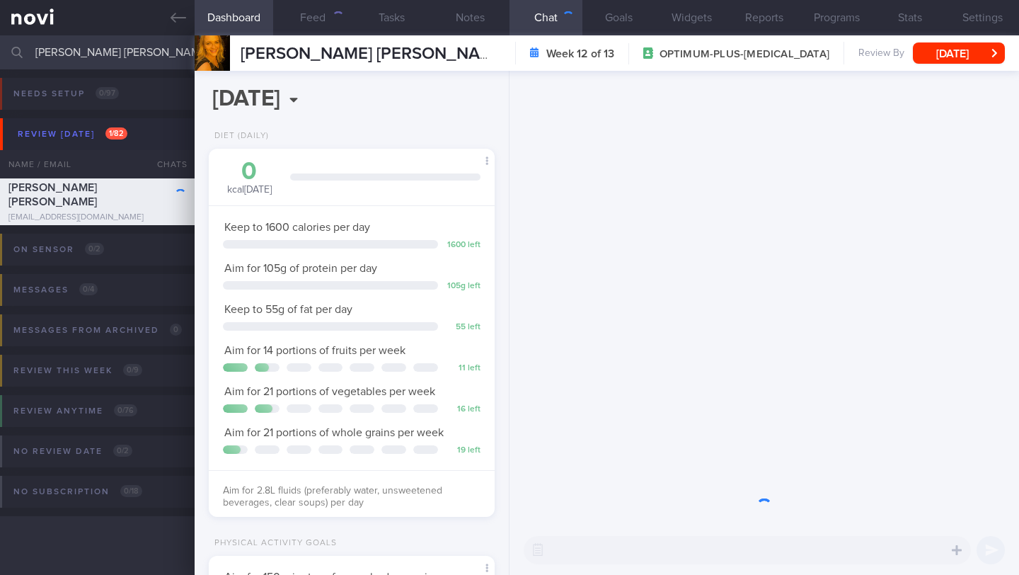
scroll to position [145, 250]
click at [120, 57] on input "[PERSON_NAME] [PERSON_NAME]" at bounding box center [509, 52] width 1019 height 34
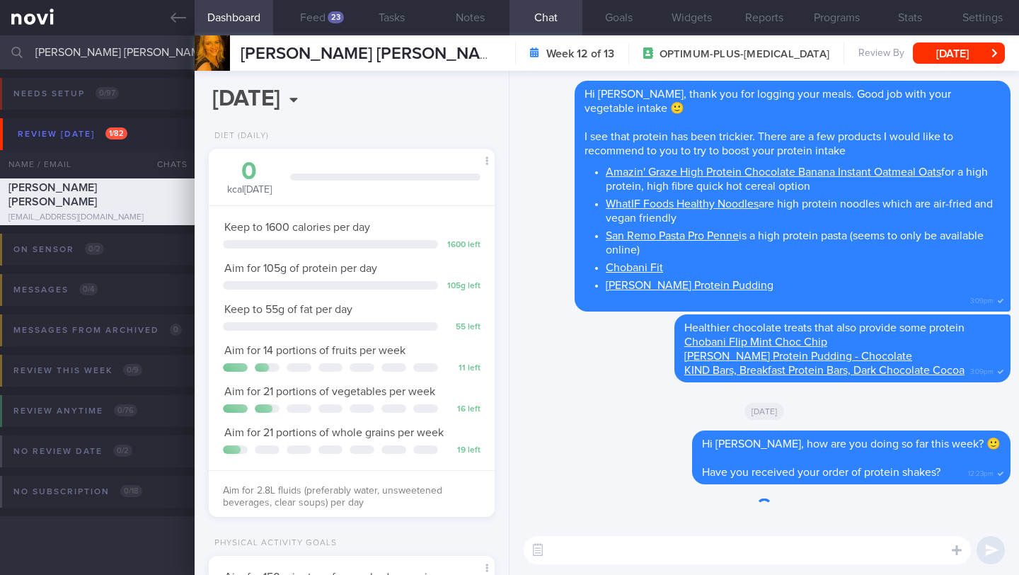
click at [120, 57] on input "[PERSON_NAME] [PERSON_NAME]" at bounding box center [509, 52] width 1019 height 34
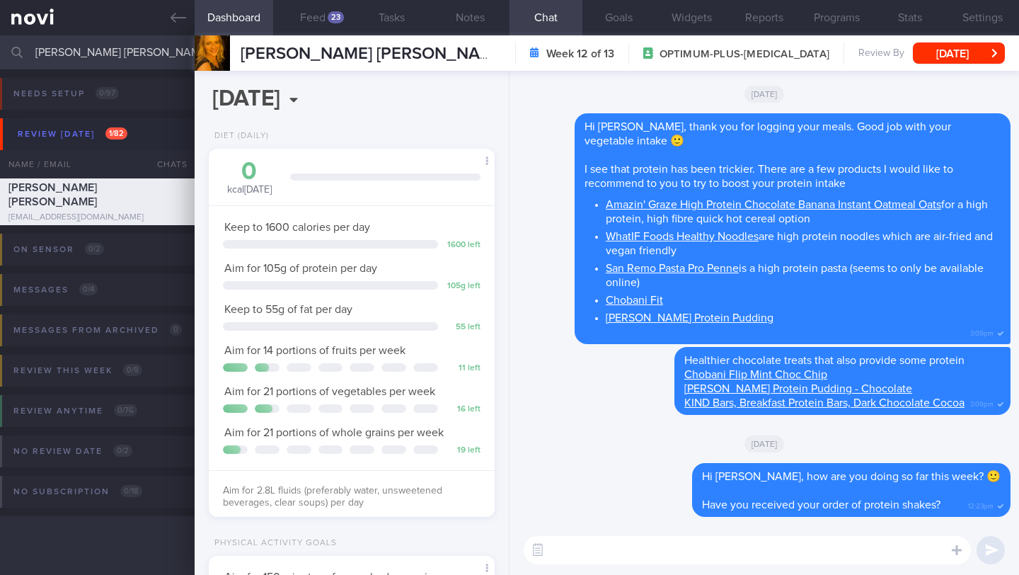
click at [120, 57] on input "[PERSON_NAME] [PERSON_NAME]" at bounding box center [509, 52] width 1019 height 34
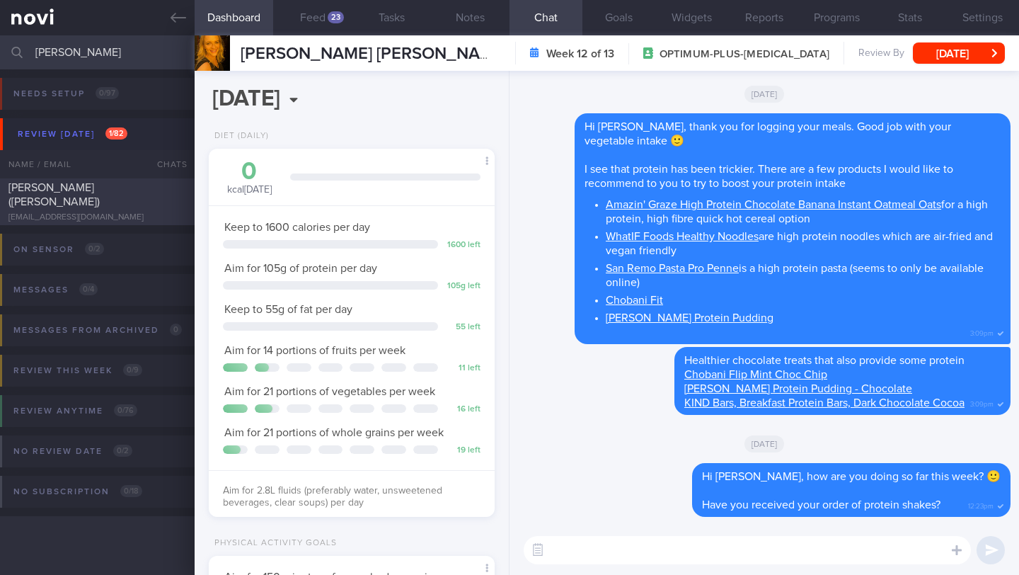
type input "Png Yeong Siang"
click at [129, 212] on div "[EMAIL_ADDRESS][DOMAIN_NAME]" at bounding box center [97, 217] width 178 height 11
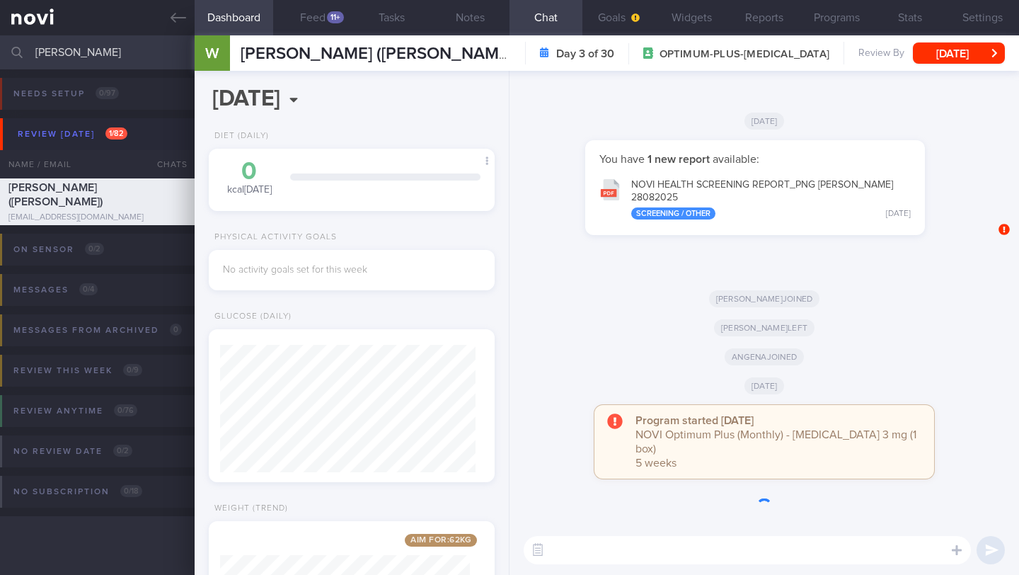
scroll to position [127, 256]
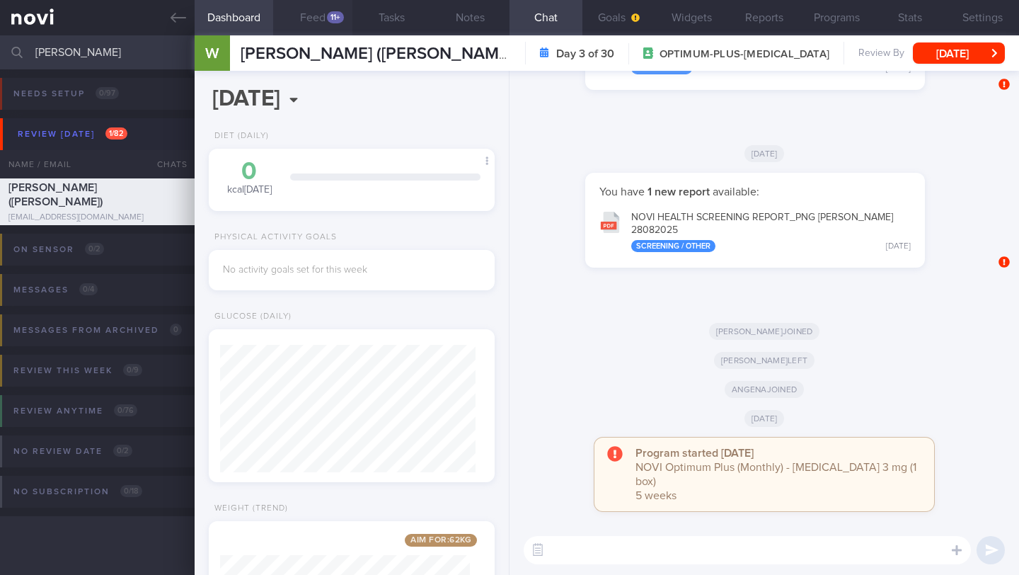
click at [324, 23] on button "Feed 11+" at bounding box center [312, 17] width 79 height 35
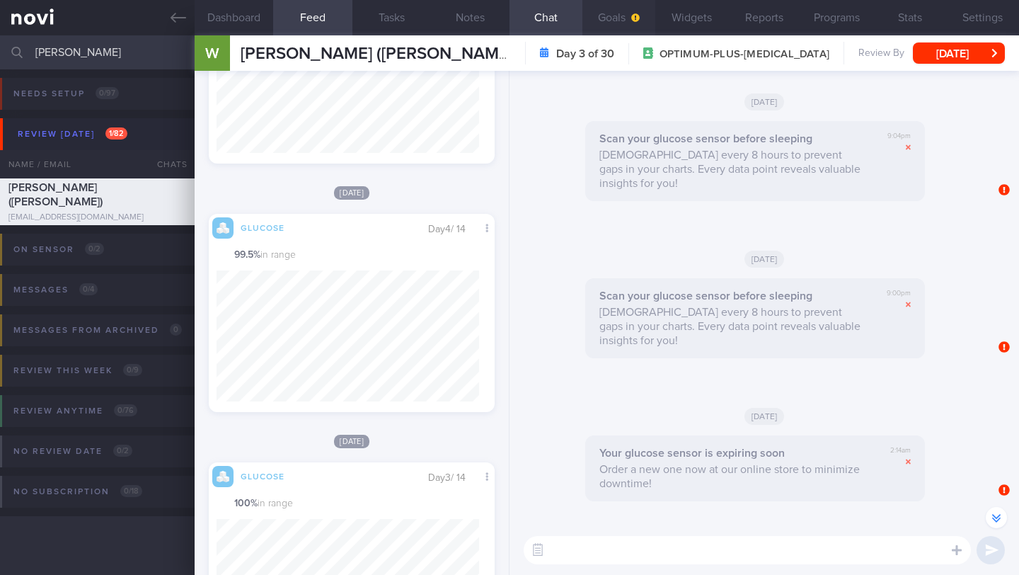
click at [634, 16] on icon "button" at bounding box center [635, 17] width 8 height 8
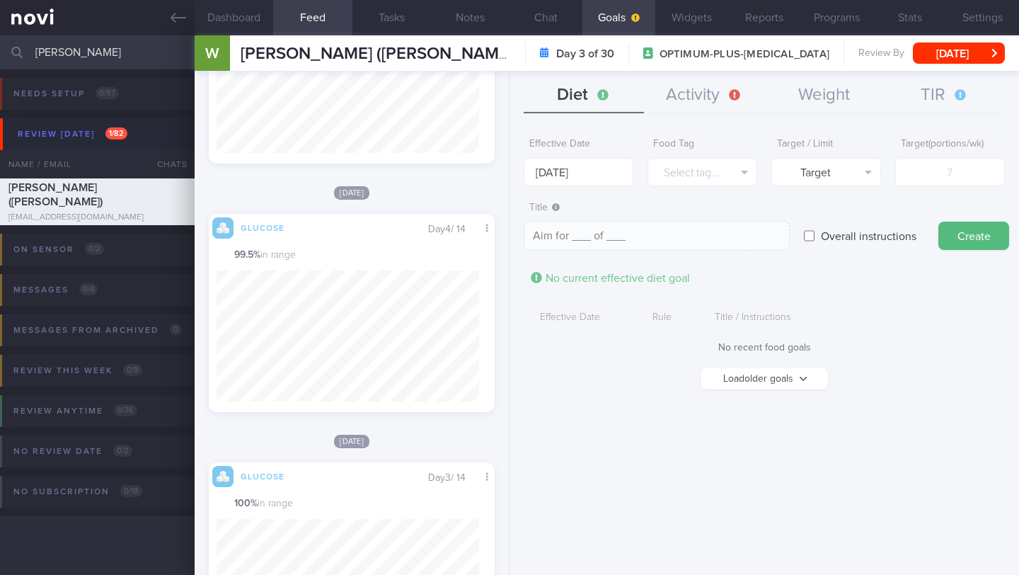
click at [765, 379] on button "Load older goals" at bounding box center [764, 378] width 127 height 21
